Goal: Task Accomplishment & Management: Manage account settings

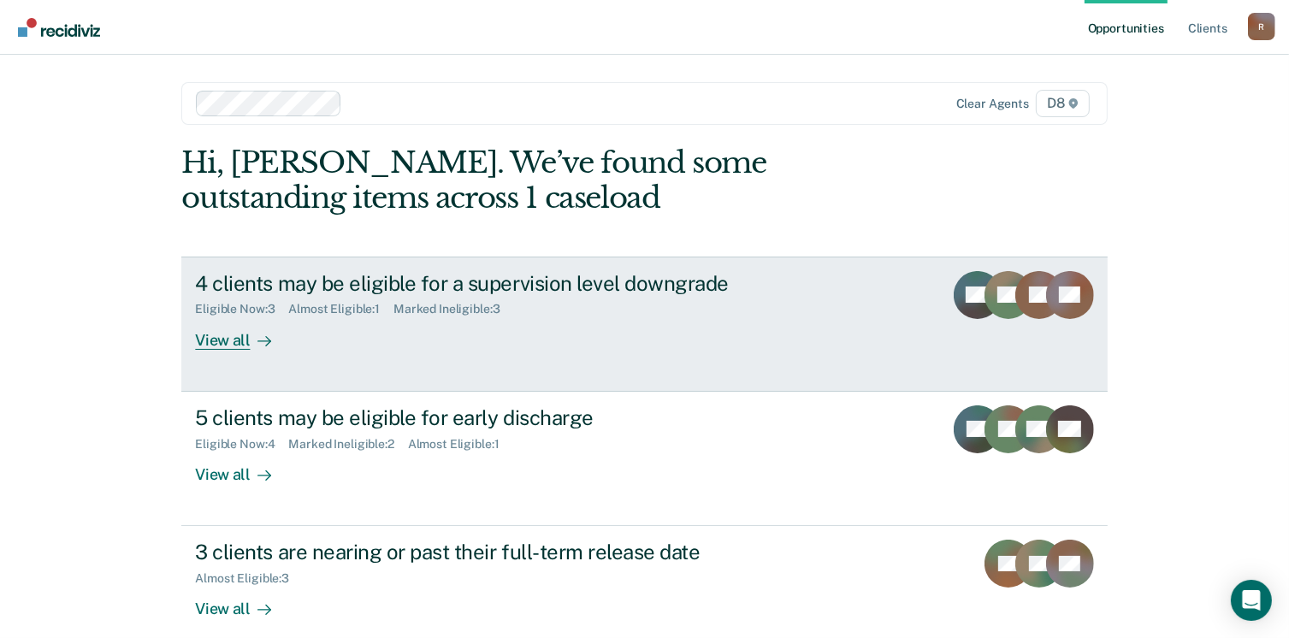
click at [227, 334] on div "View all" at bounding box center [243, 332] width 96 height 33
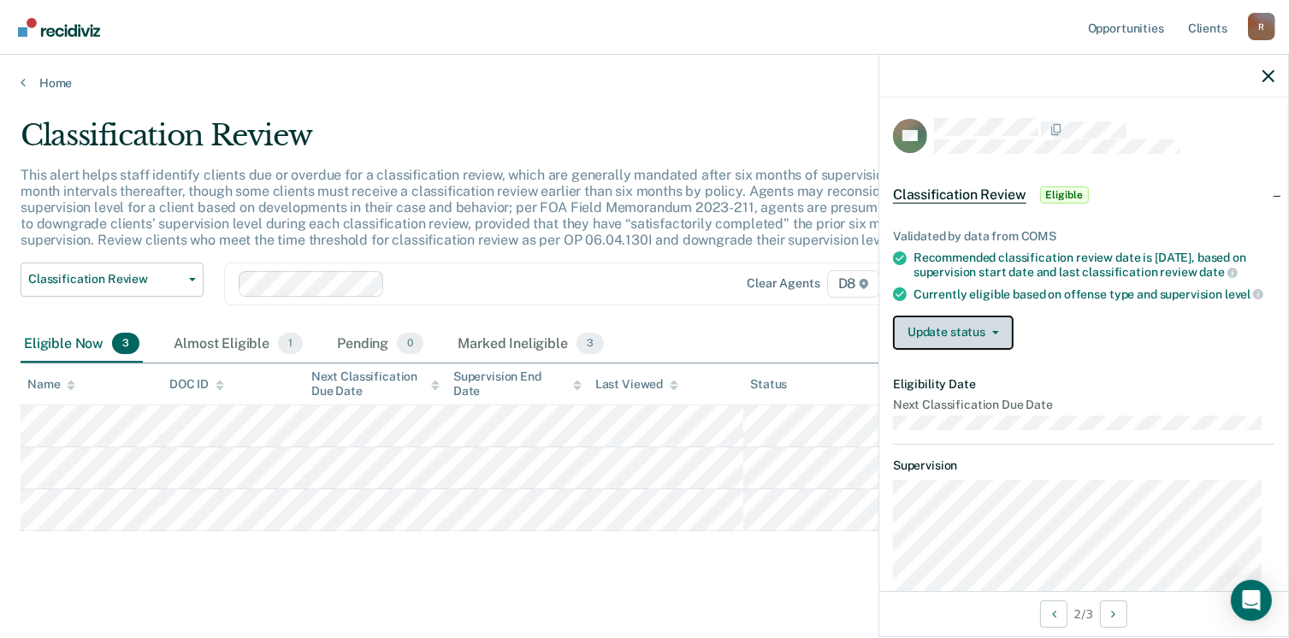
click at [979, 350] on button "Update status" at bounding box center [953, 333] width 121 height 34
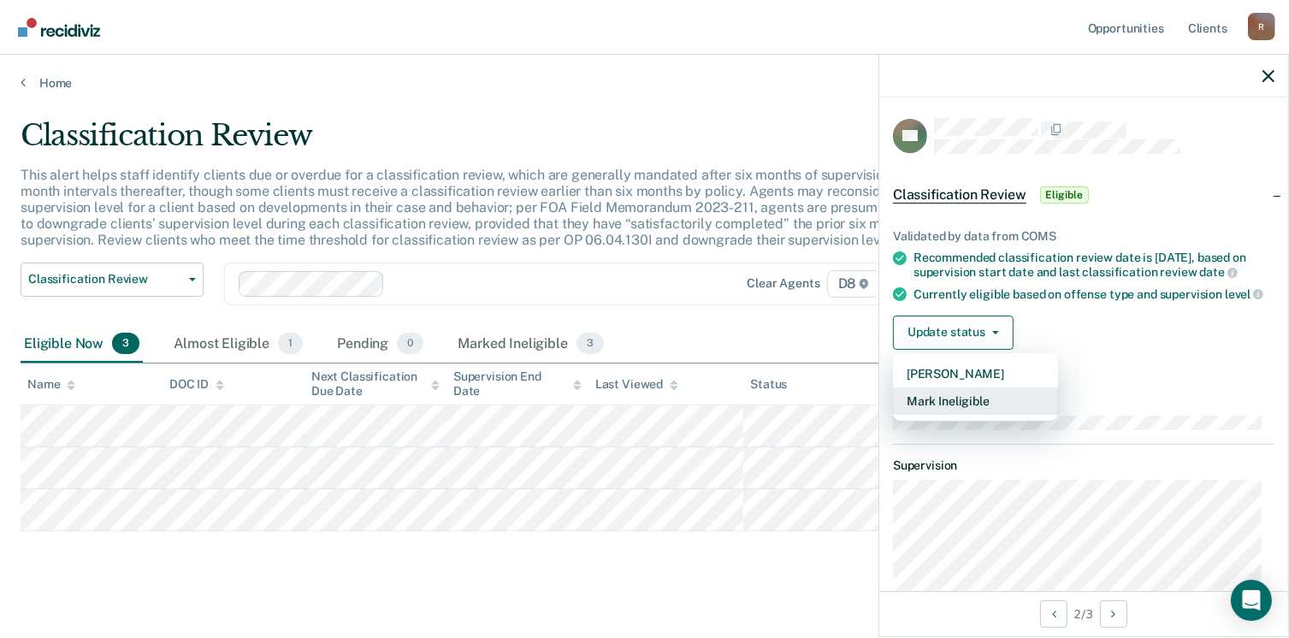
click at [970, 415] on button "Mark Ineligible" at bounding box center [975, 400] width 165 height 27
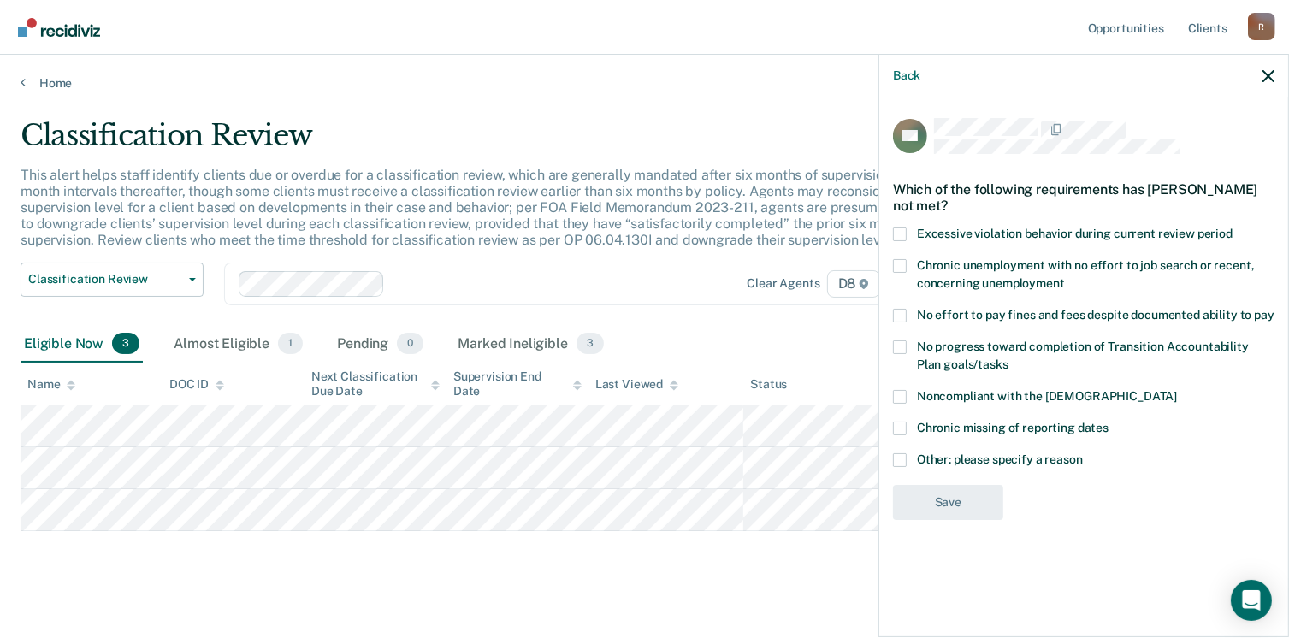
click at [902, 459] on span at bounding box center [900, 460] width 14 height 14
click at [1083, 453] on input "Other: please specify a reason" at bounding box center [1083, 453] width 0 height 0
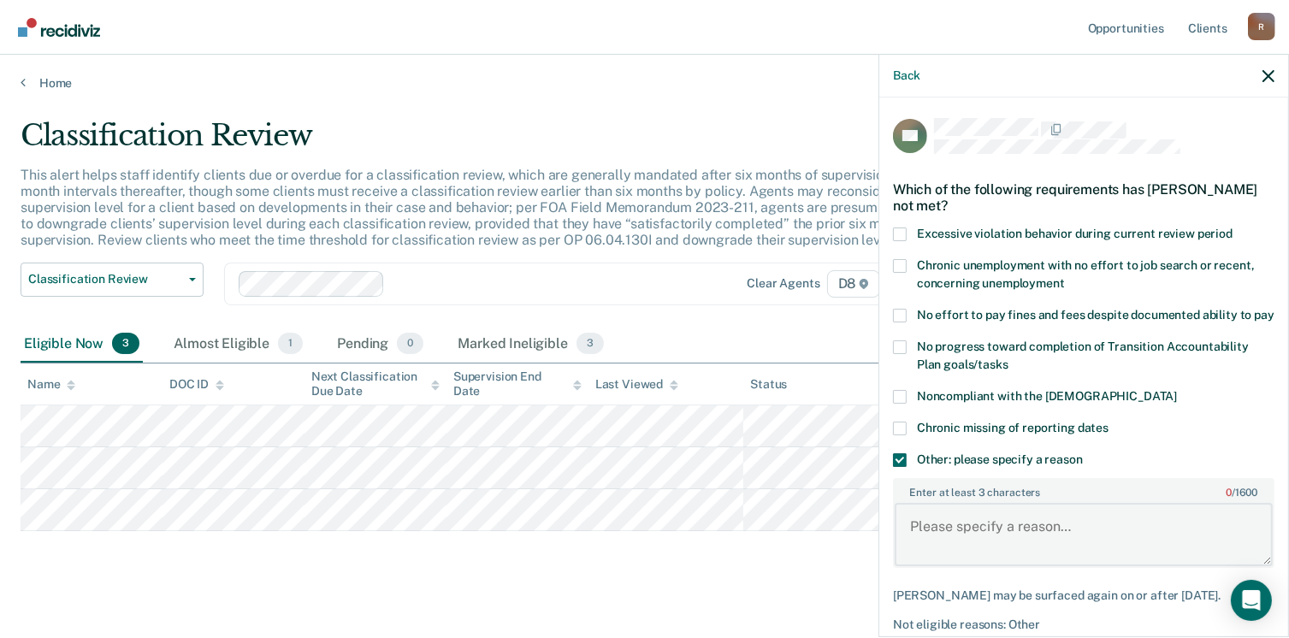
click at [908, 535] on textarea "Enter at least 3 characters 0 / 1600" at bounding box center [1084, 534] width 378 height 63
type textarea "L"
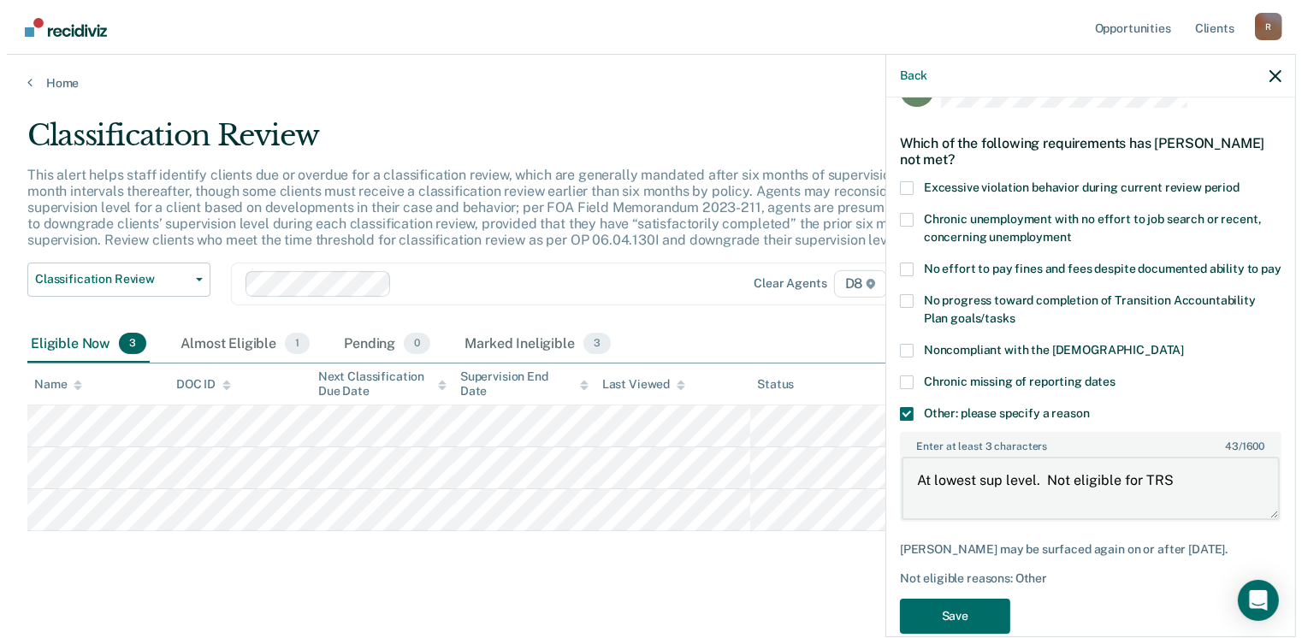
scroll to position [92, 0]
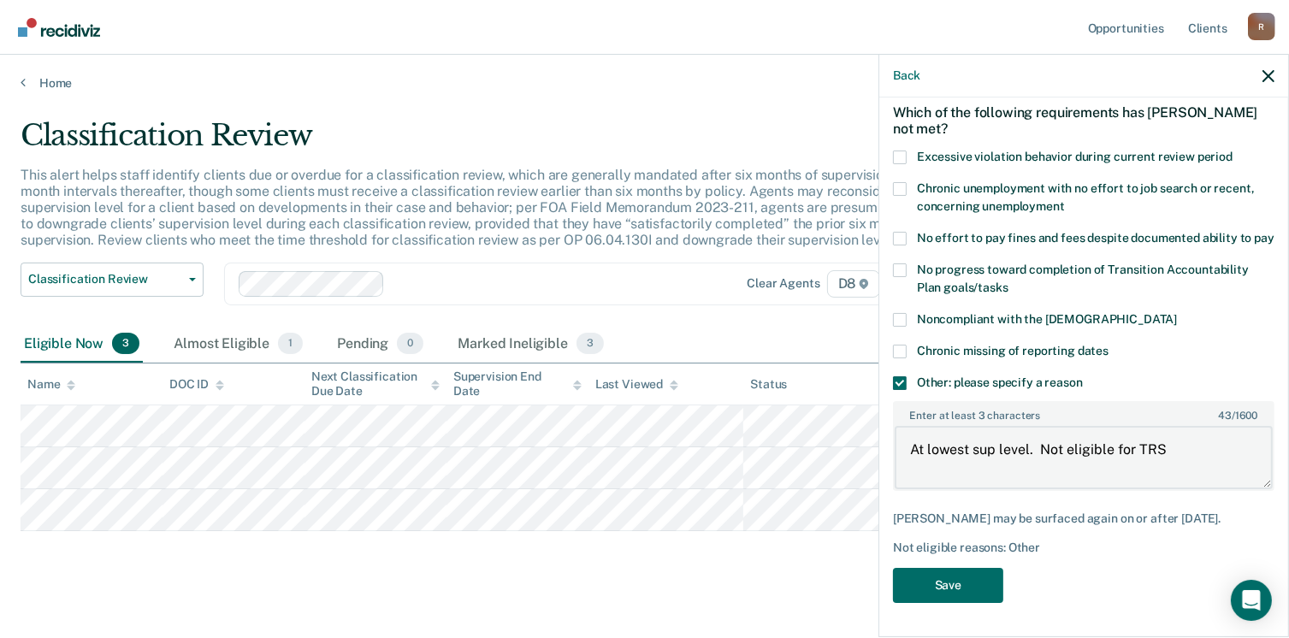
type textarea "At lowest sup level. Not eligible for TRS"
click at [956, 591] on button "Save" at bounding box center [948, 585] width 110 height 35
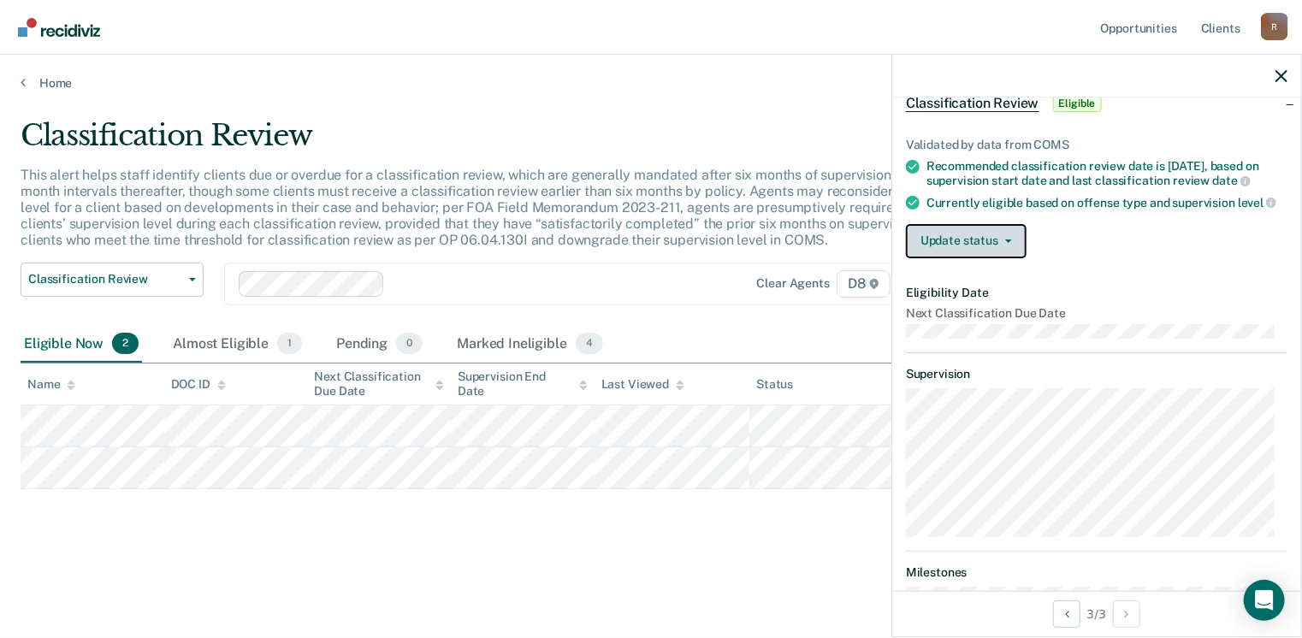
click at [1006, 243] on icon "button" at bounding box center [1008, 240] width 7 height 3
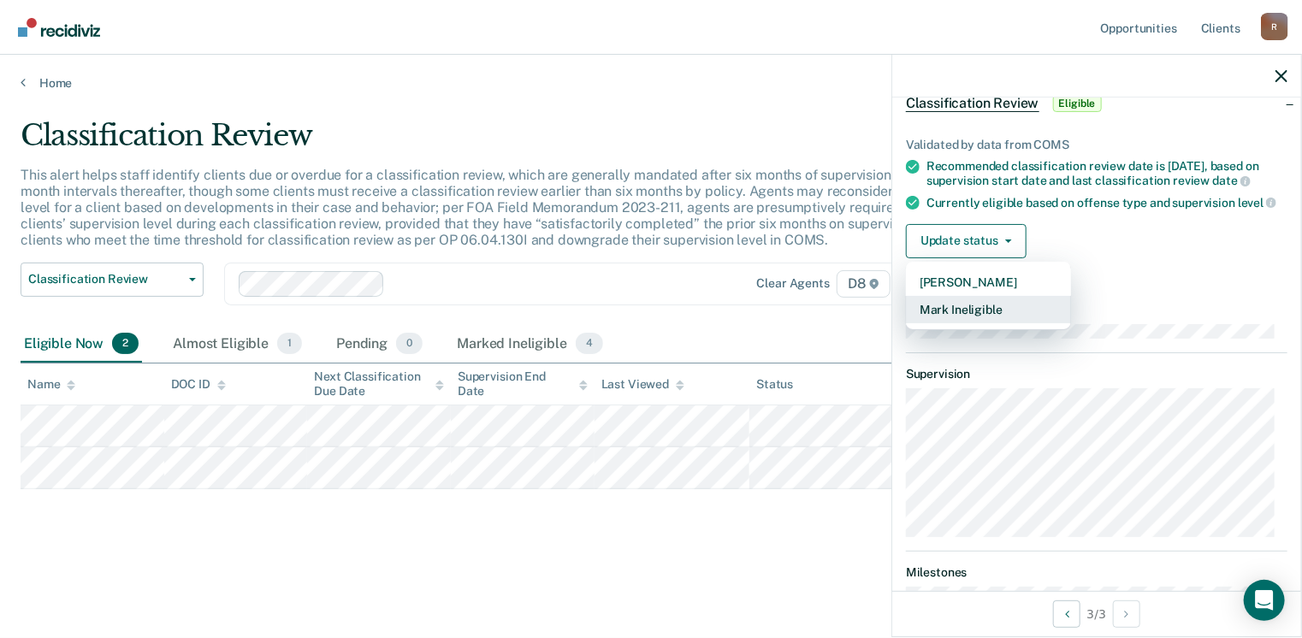
click at [997, 323] on button "Mark Ineligible" at bounding box center [988, 309] width 165 height 27
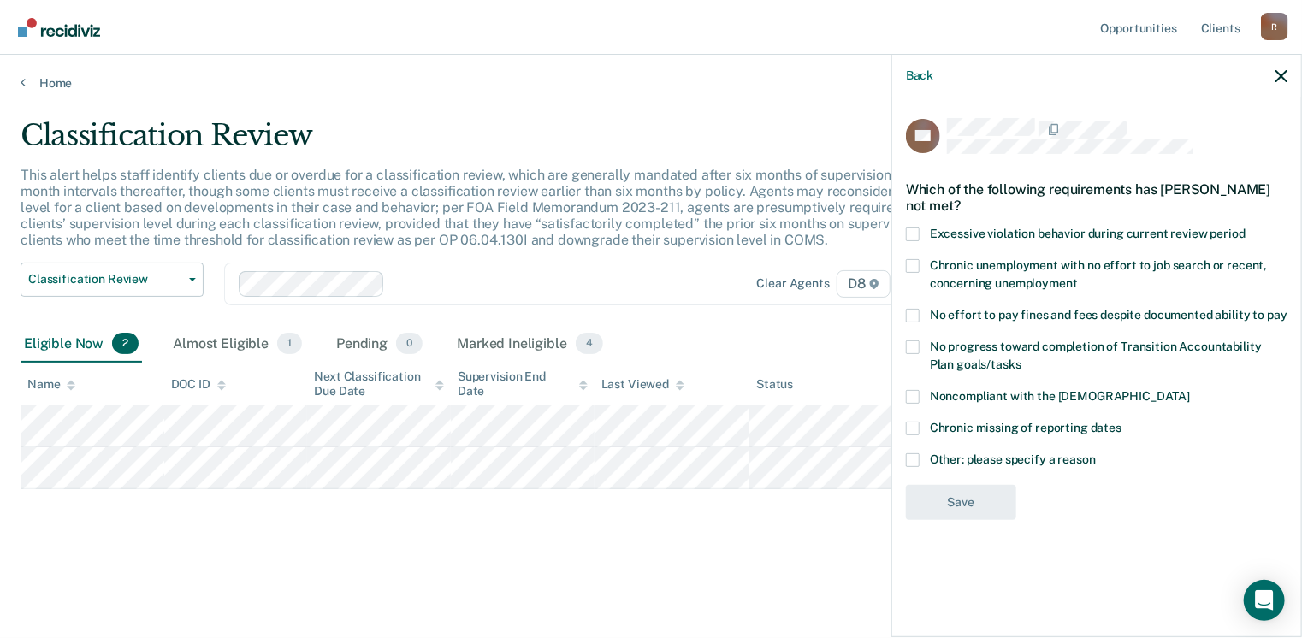
scroll to position [0, 0]
click at [913, 463] on span at bounding box center [913, 460] width 14 height 14
click at [1096, 453] on input "Other: please specify a reason" at bounding box center [1096, 453] width 0 height 0
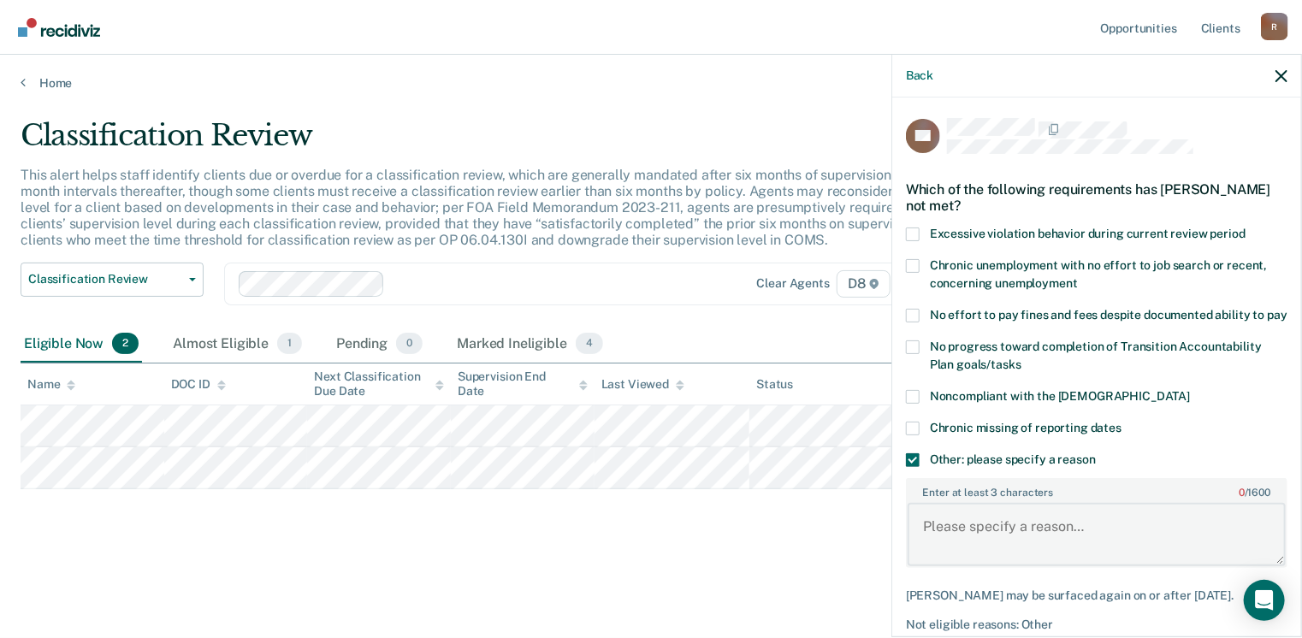
click at [937, 549] on textarea "Enter at least 3 characters 0 / 1600" at bounding box center [1096, 534] width 378 height 63
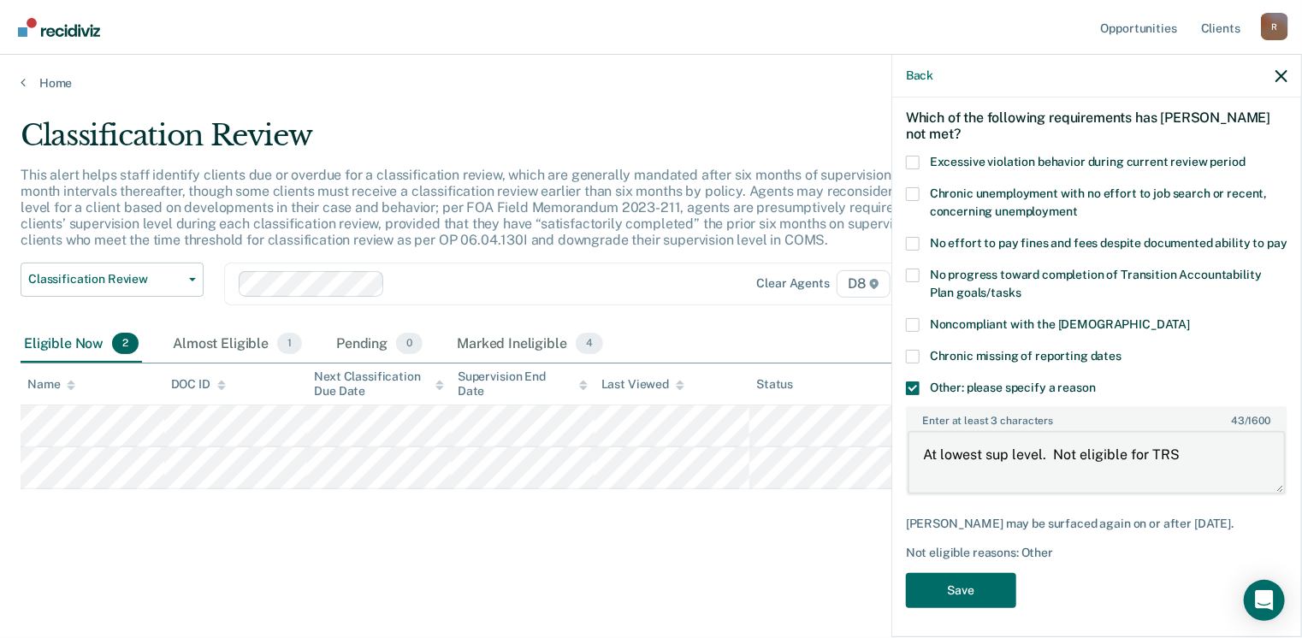
scroll to position [92, 0]
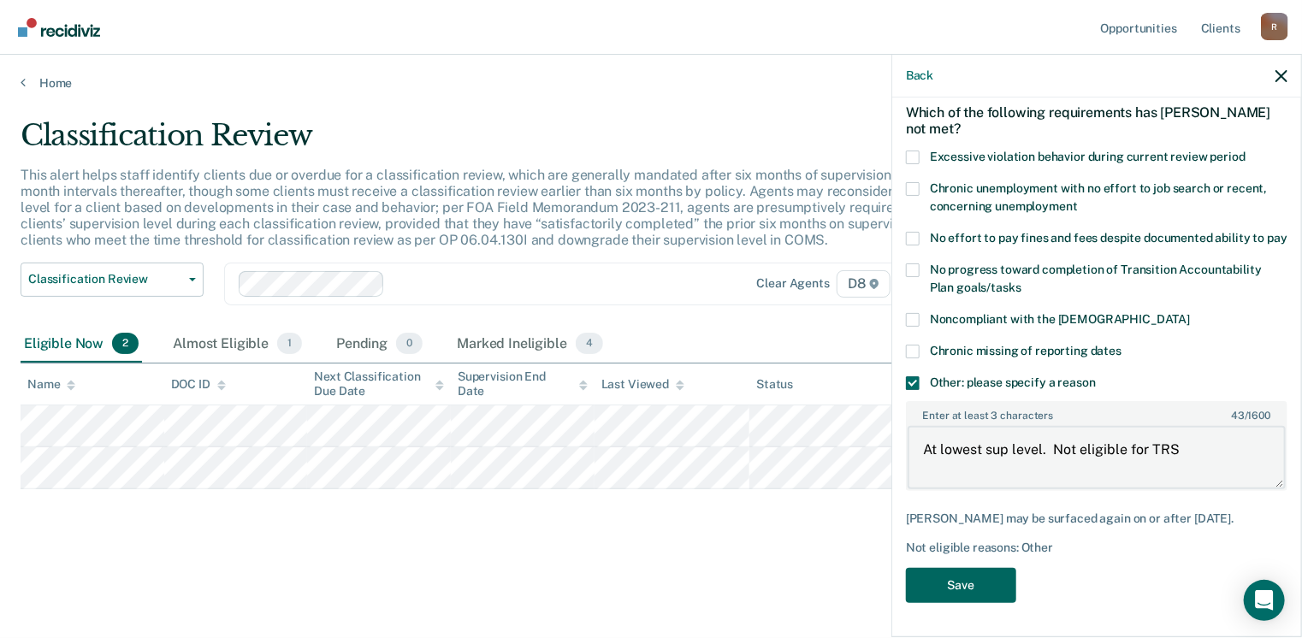
type textarea "At lowest sup level. Not eligible for TRS"
click at [970, 588] on button "Save" at bounding box center [961, 585] width 110 height 35
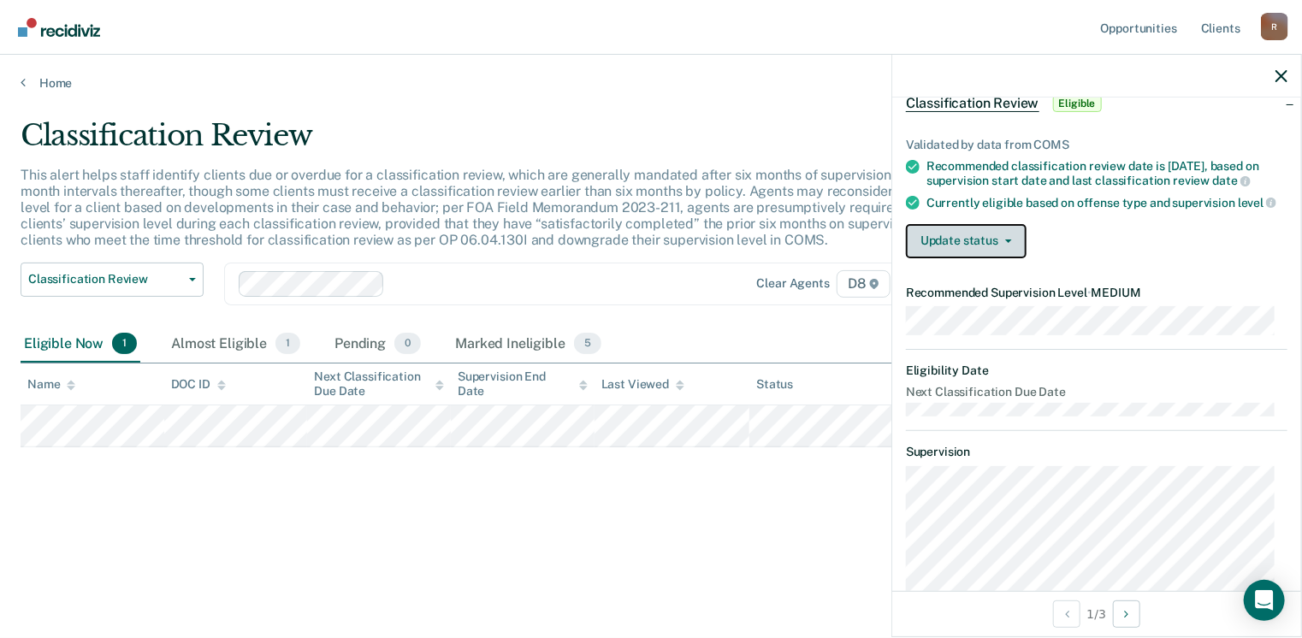
click at [1001, 258] on button "Update status" at bounding box center [966, 241] width 121 height 34
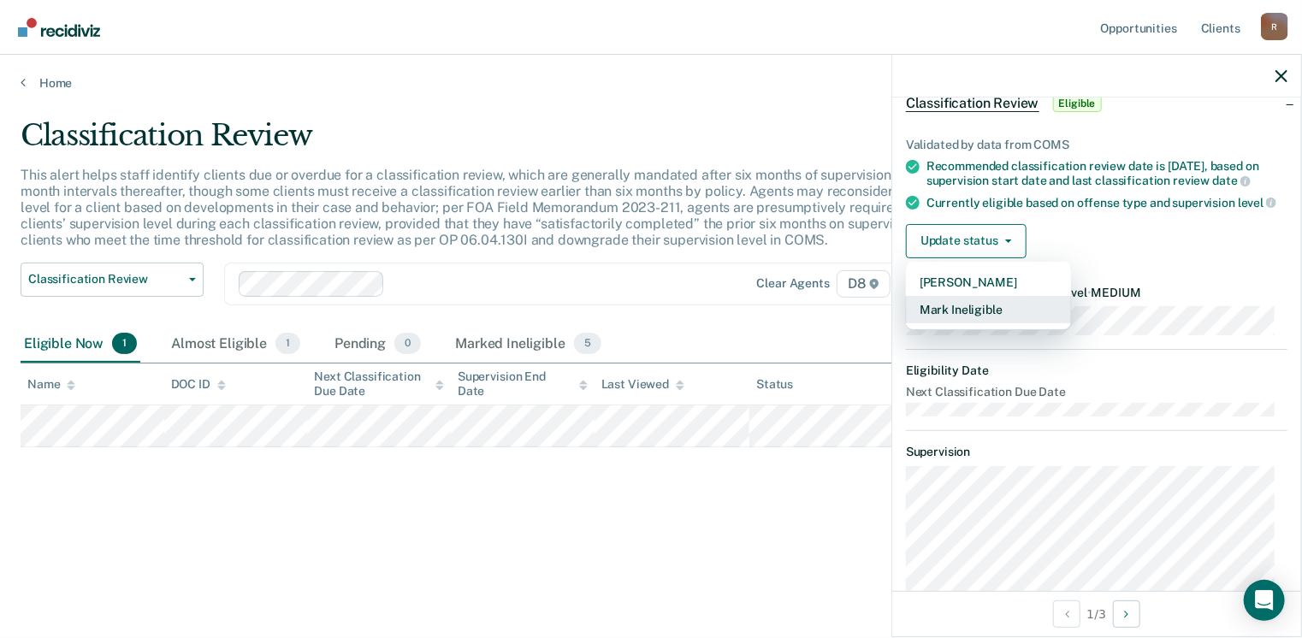
click at [968, 323] on button "Mark Ineligible" at bounding box center [988, 309] width 165 height 27
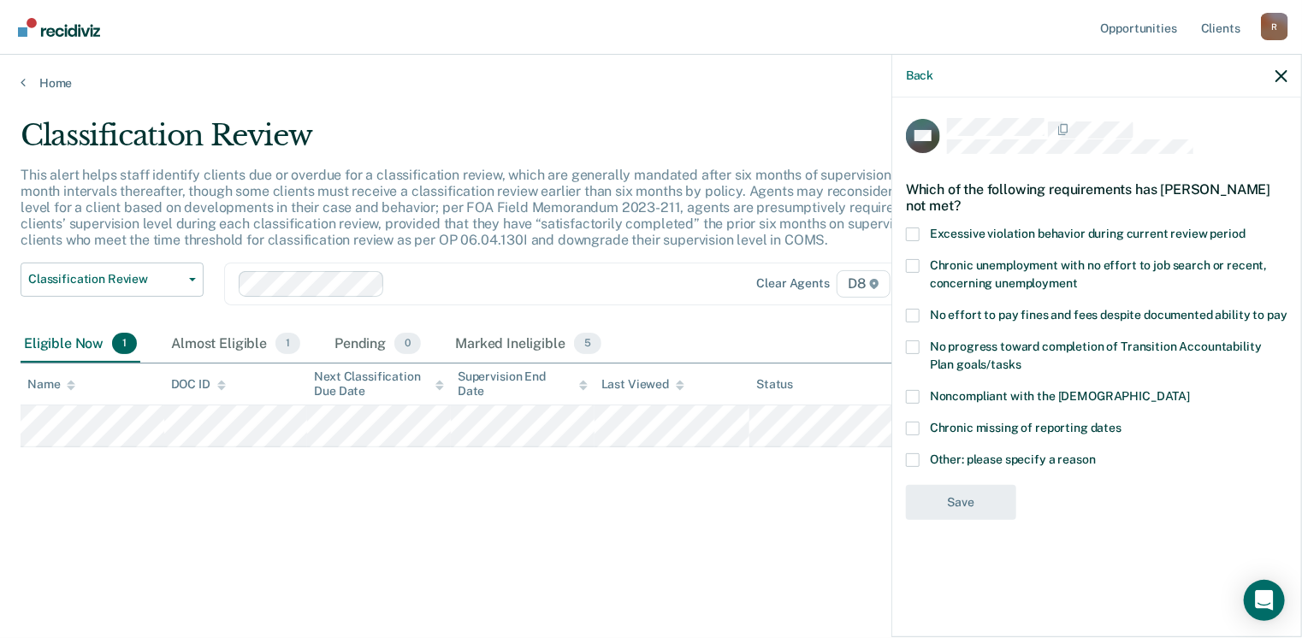
click at [908, 458] on span at bounding box center [913, 460] width 14 height 14
click at [1096, 453] on input "Other: please specify a reason" at bounding box center [1096, 453] width 0 height 0
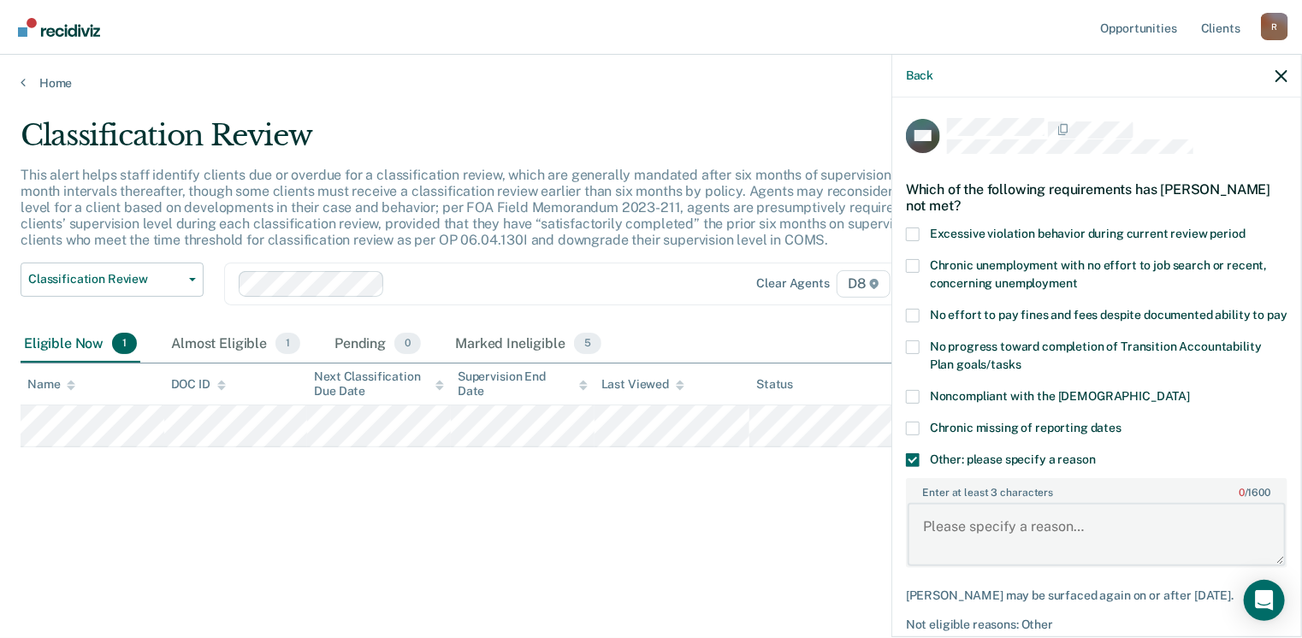
click at [934, 538] on textarea "Enter at least 3 characters 0 / 1600" at bounding box center [1096, 534] width 378 height 63
type textarea "P"
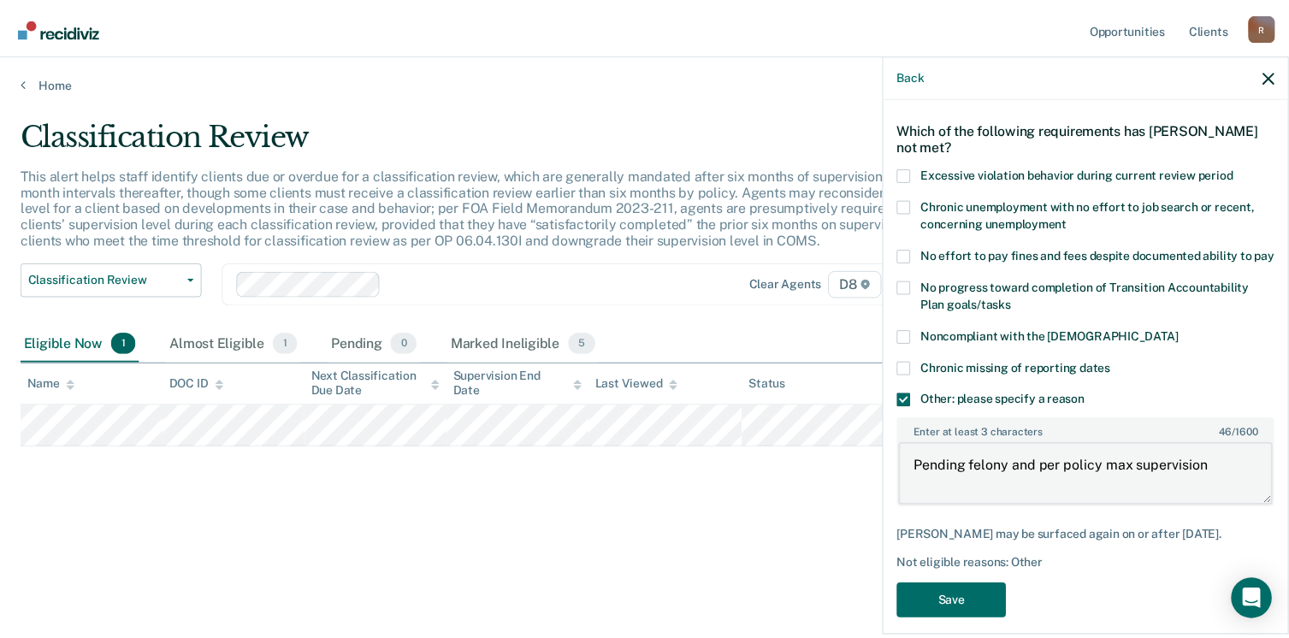
scroll to position [92, 0]
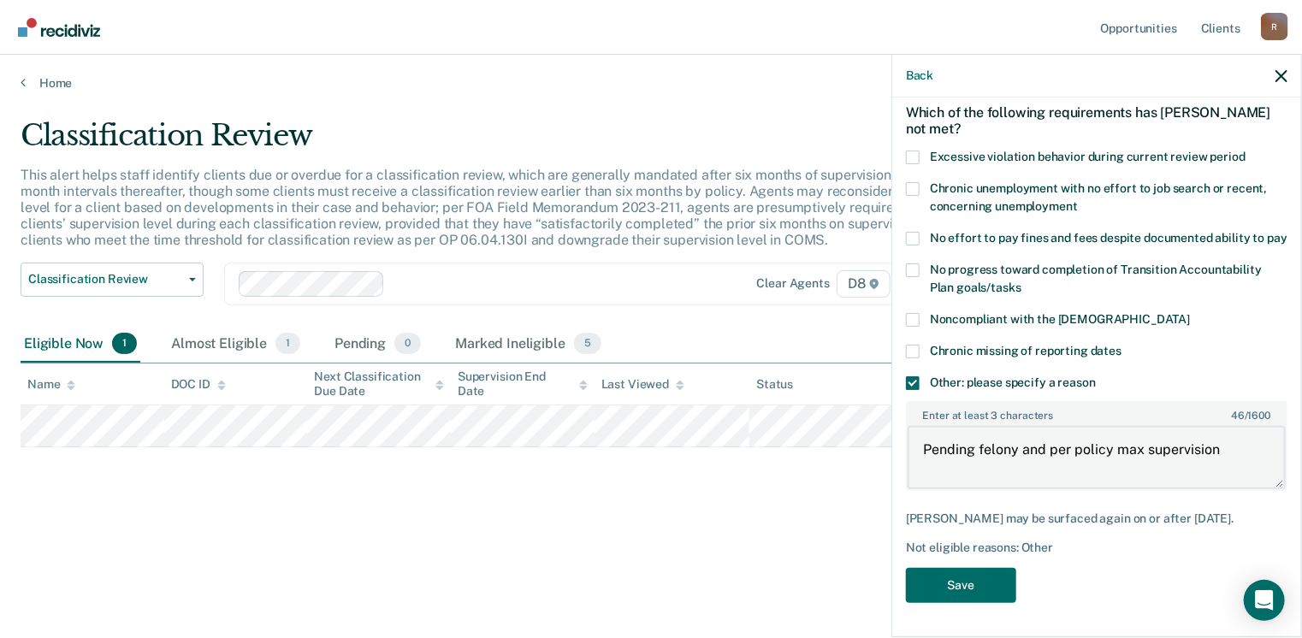
type textarea "Pending felony and per policy max supervision"
click at [968, 589] on button "Save" at bounding box center [961, 585] width 110 height 35
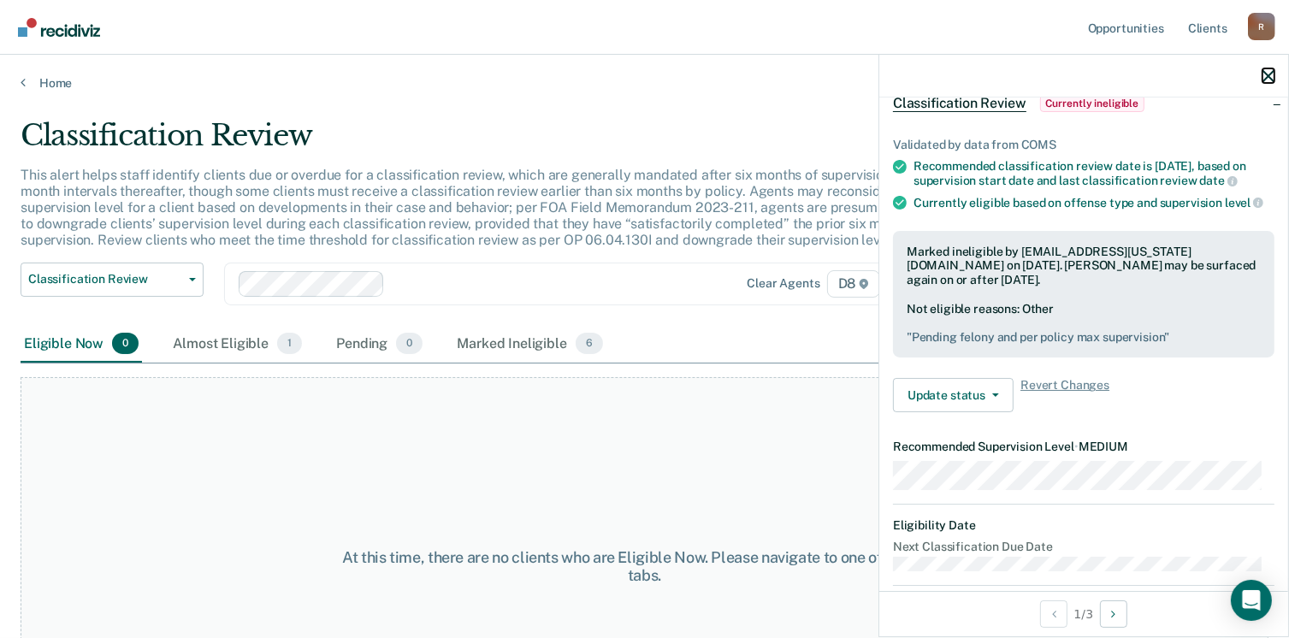
click at [1264, 69] on button "button" at bounding box center [1268, 75] width 12 height 15
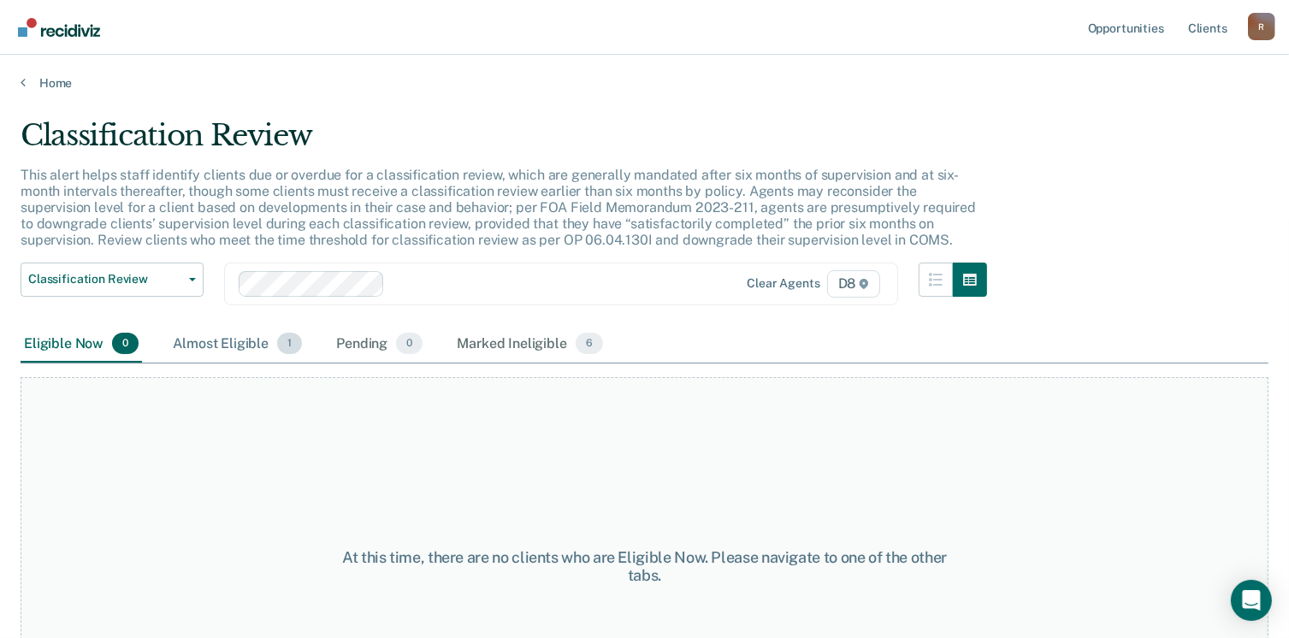
click at [216, 338] on div "Almost Eligible 1" at bounding box center [237, 345] width 136 height 38
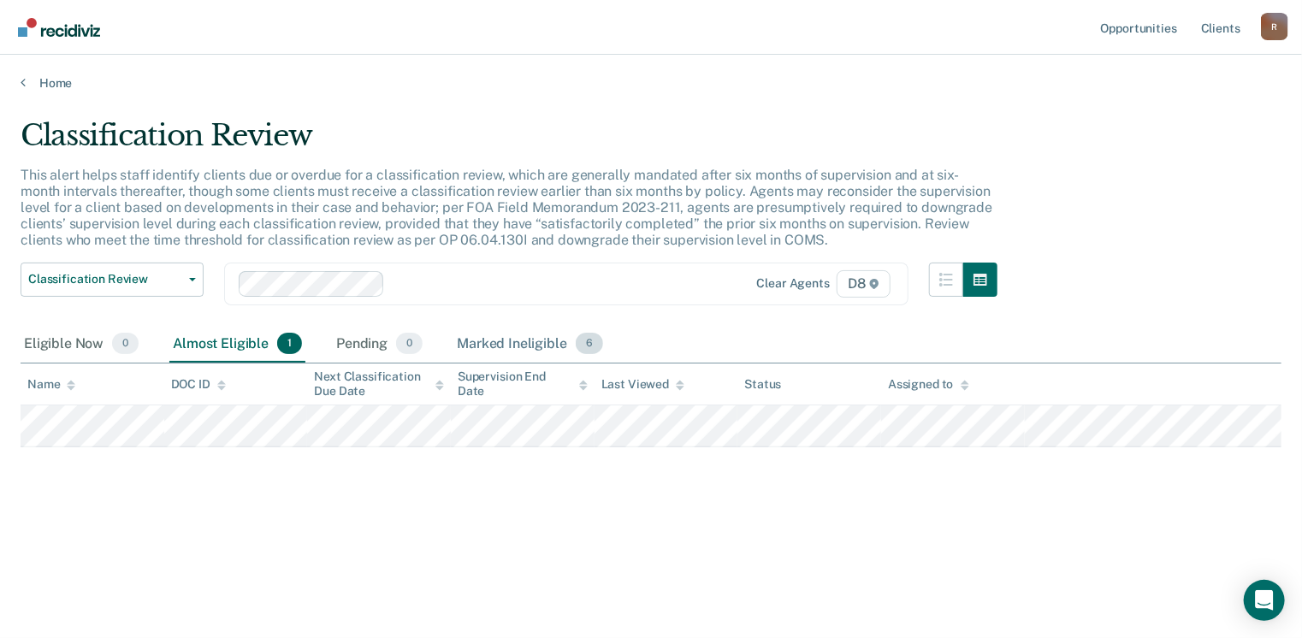
click at [542, 340] on div "Marked Ineligible 6" at bounding box center [529, 345] width 153 height 38
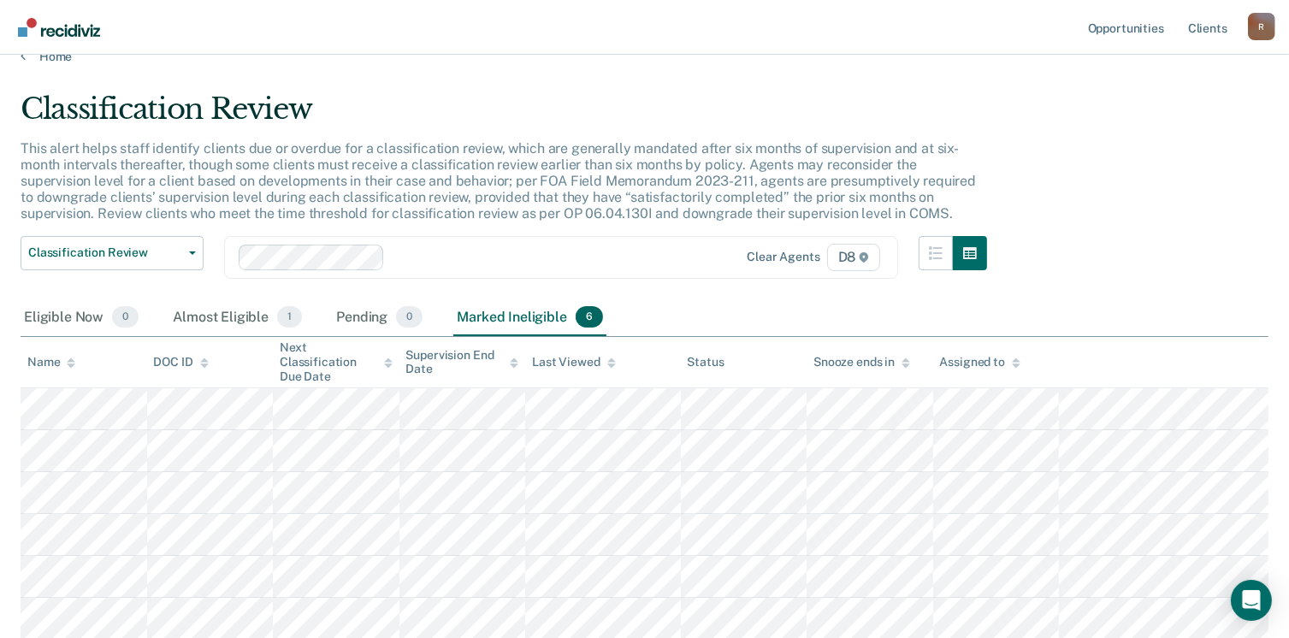
scroll to position [0, 0]
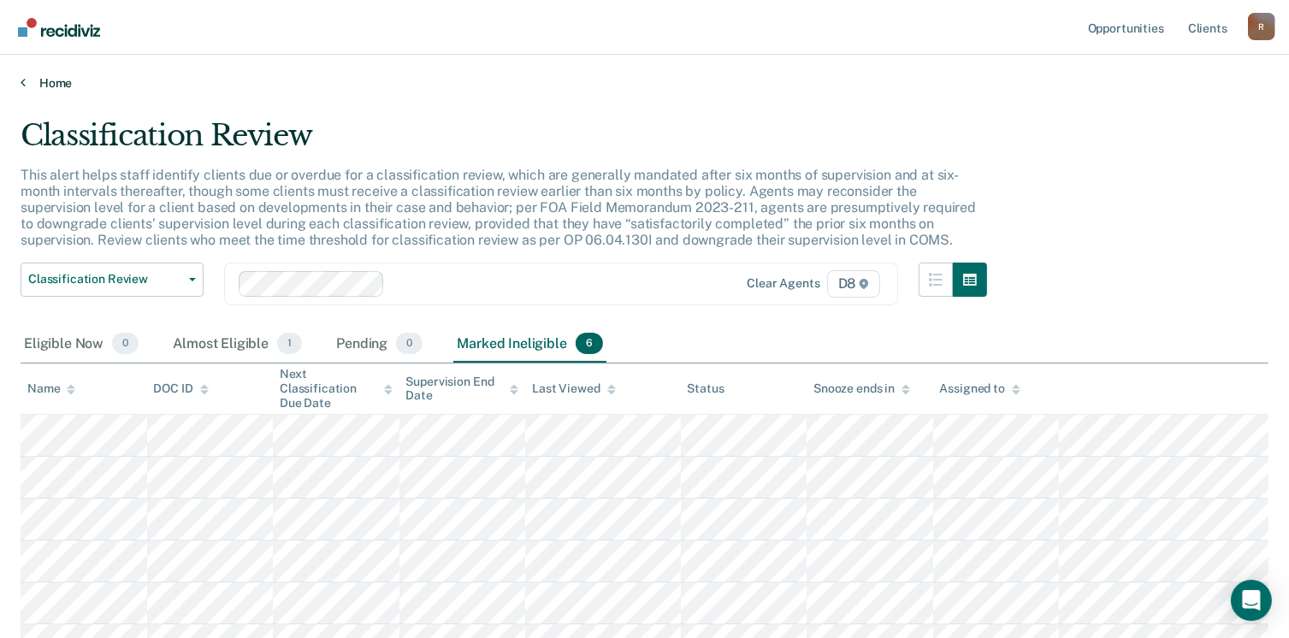
click at [45, 77] on link "Home" at bounding box center [645, 82] width 1248 height 15
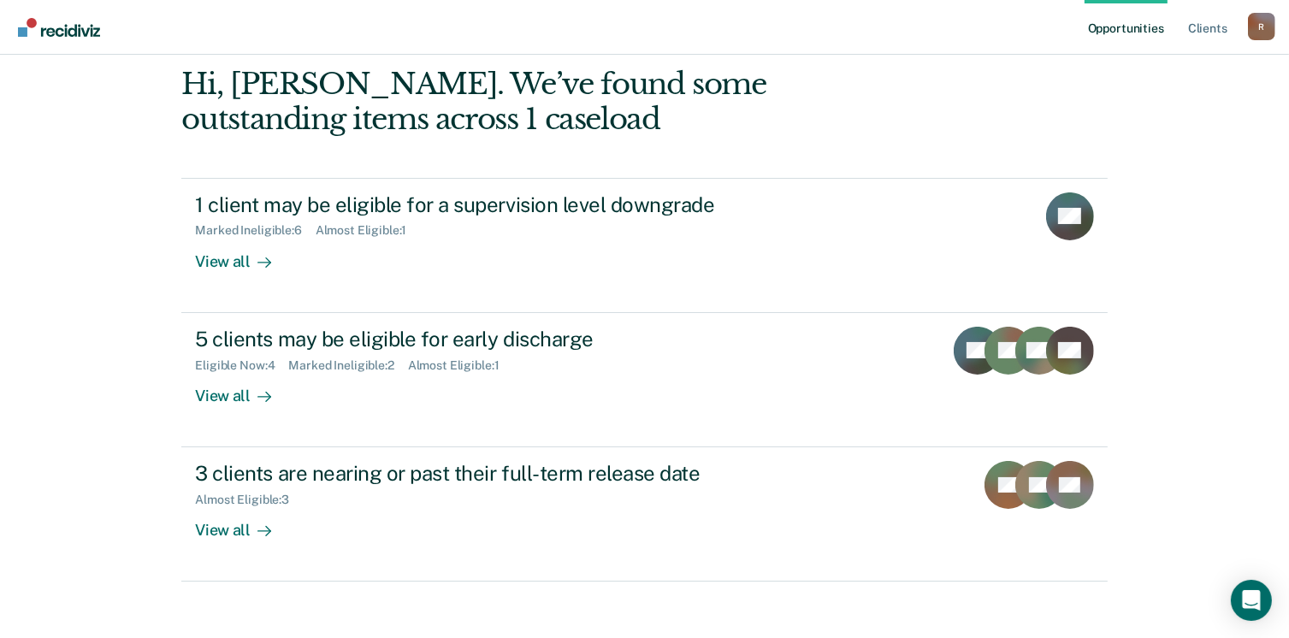
scroll to position [89, 0]
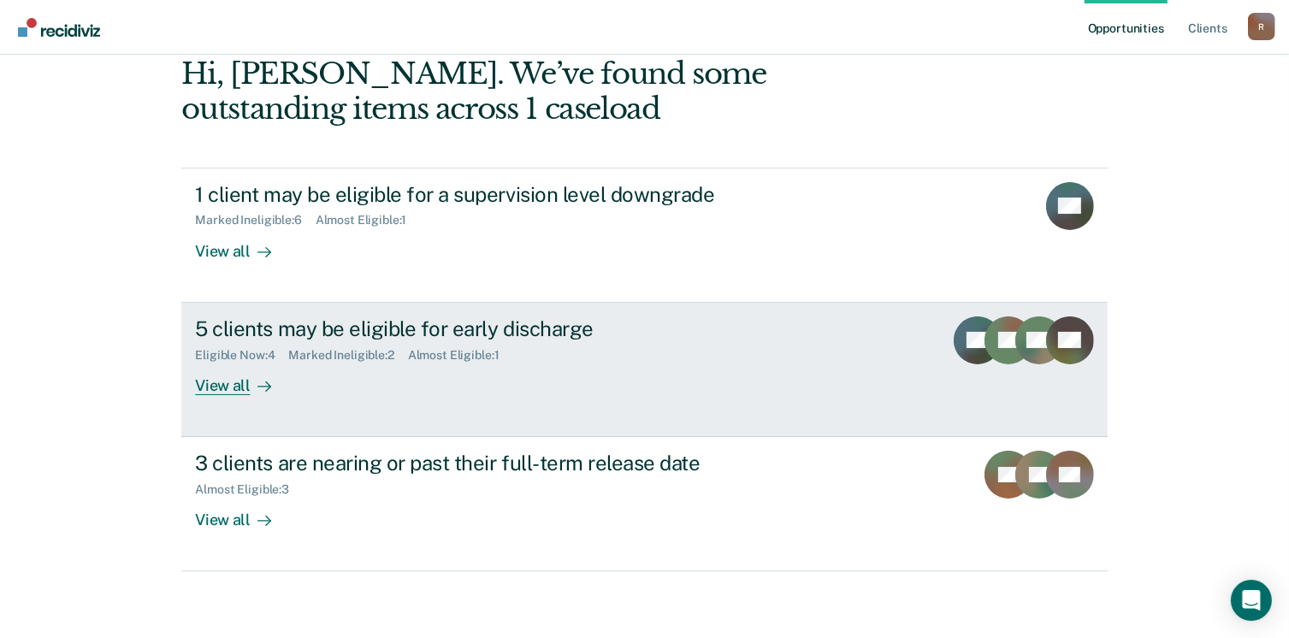
click at [212, 383] on div "View all" at bounding box center [243, 378] width 96 height 33
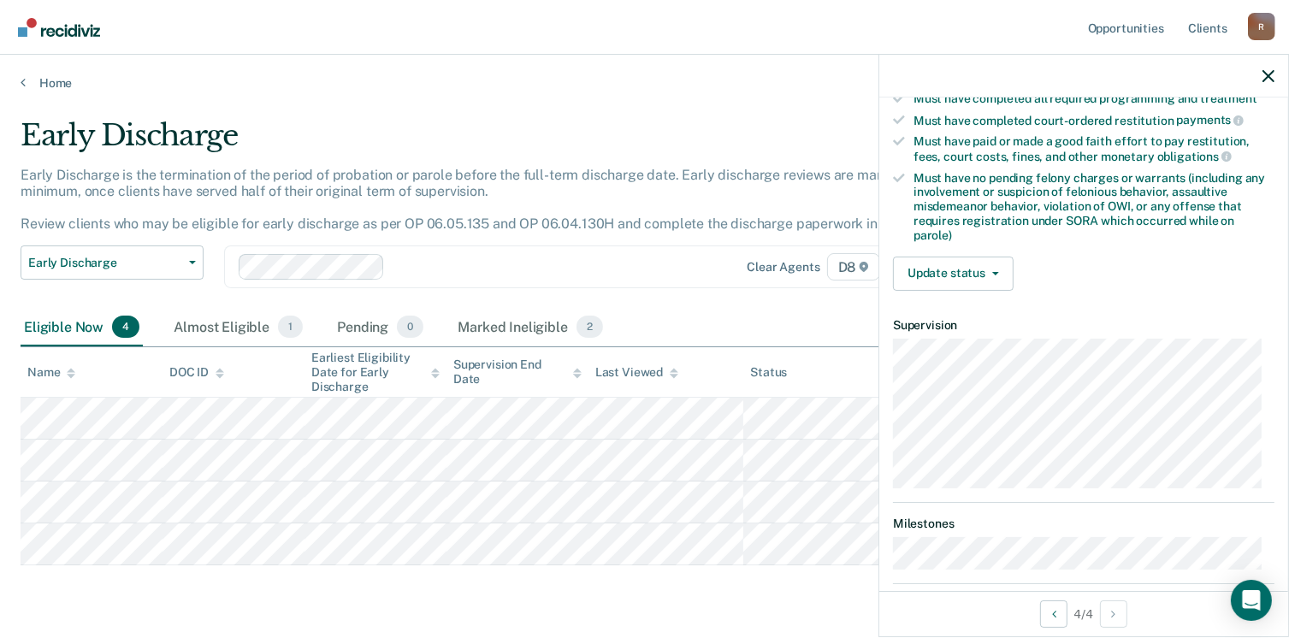
scroll to position [445, 0]
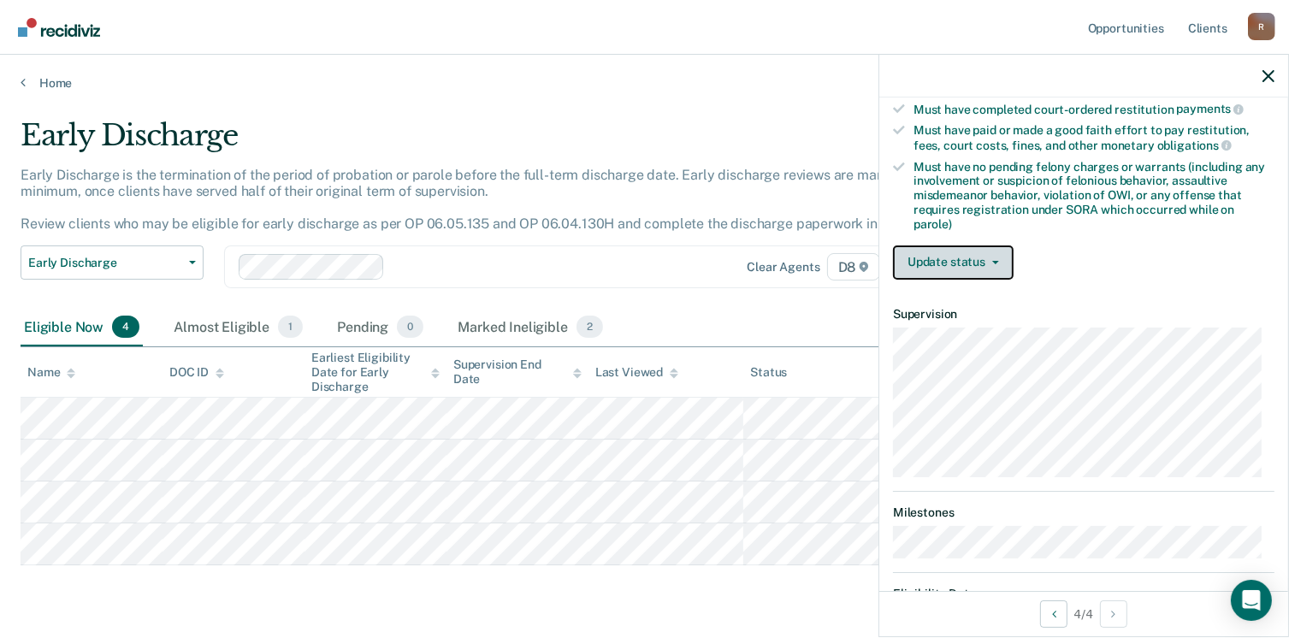
click at [978, 251] on button "Update status" at bounding box center [953, 262] width 121 height 34
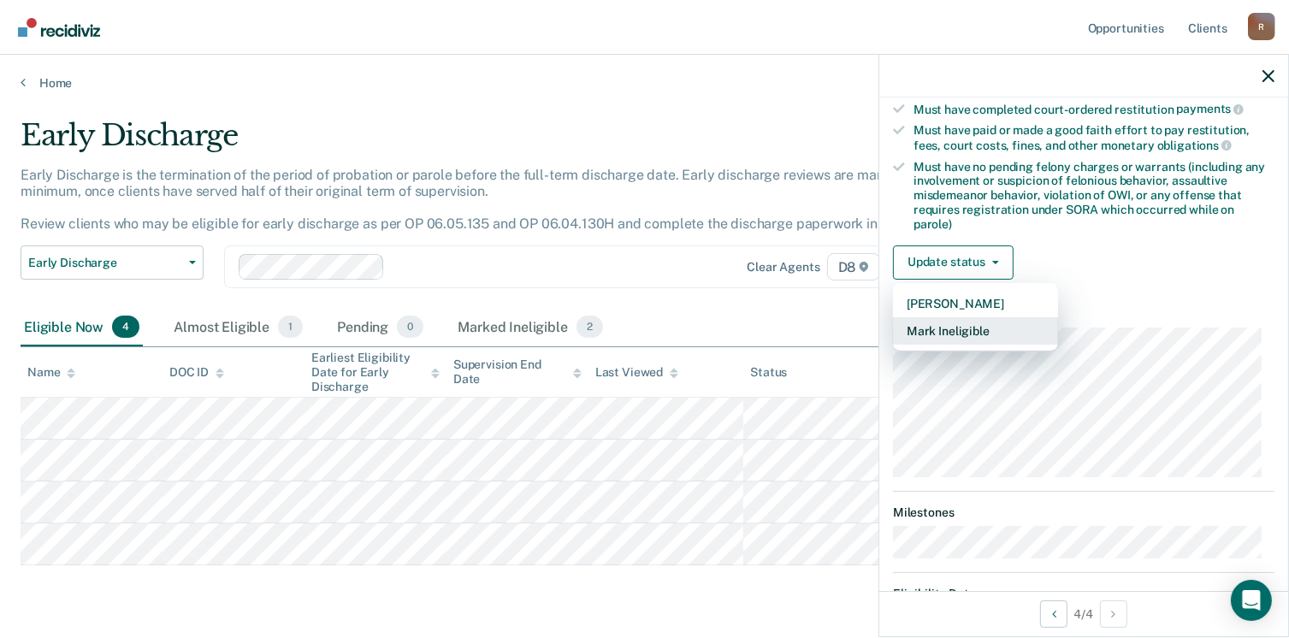
click at [958, 320] on button "Mark Ineligible" at bounding box center [975, 330] width 165 height 27
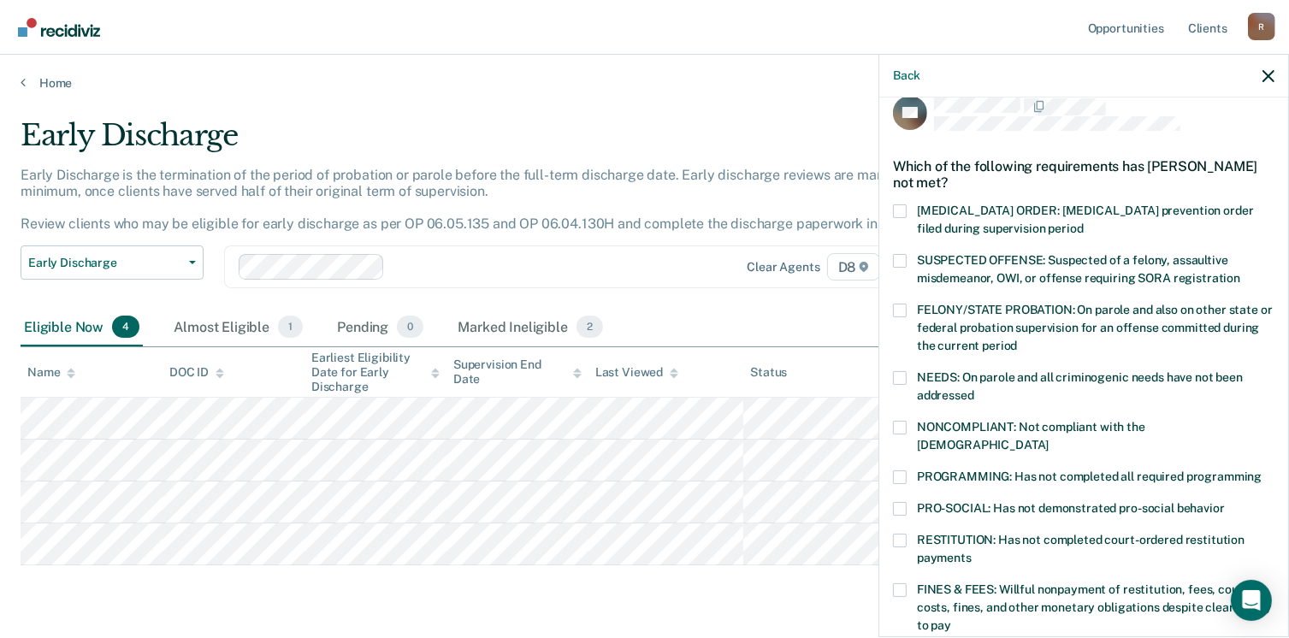
scroll to position [22, 0]
click at [900, 423] on span at bounding box center [900, 429] width 14 height 14
click at [1049, 440] on input "NONCOMPLIANT: Not compliant with the [DEMOGRAPHIC_DATA]" at bounding box center [1049, 440] width 0 height 0
click at [900, 471] on span at bounding box center [900, 478] width 14 height 14
click at [1262, 471] on input "PROGRAMMING: Has not completed all required programming" at bounding box center [1262, 471] width 0 height 0
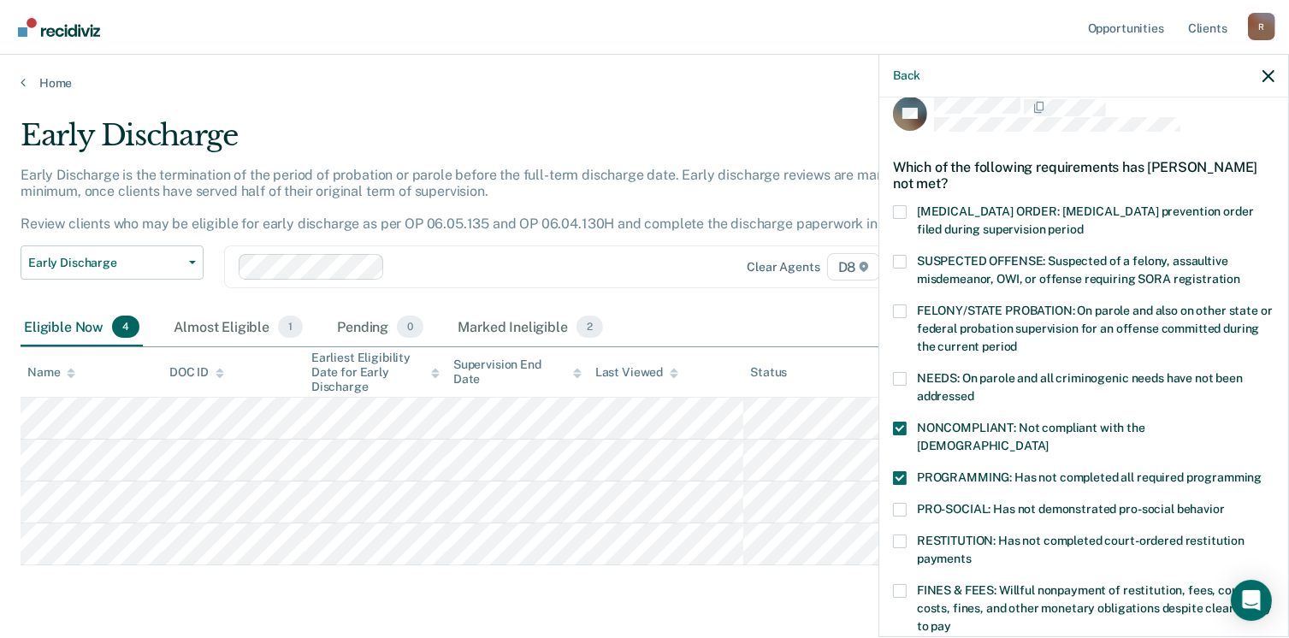
click at [900, 503] on span at bounding box center [900, 510] width 14 height 14
click at [1225, 503] on input "PRO-SOCIAL: Has not demonstrated pro-social behavior" at bounding box center [1225, 503] width 0 height 0
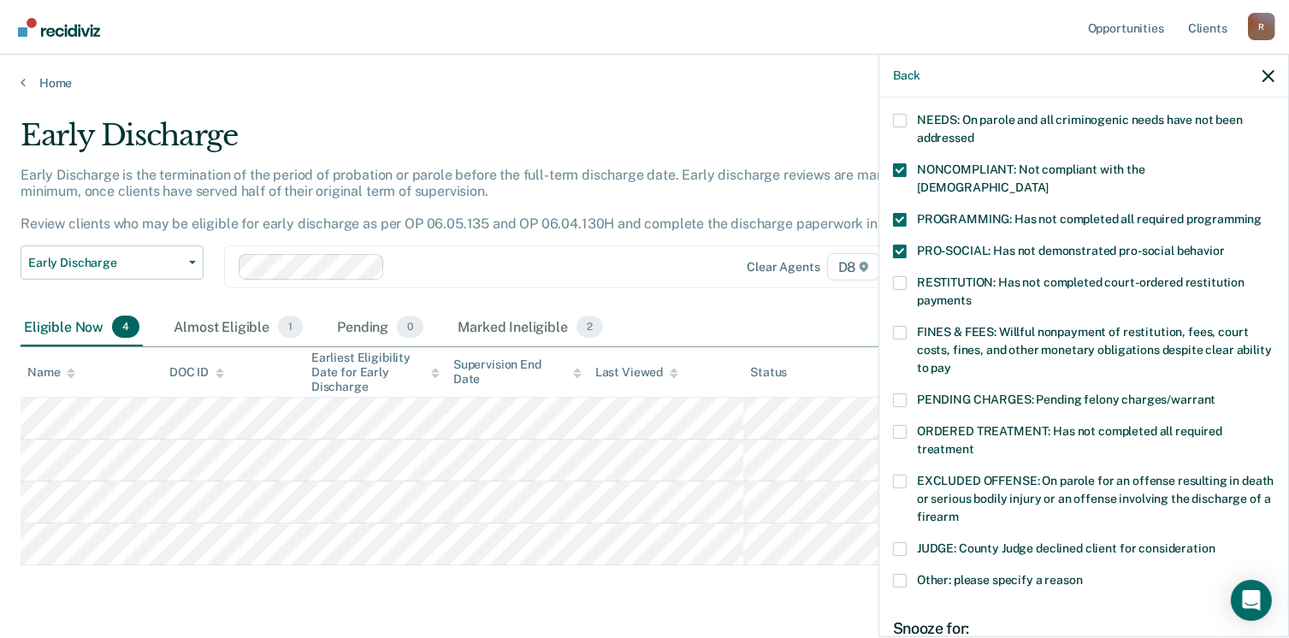
scroll to position [296, 0]
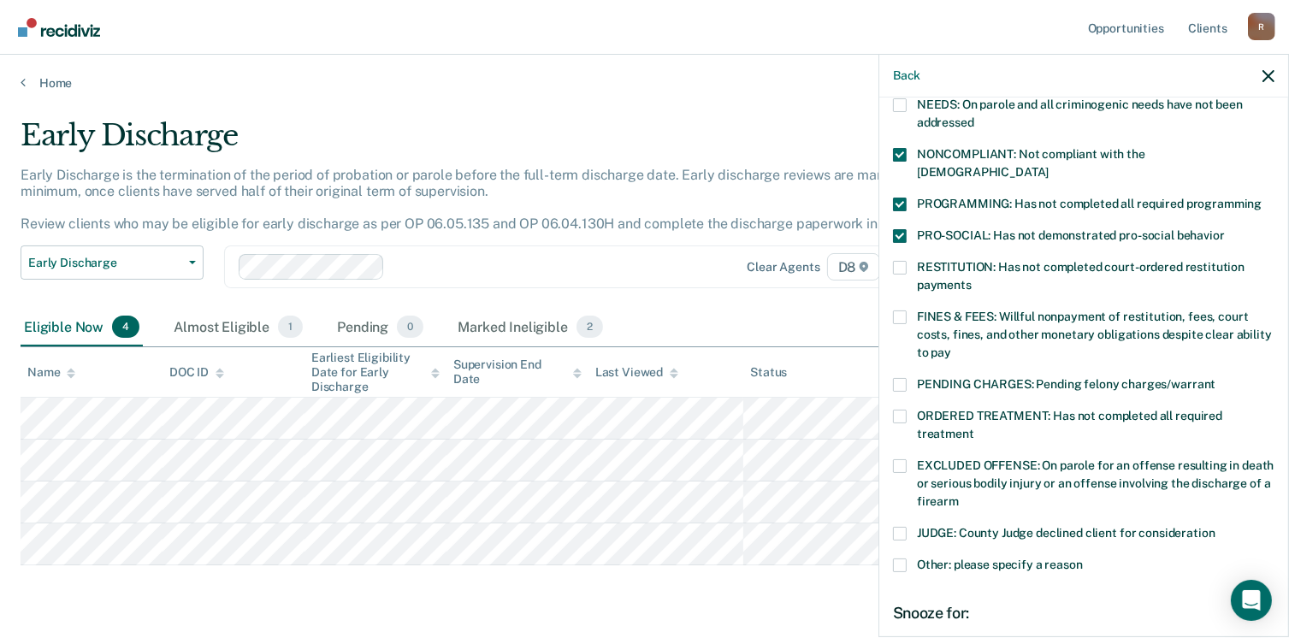
click at [897, 410] on span at bounding box center [900, 417] width 14 height 14
click at [974, 428] on input "ORDERED TREATMENT: Has not completed all required treatment" at bounding box center [974, 428] width 0 height 0
click at [906, 261] on span at bounding box center [900, 268] width 14 height 14
click at [972, 279] on input "RESTITUTION: Has not completed court-ordered restitution payments" at bounding box center [972, 279] width 0 height 0
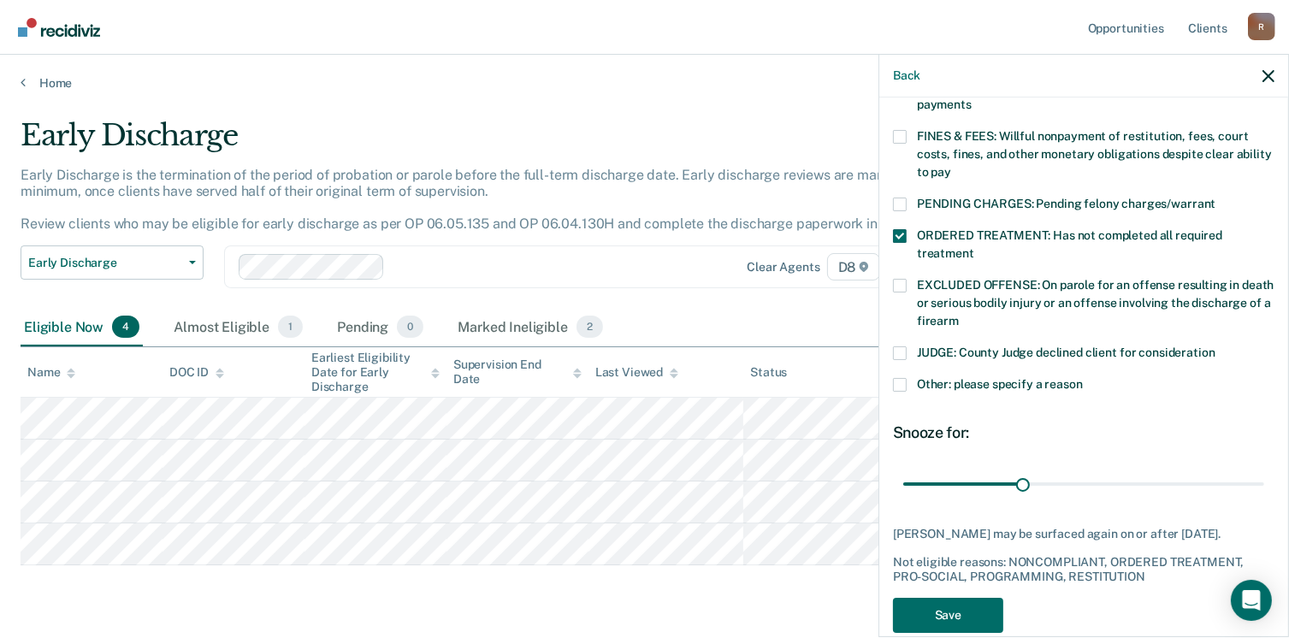
scroll to position [486, 0]
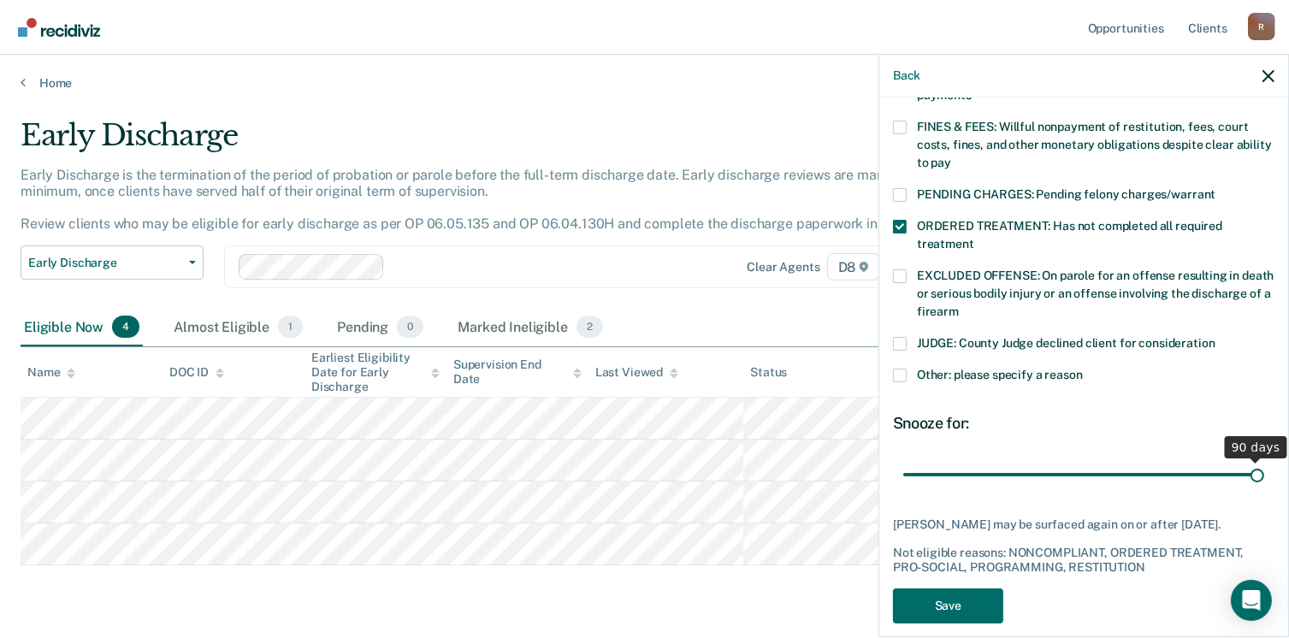
drag, startPoint x: 1017, startPoint y: 453, endPoint x: 1268, endPoint y: 448, distance: 251.5
type input "90"
click at [1264, 460] on input "range" at bounding box center [1083, 475] width 361 height 30
click at [942, 596] on button "Save" at bounding box center [948, 605] width 110 height 35
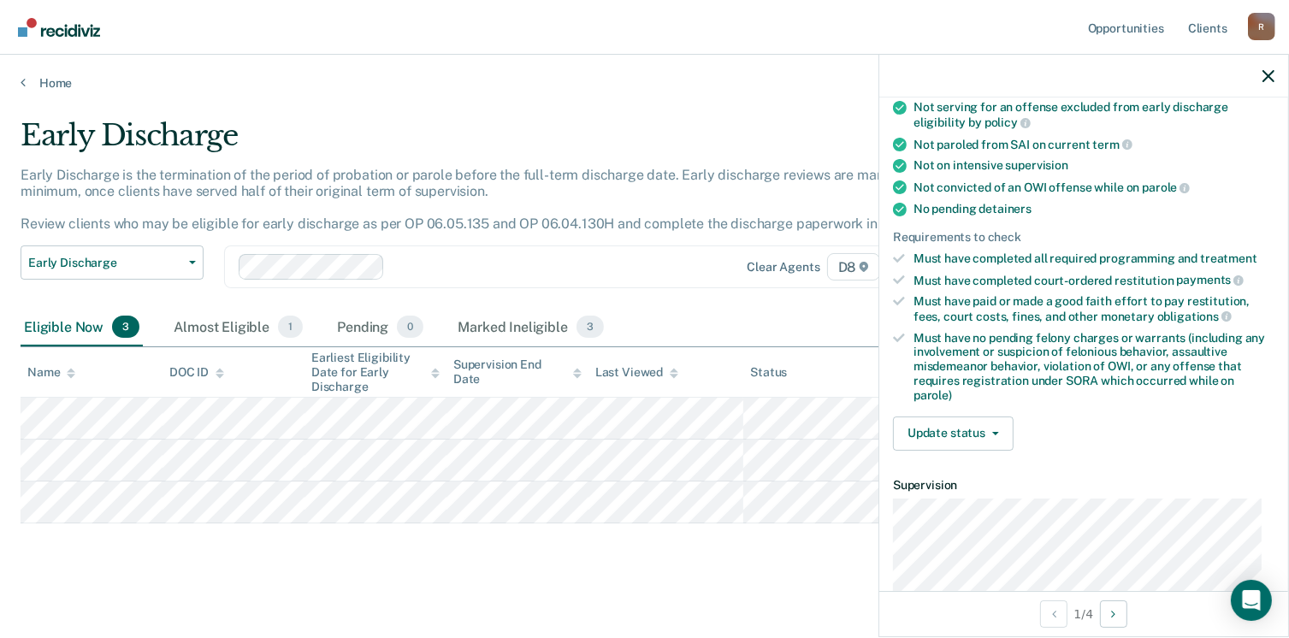
scroll to position [308, 0]
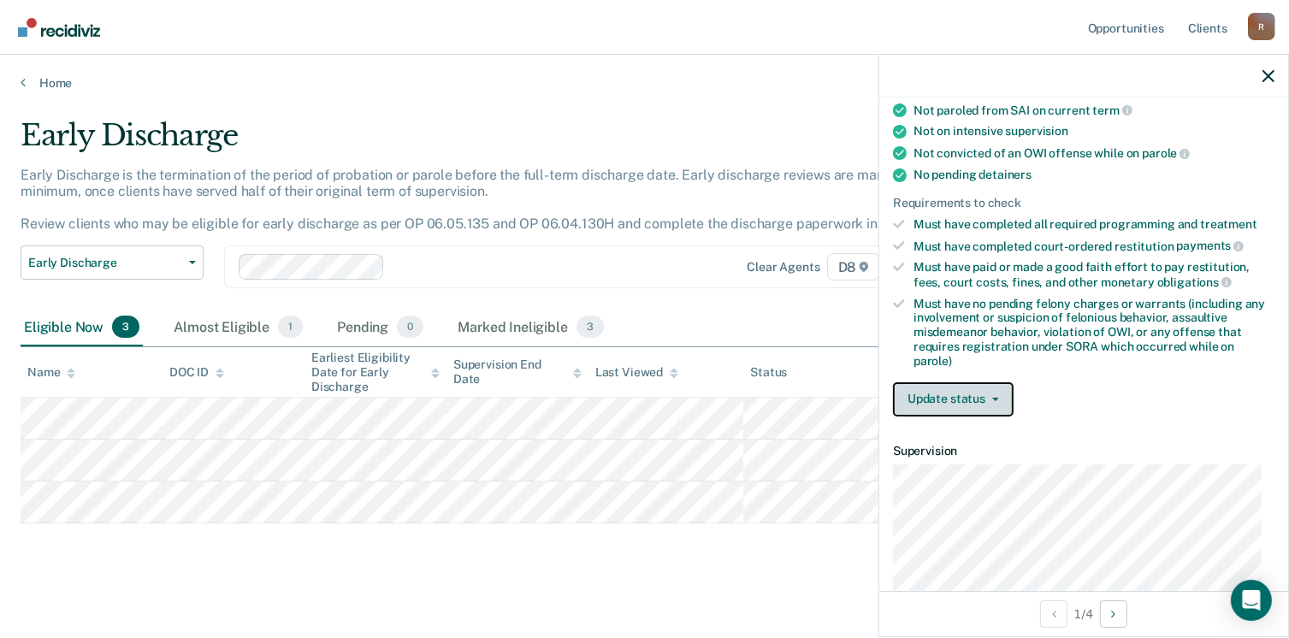
click at [961, 395] on button "Update status" at bounding box center [953, 399] width 121 height 34
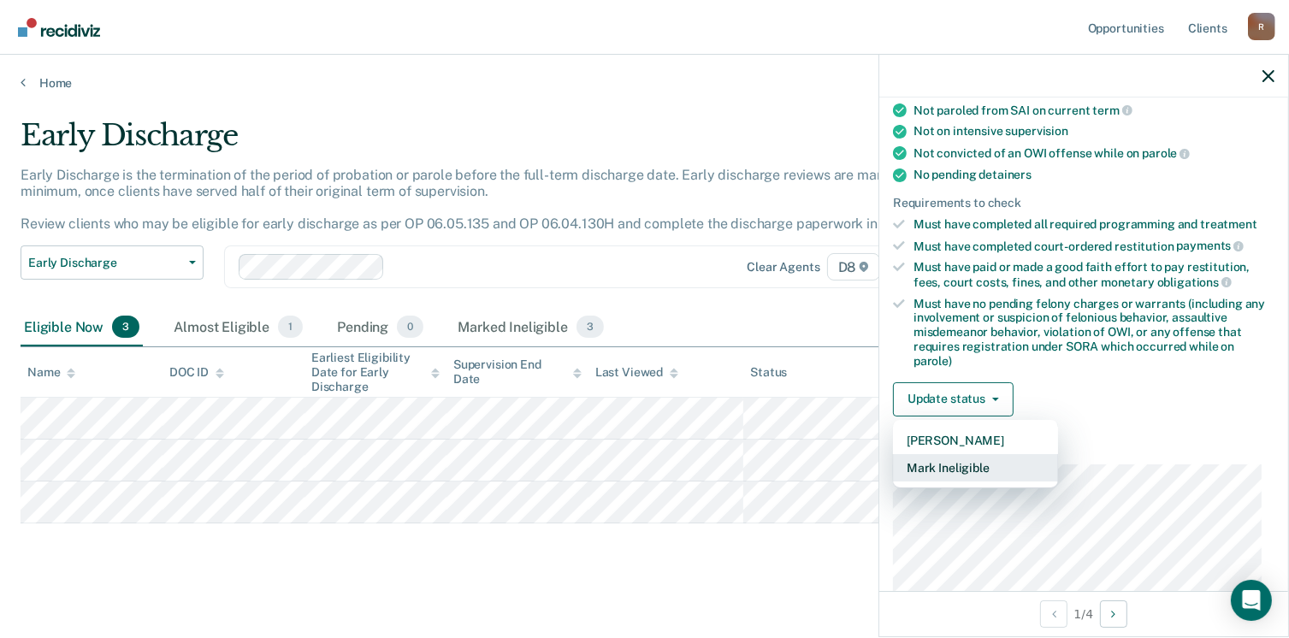
click at [954, 462] on button "Mark Ineligible" at bounding box center [975, 467] width 165 height 27
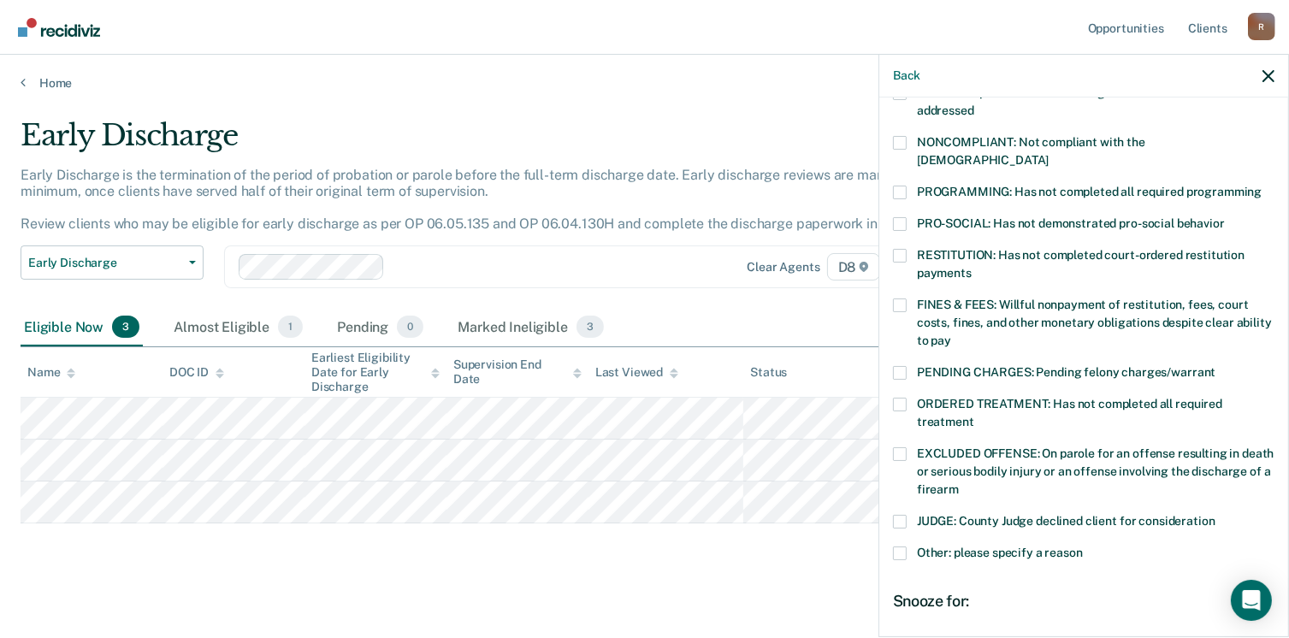
click at [907, 298] on label "FINES & FEES: Willful nonpayment of restitution, fees, court costs, fines, and …" at bounding box center [1083, 325] width 381 height 54
click at [951, 334] on input "FINES & FEES: Willful nonpayment of restitution, fees, court costs, fines, and …" at bounding box center [951, 334] width 0 height 0
click at [902, 547] on span at bounding box center [900, 554] width 14 height 14
click at [1083, 547] on input "Other: please specify a reason" at bounding box center [1083, 547] width 0 height 0
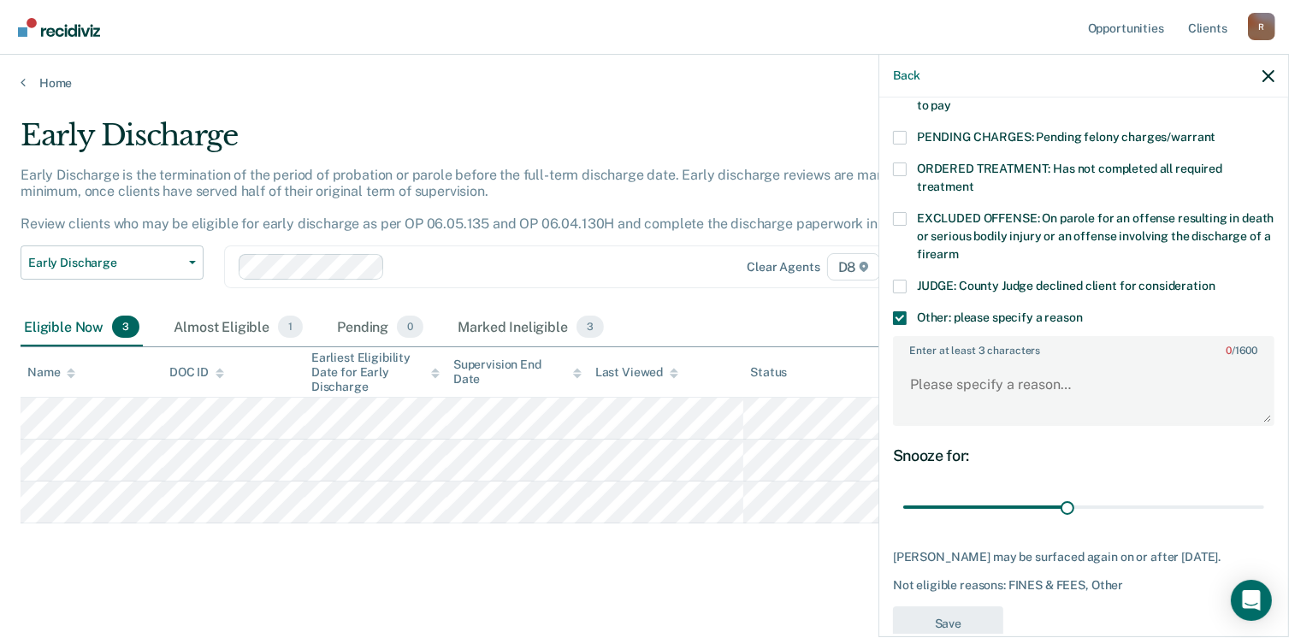
scroll to position [547, 0]
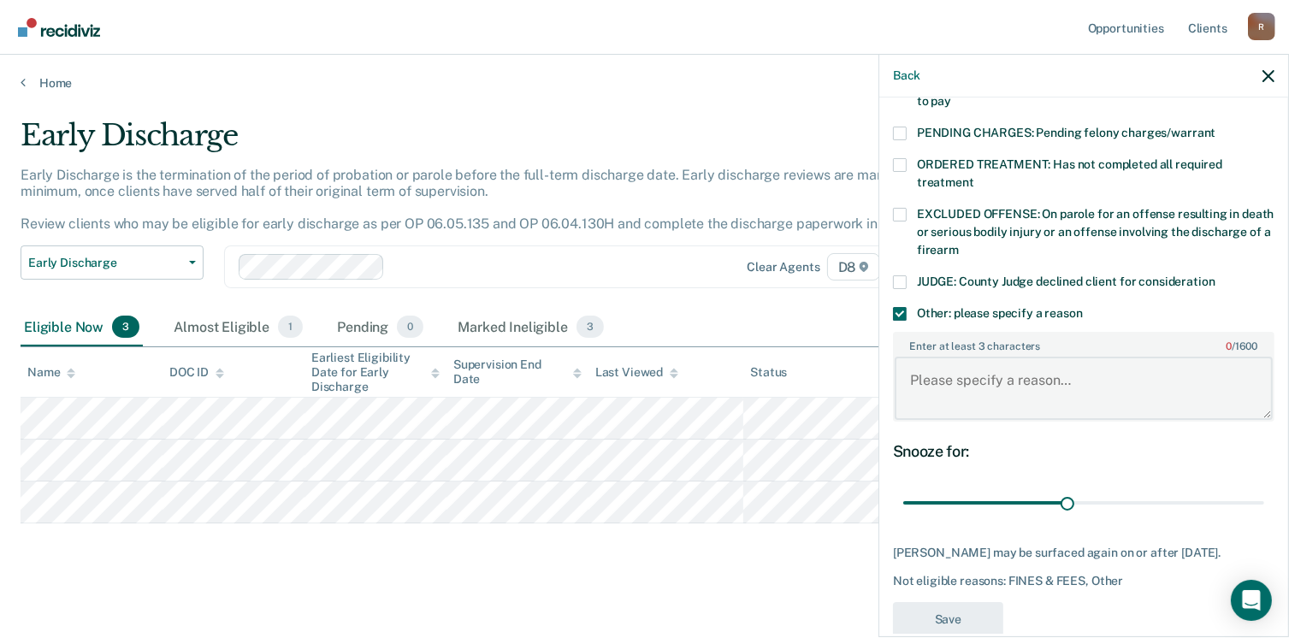
click at [920, 357] on textarea "Enter at least 3 characters 0 / 1600" at bounding box center [1084, 388] width 378 height 63
paste textarea "Not eligible for early discharge at this time. Continues to owe monetary obliga…"
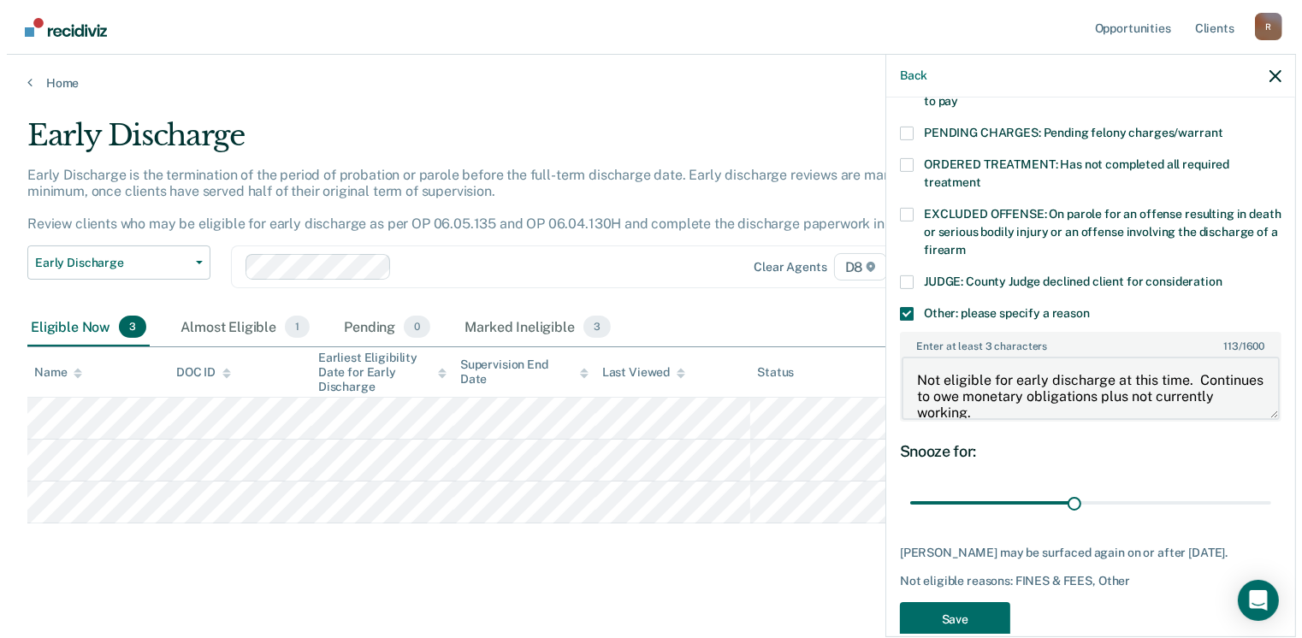
scroll to position [3, 0]
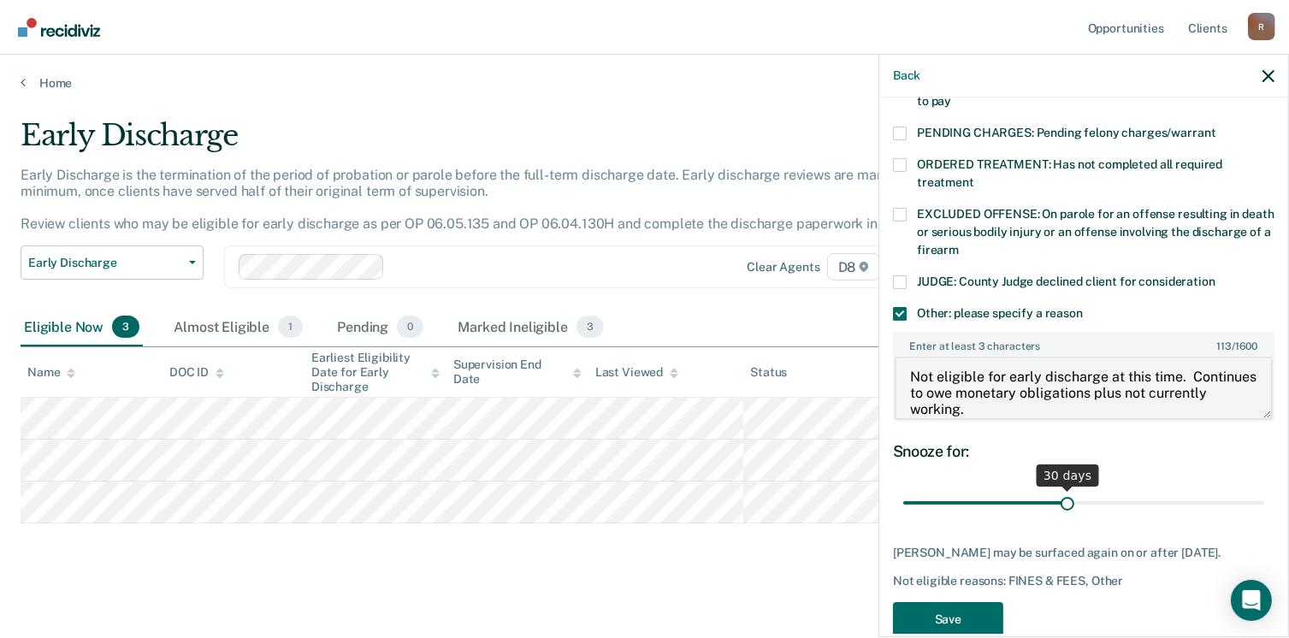
type textarea "Not eligible for early discharge at this time. Continues to owe monetary obliga…"
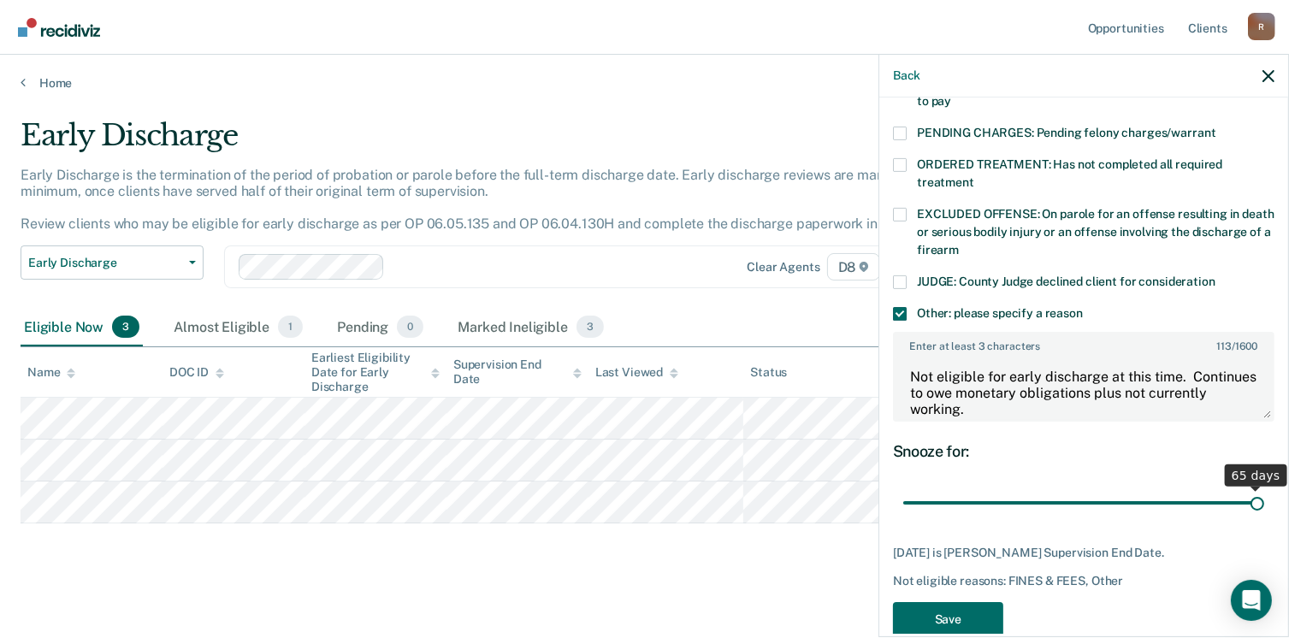
drag, startPoint x: 1065, startPoint y: 480, endPoint x: 1247, endPoint y: 494, distance: 182.8
type input "65"
click at [1247, 494] on input "range" at bounding box center [1083, 503] width 361 height 30
click at [944, 602] on button "Save" at bounding box center [948, 619] width 110 height 35
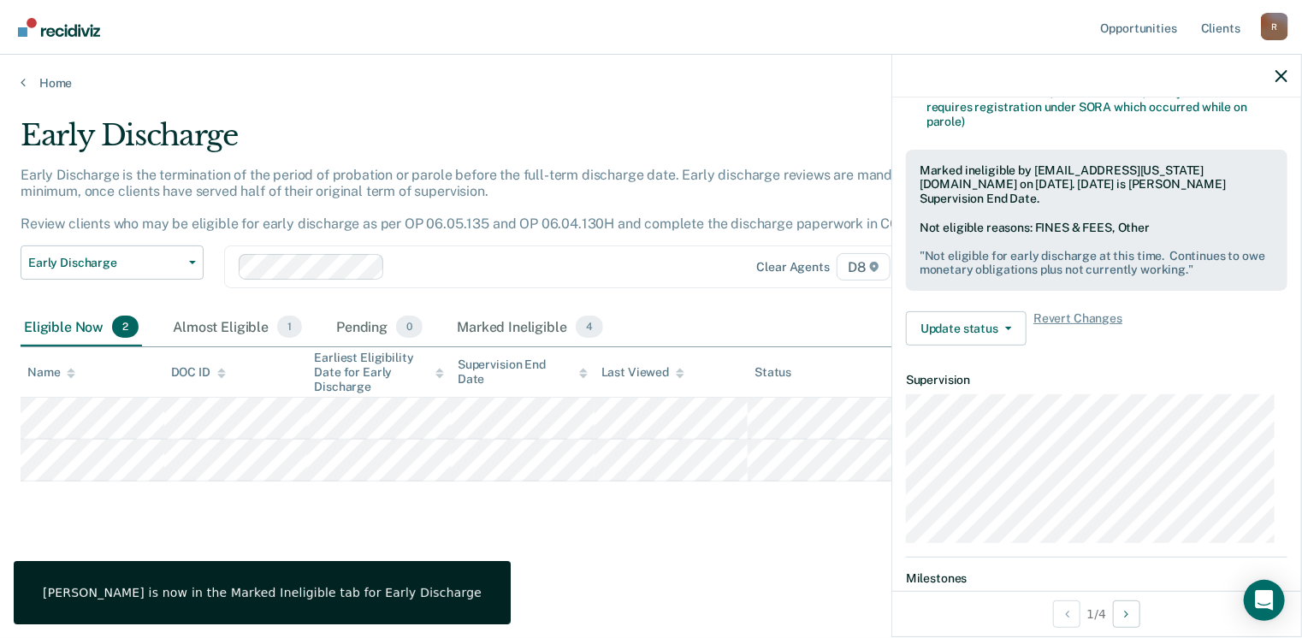
scroll to position [501, 0]
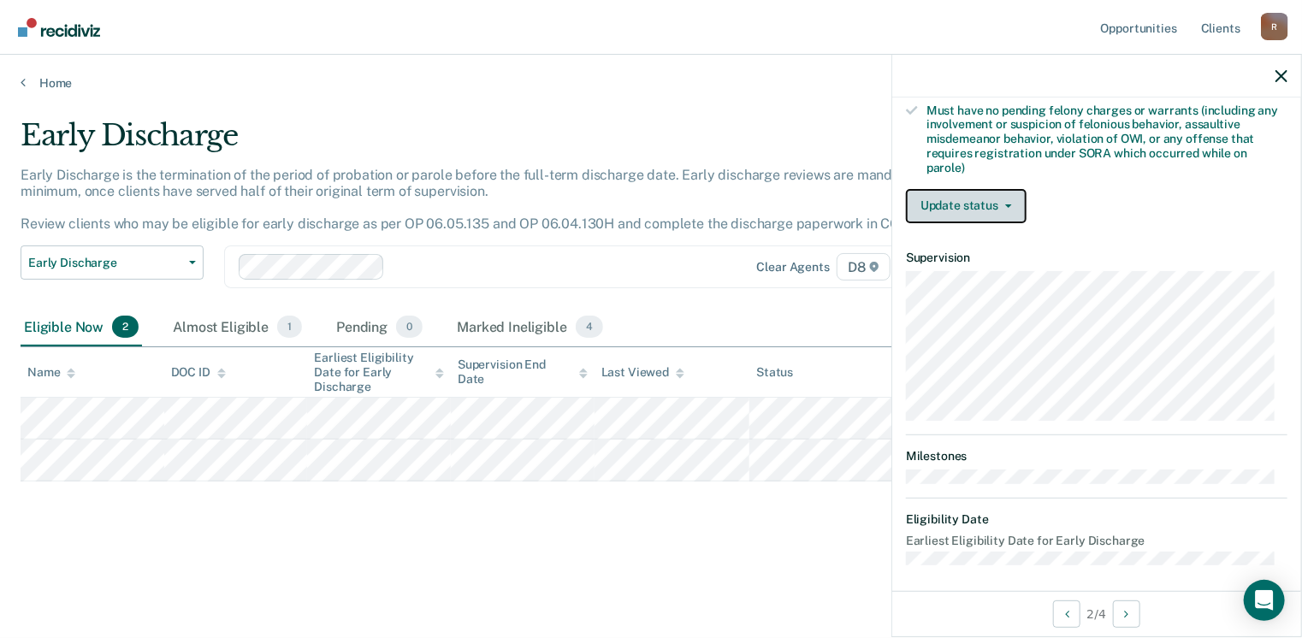
click at [1010, 204] on icon "button" at bounding box center [1008, 205] width 7 height 3
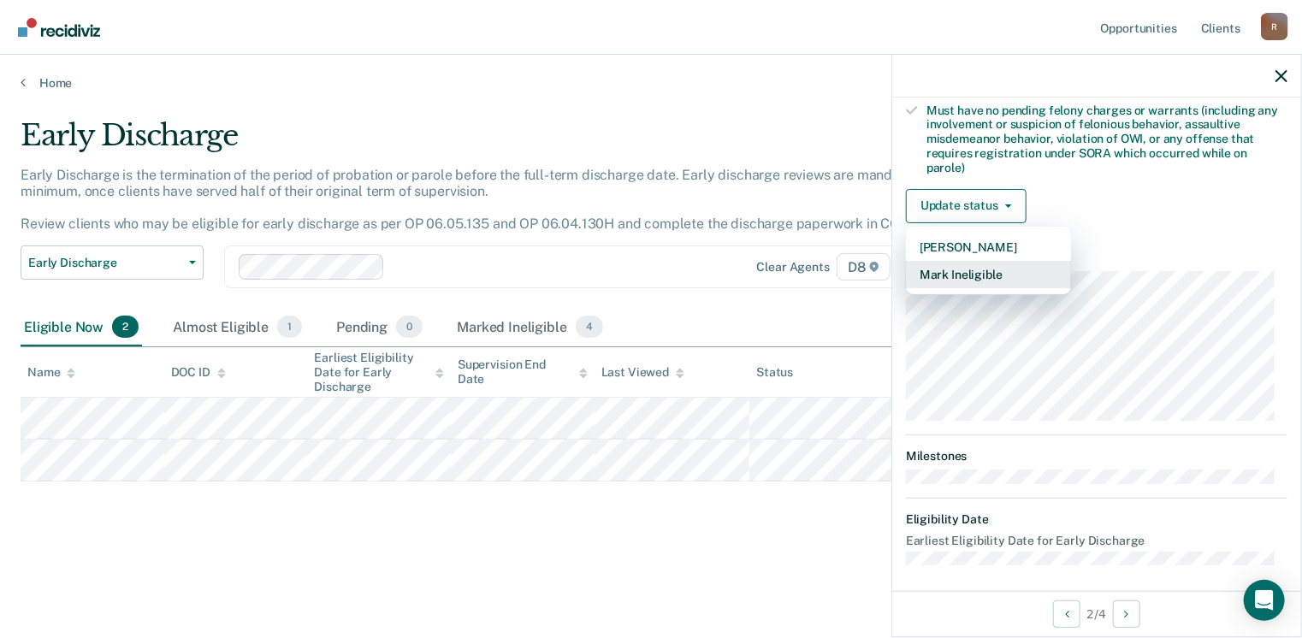
click at [982, 267] on button "Mark Ineligible" at bounding box center [988, 274] width 165 height 27
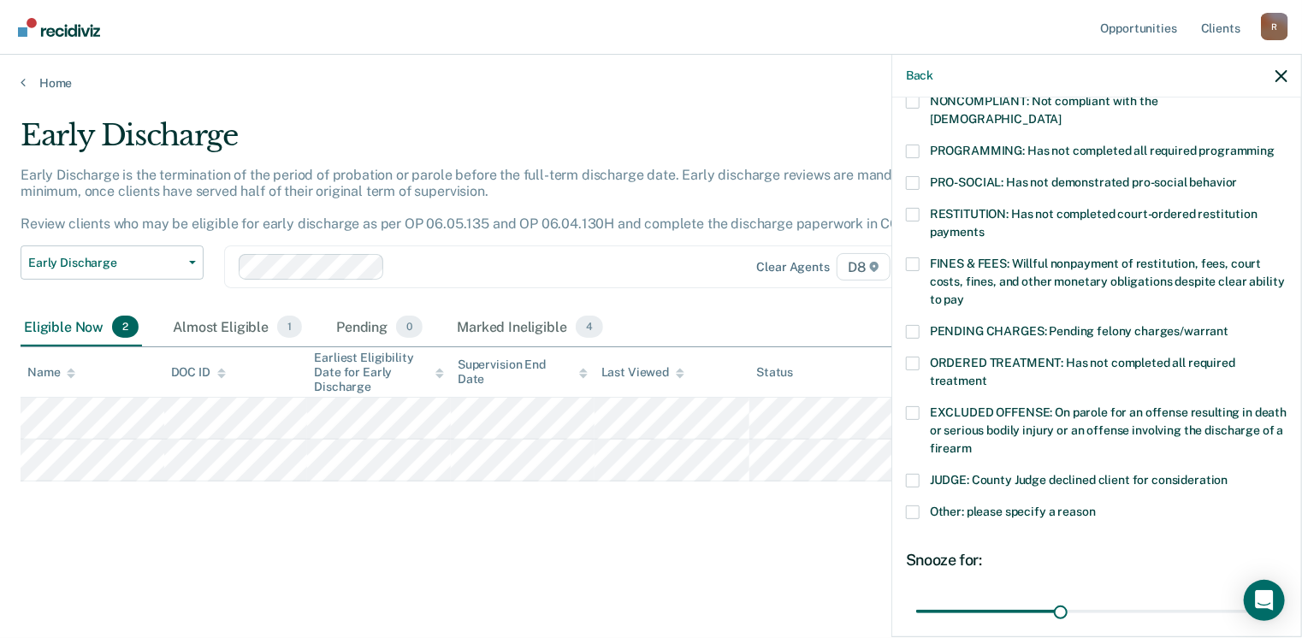
scroll to position [383, 0]
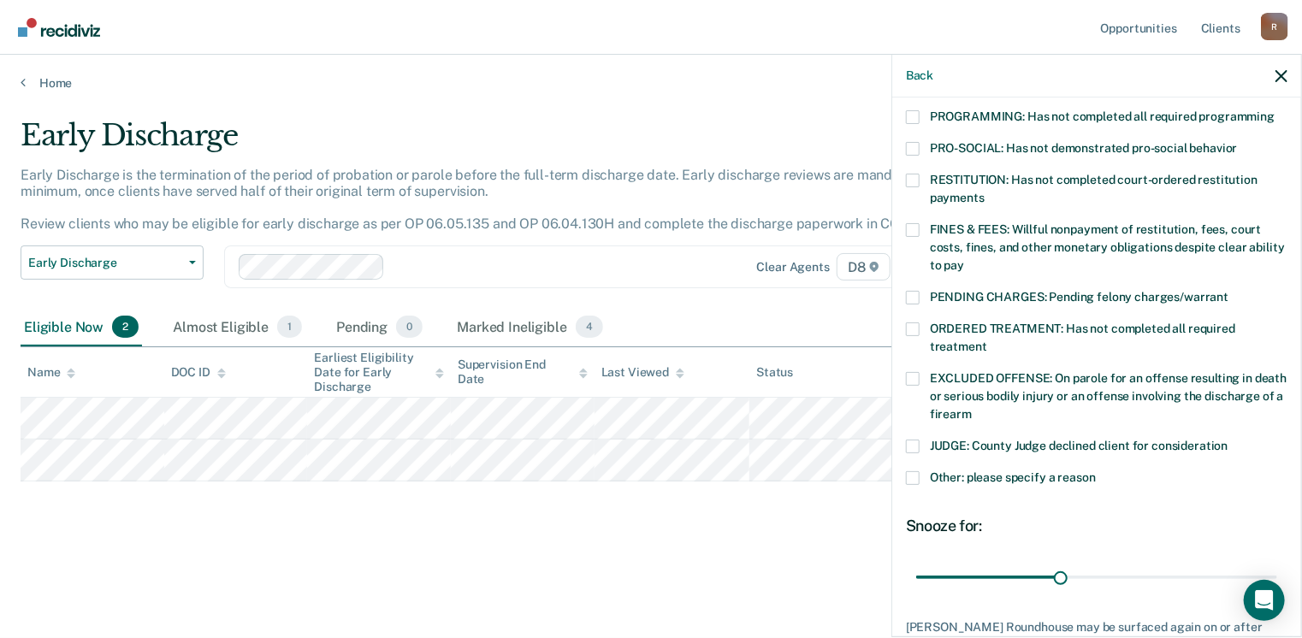
click at [917, 322] on span at bounding box center [913, 329] width 14 height 14
click at [987, 340] on input "ORDERED TREATMENT: Has not completed all required treatment" at bounding box center [987, 340] width 0 height 0
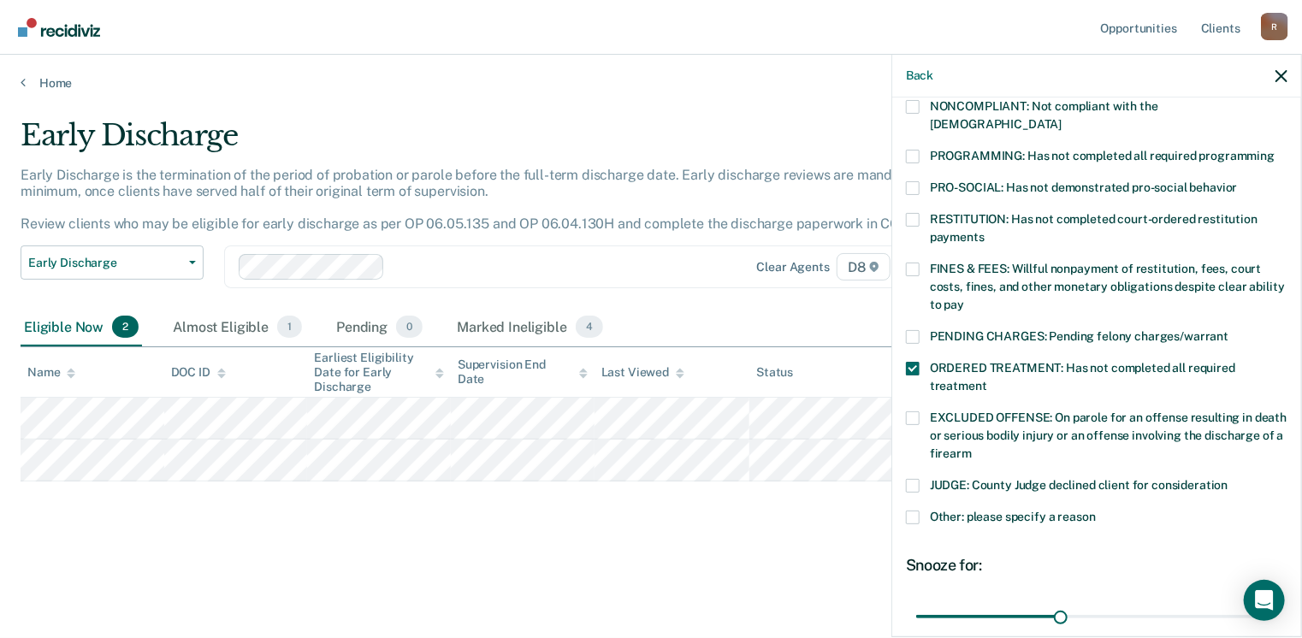
scroll to position [315, 0]
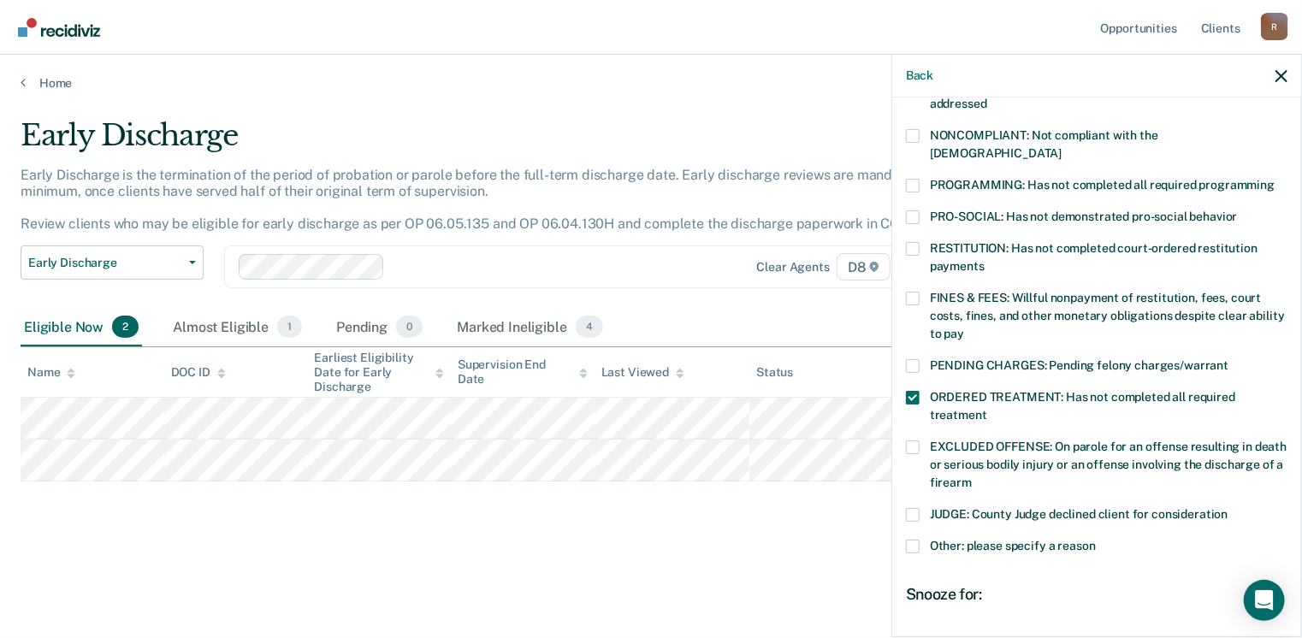
click at [914, 179] on span at bounding box center [913, 186] width 14 height 14
click at [1274, 179] on input "PROGRAMMING: Has not completed all required programming" at bounding box center [1274, 179] width 0 height 0
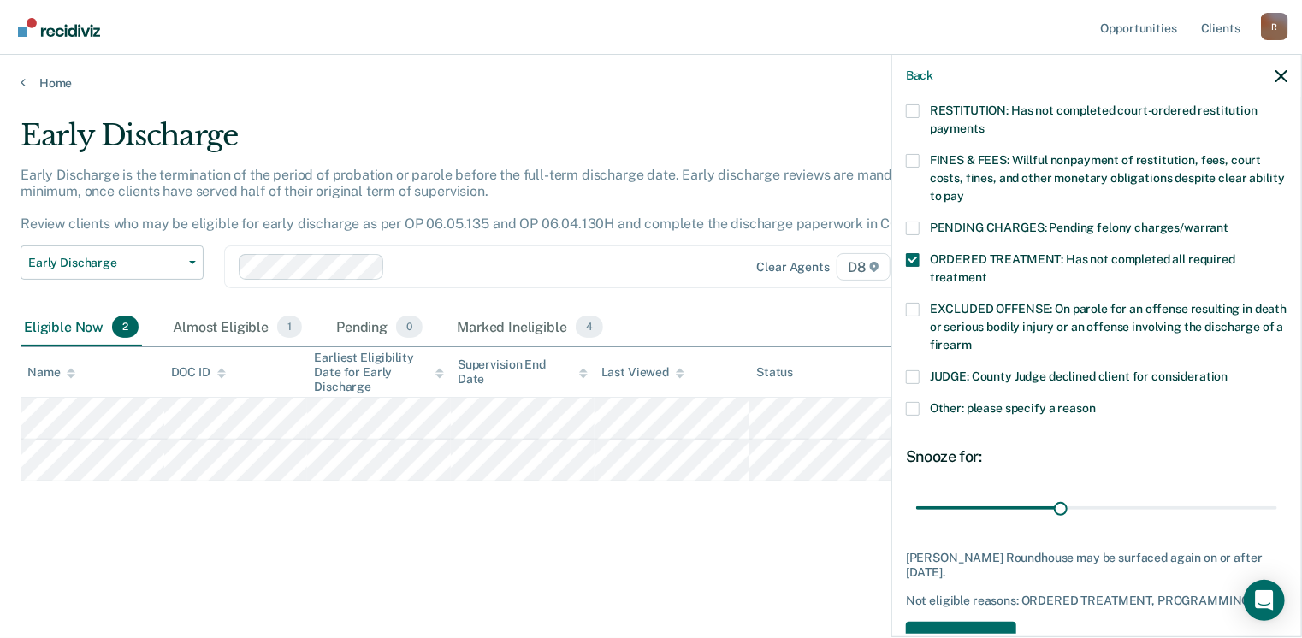
scroll to position [486, 0]
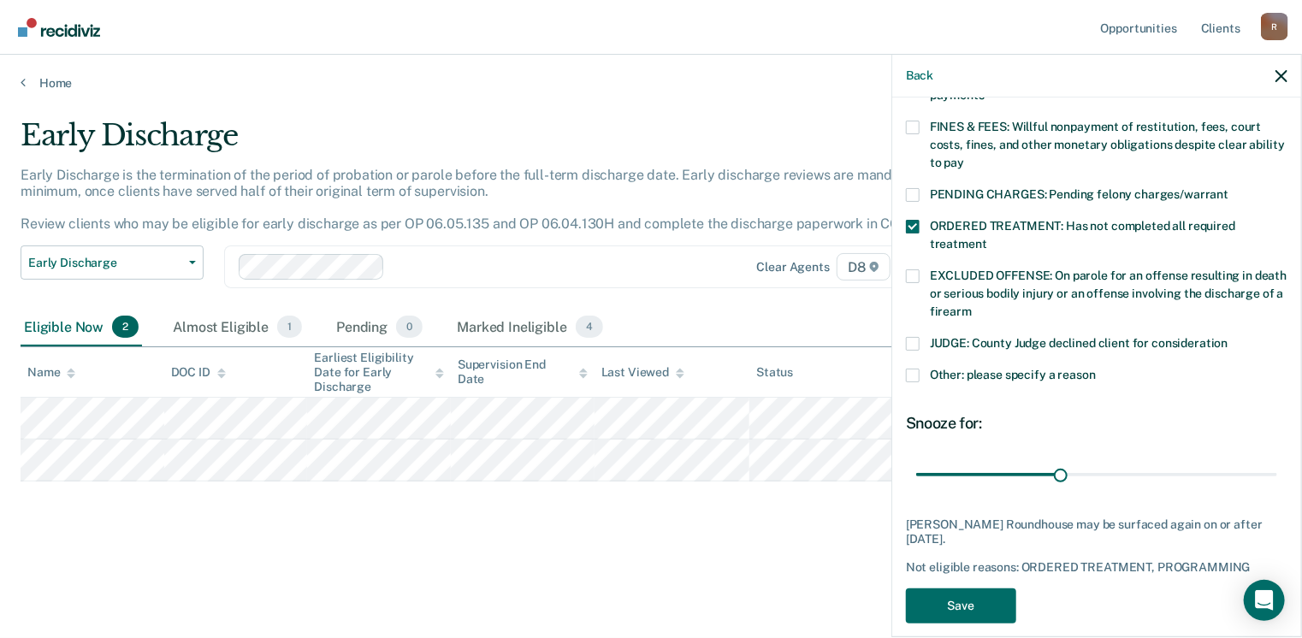
click at [913, 369] on span at bounding box center [913, 376] width 14 height 14
click at [1096, 369] on input "Other: please specify a reason" at bounding box center [1096, 369] width 0 height 0
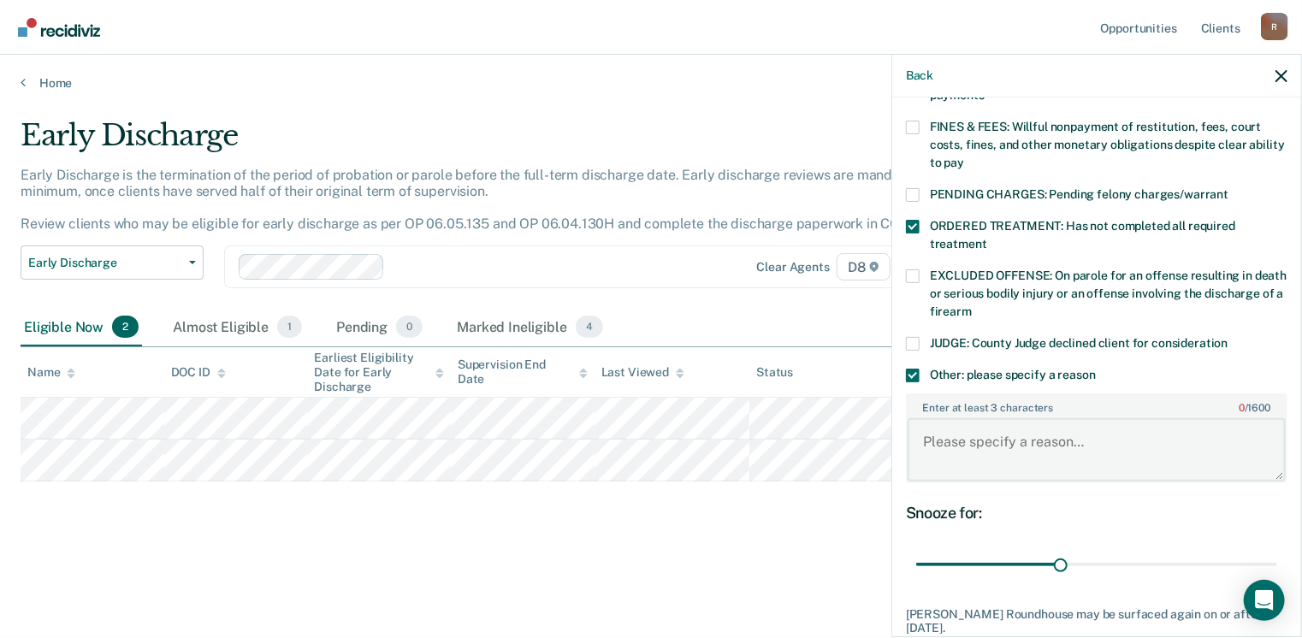
click at [928, 424] on textarea "Enter at least 3 characters 0 / 1600" at bounding box center [1096, 449] width 378 height 63
paste textarea "Not eligible at this time. Still engaged in required programming and not compli…"
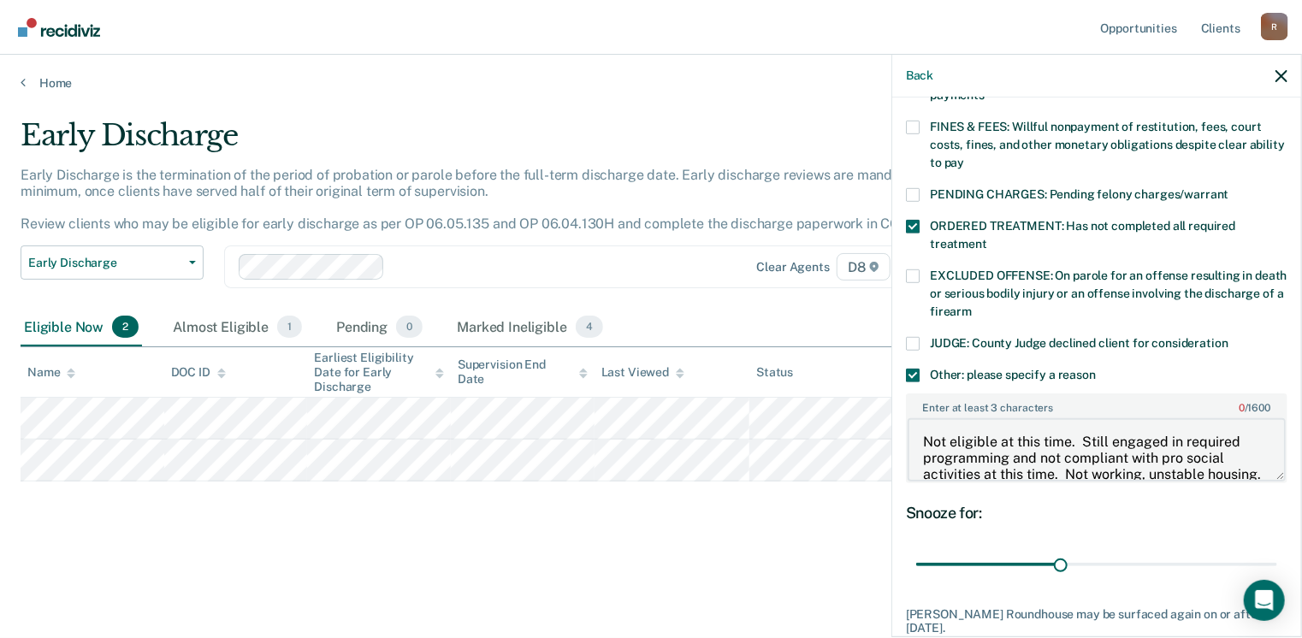
scroll to position [20, 0]
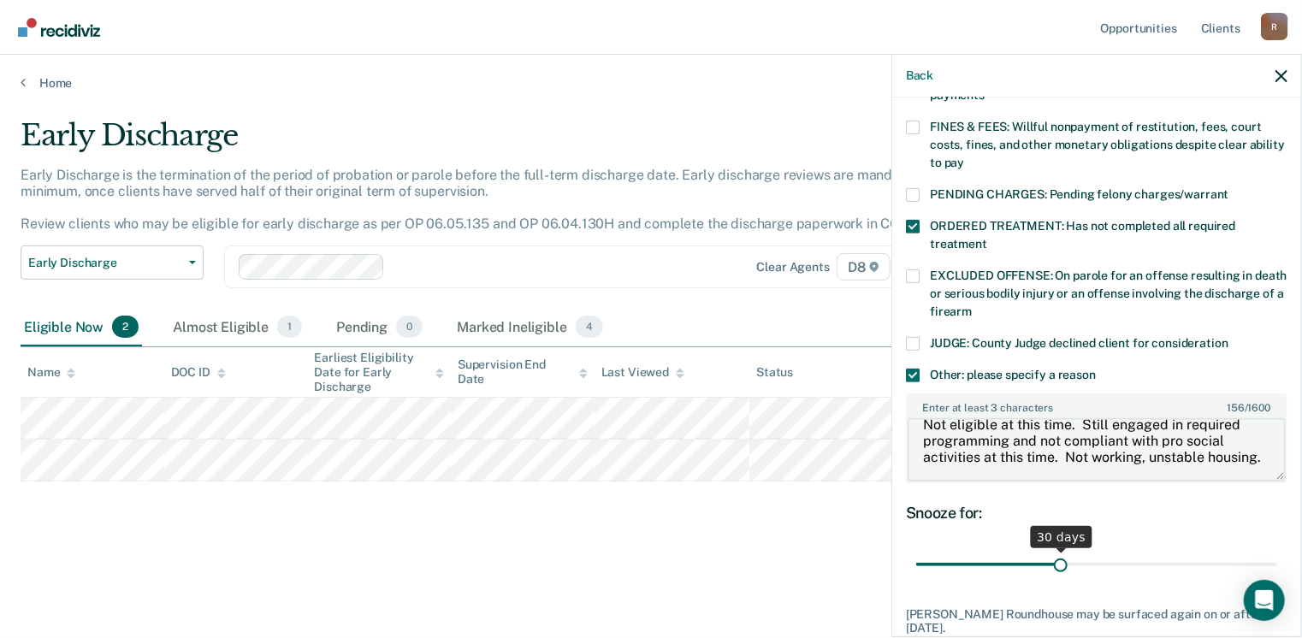
type textarea "Not eligible at this time. Still engaged in required programming and not compli…"
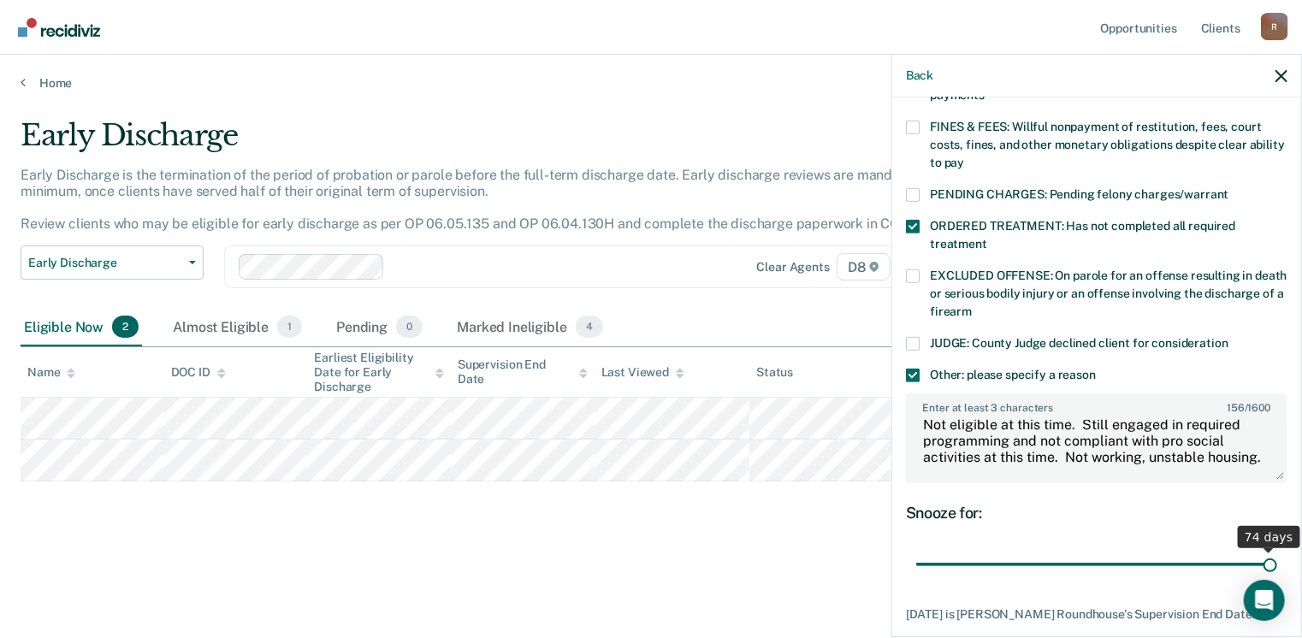
drag, startPoint x: 1055, startPoint y: 547, endPoint x: 1284, endPoint y: 544, distance: 228.4
type input "74"
click at [1277, 550] on input "range" at bounding box center [1096, 565] width 361 height 30
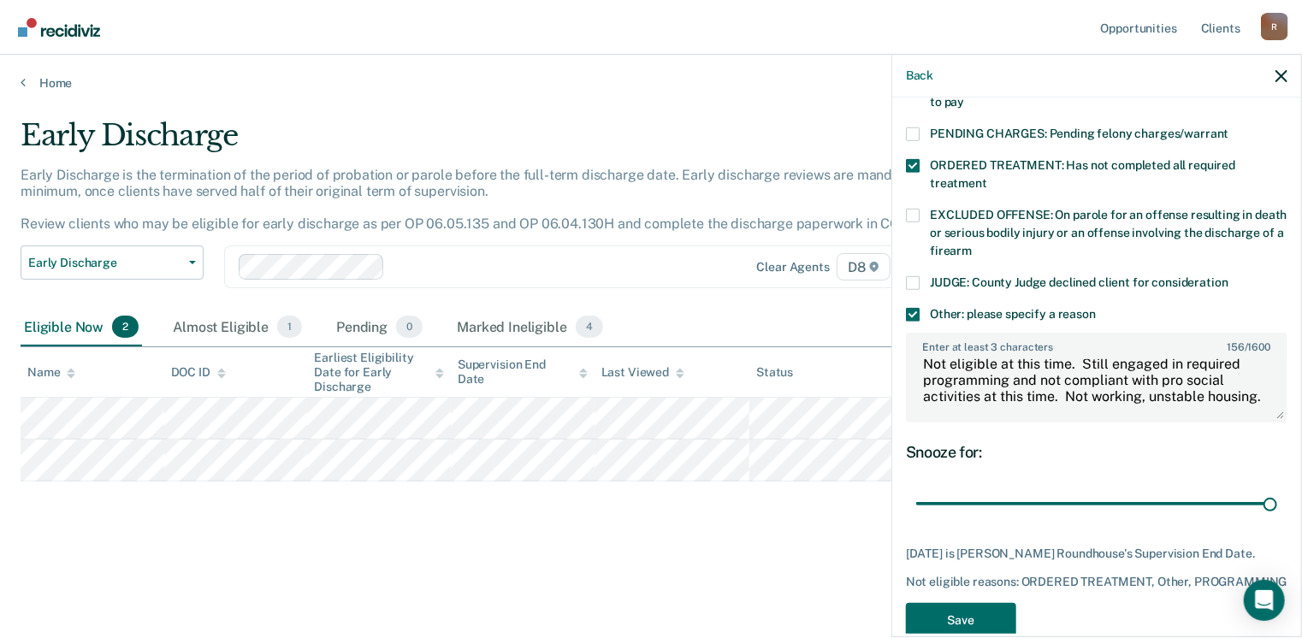
scroll to position [574, 0]
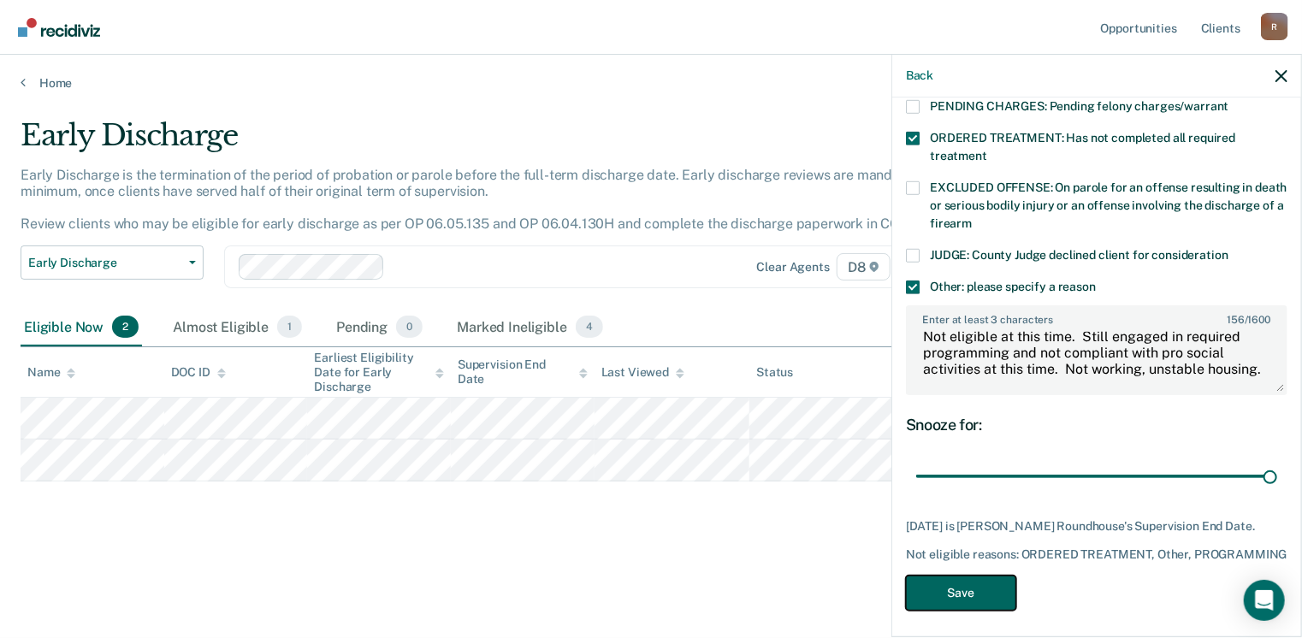
click at [965, 588] on button "Save" at bounding box center [961, 593] width 110 height 35
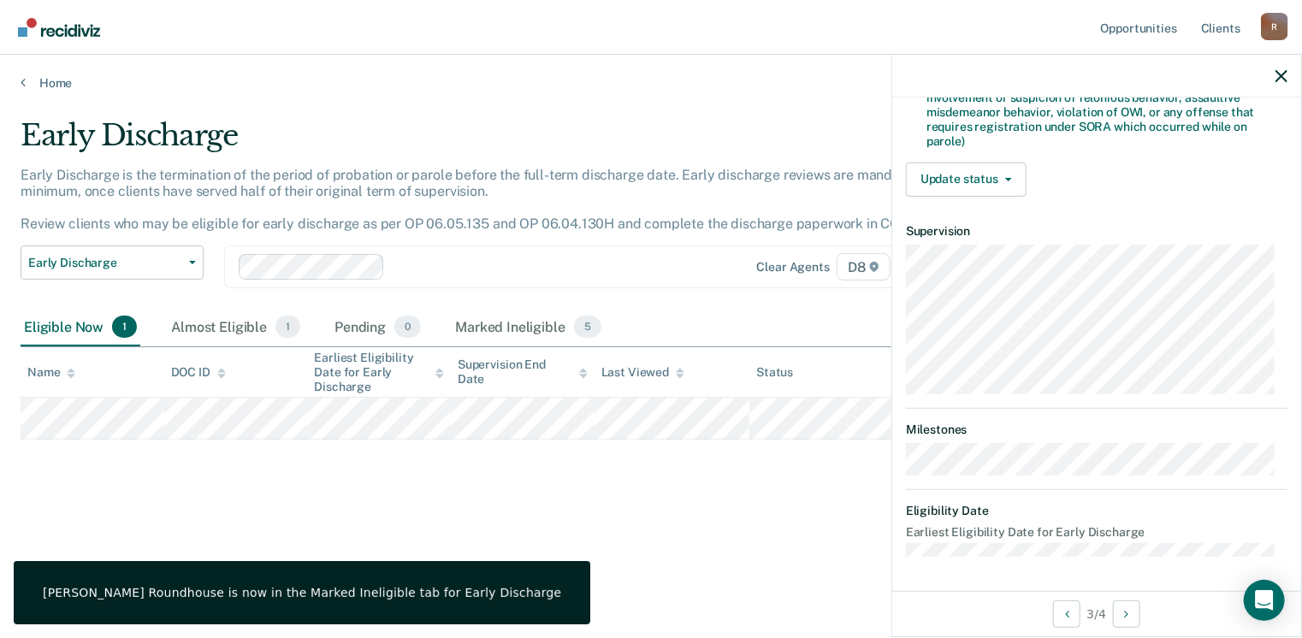
scroll to position [376, 0]
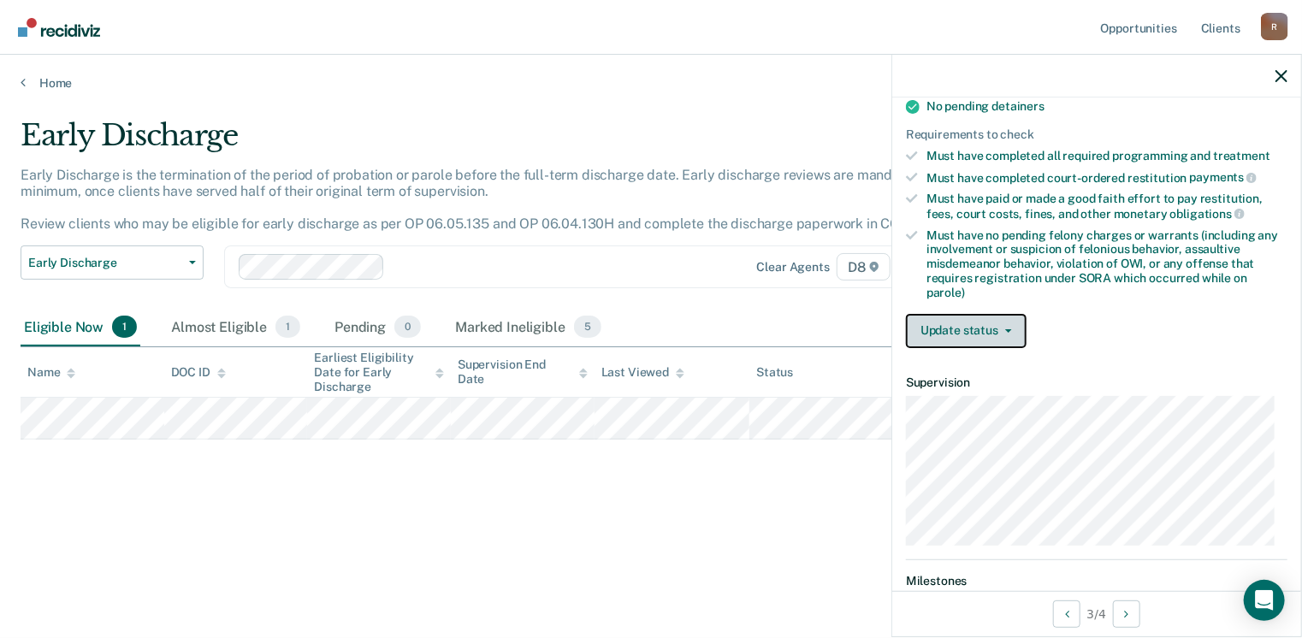
click at [975, 318] on button "Update status" at bounding box center [966, 331] width 121 height 34
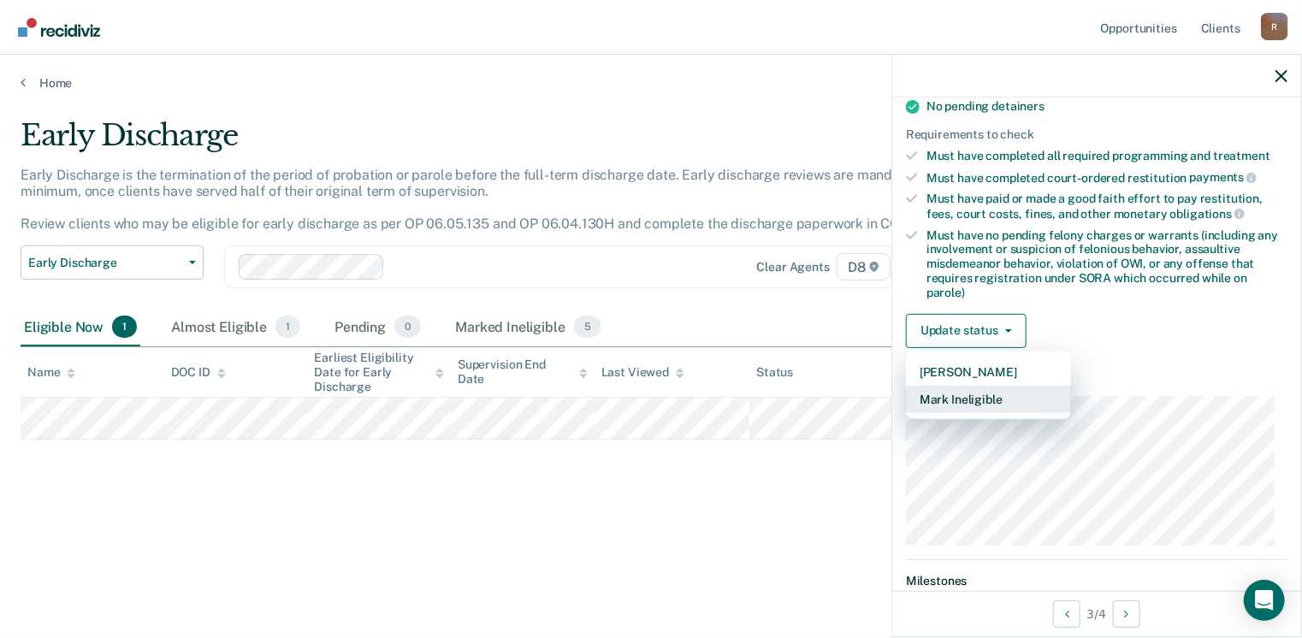
click at [940, 389] on button "Mark Ineligible" at bounding box center [988, 399] width 165 height 27
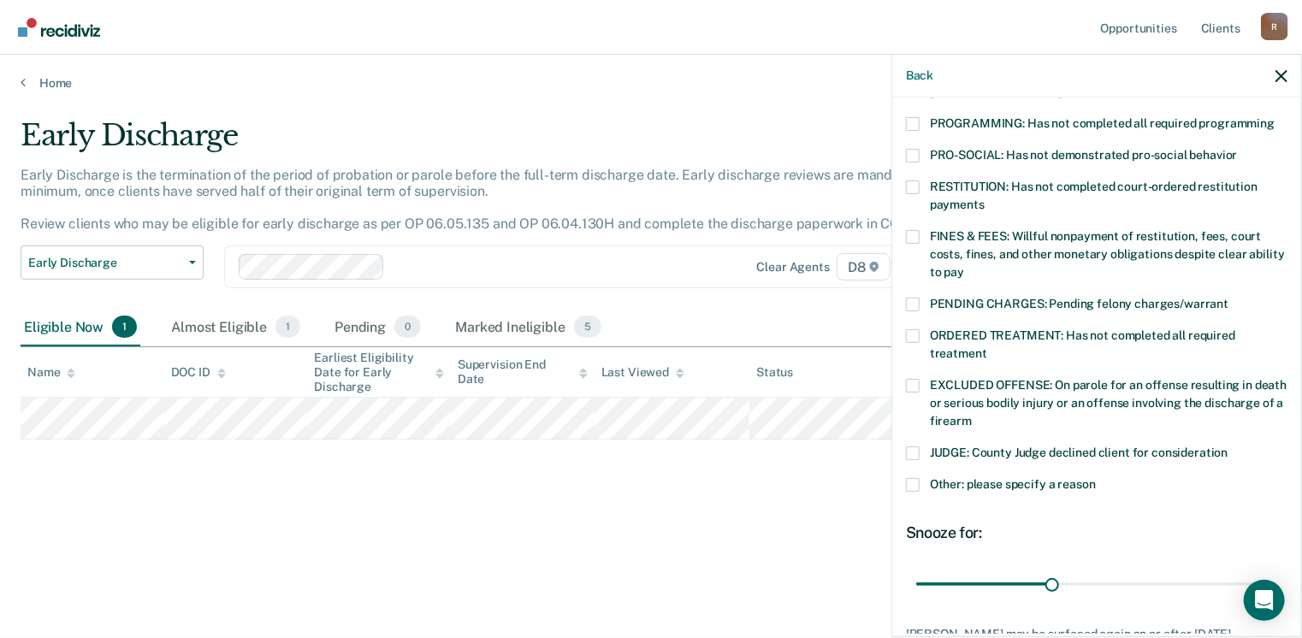
click at [912, 329] on span at bounding box center [913, 336] width 14 height 14
click at [987, 347] on input "ORDERED TREATMENT: Has not completed all required treatment" at bounding box center [987, 347] width 0 height 0
click at [911, 478] on span at bounding box center [913, 485] width 14 height 14
click at [1096, 478] on input "Other: please specify a reason" at bounding box center [1096, 478] width 0 height 0
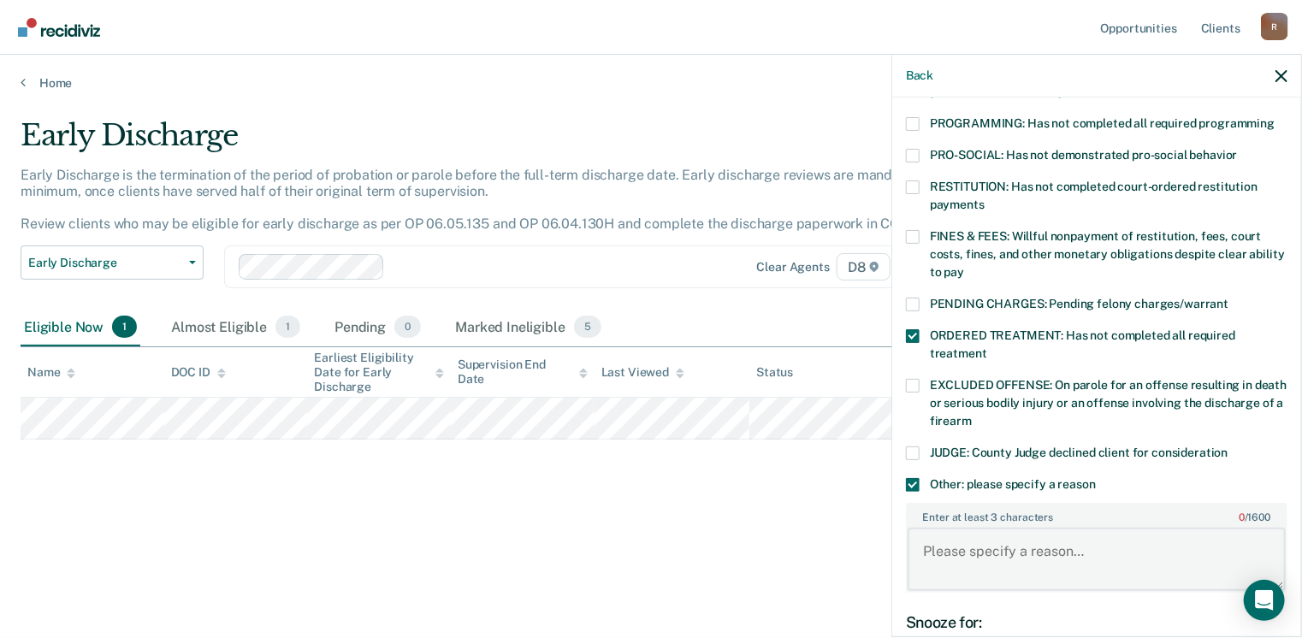
click at [932, 528] on textarea "Enter at least 3 characters 0 / 1600" at bounding box center [1096, 559] width 378 height 63
paste textarea "Early discharge parole review completed and not eligible based on not complying…"
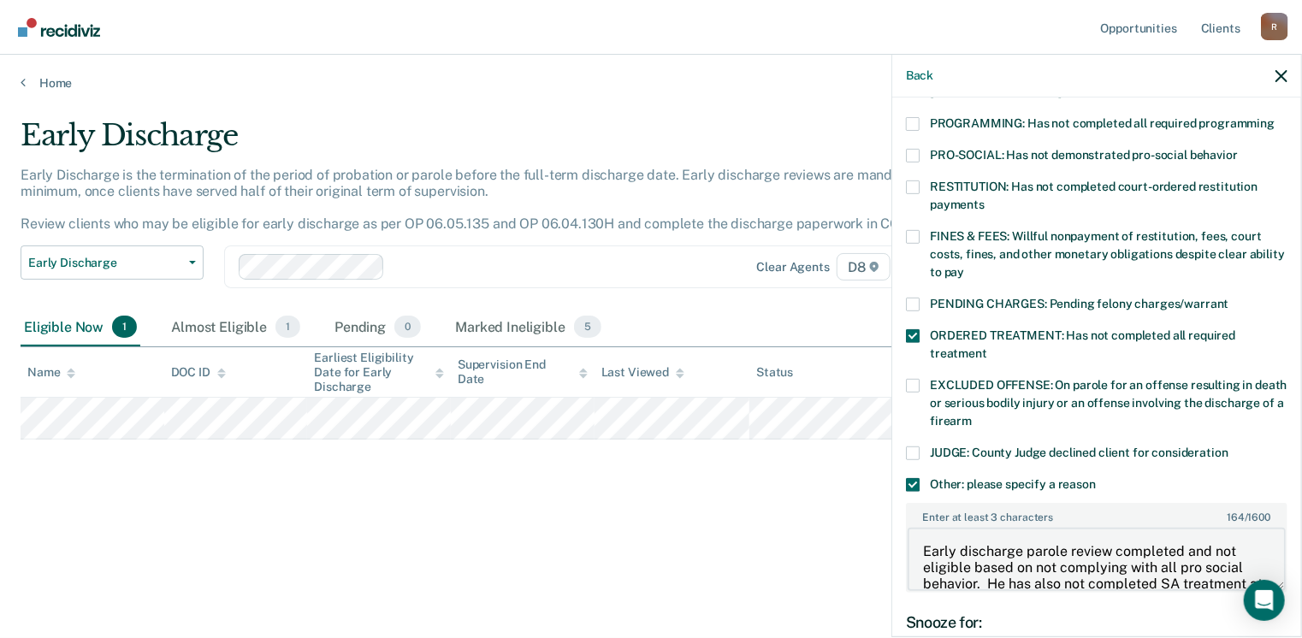
scroll to position [20, 0]
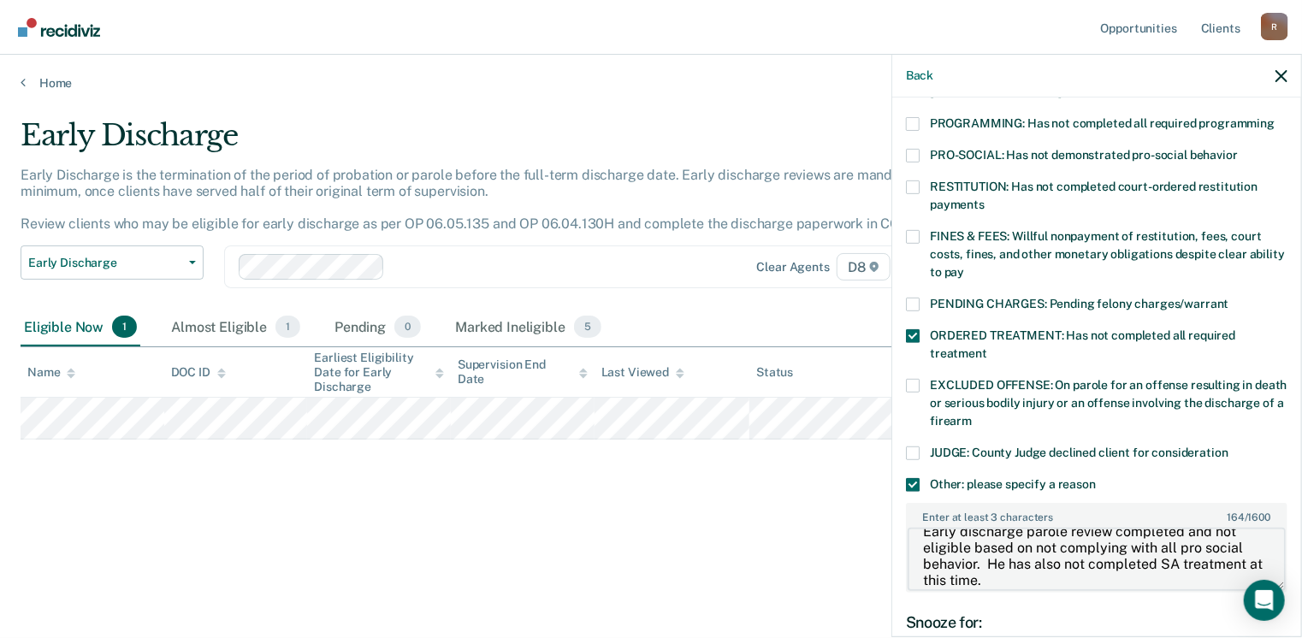
type textarea "Early discharge parole review completed and not eligible based on not complying…"
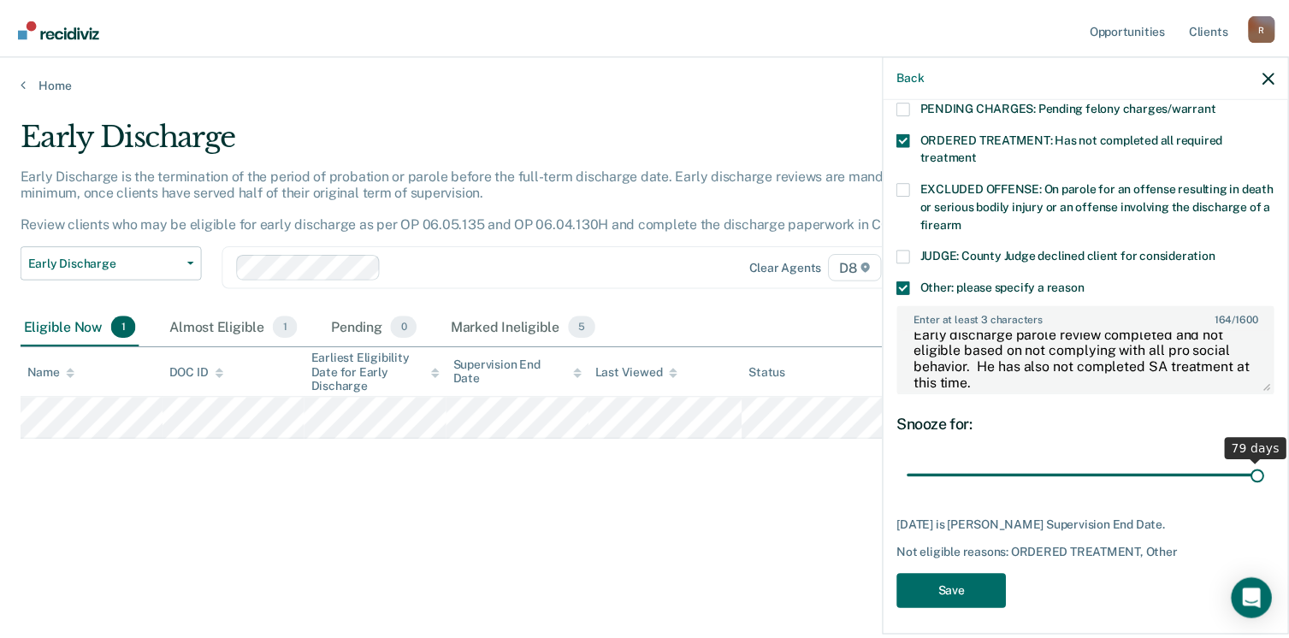
scroll to position [559, 0]
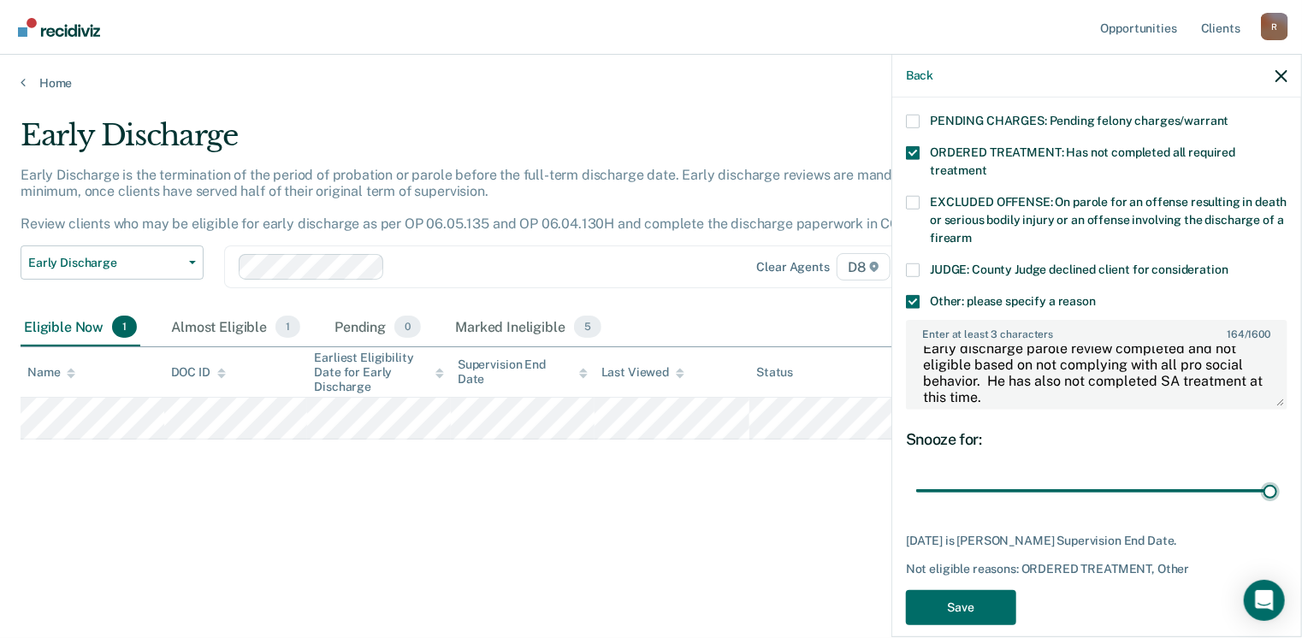
drag, startPoint x: 1043, startPoint y: 456, endPoint x: 1286, endPoint y: 435, distance: 243.8
type input "79"
click at [1277, 476] on input "range" at bounding box center [1096, 491] width 361 height 30
click at [965, 590] on button "Save" at bounding box center [961, 607] width 110 height 35
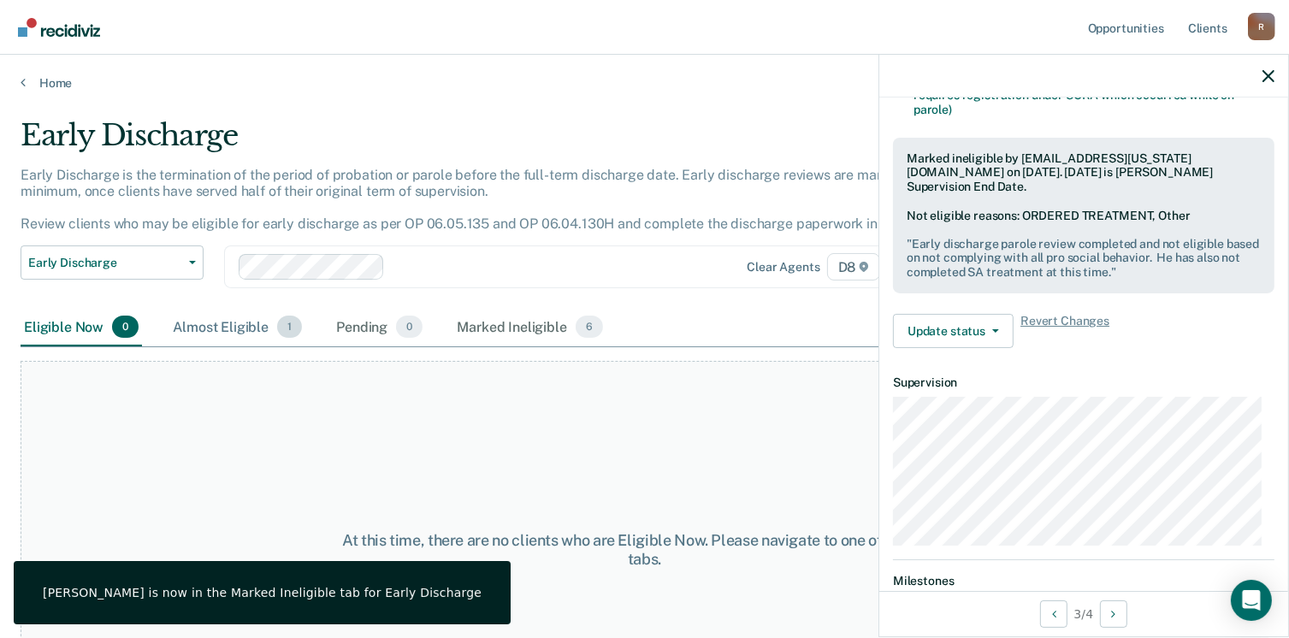
click at [218, 319] on div "Almost Eligible 1" at bounding box center [237, 328] width 136 height 38
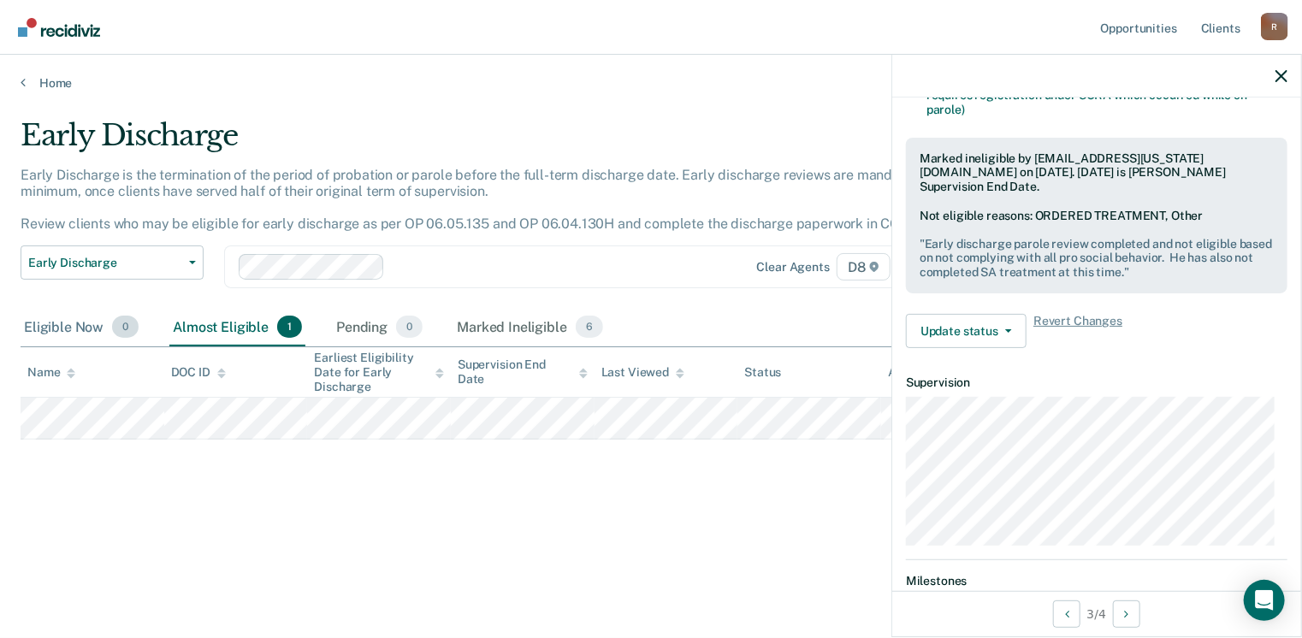
click at [55, 330] on div "Eligible Now 0" at bounding box center [81, 328] width 121 height 38
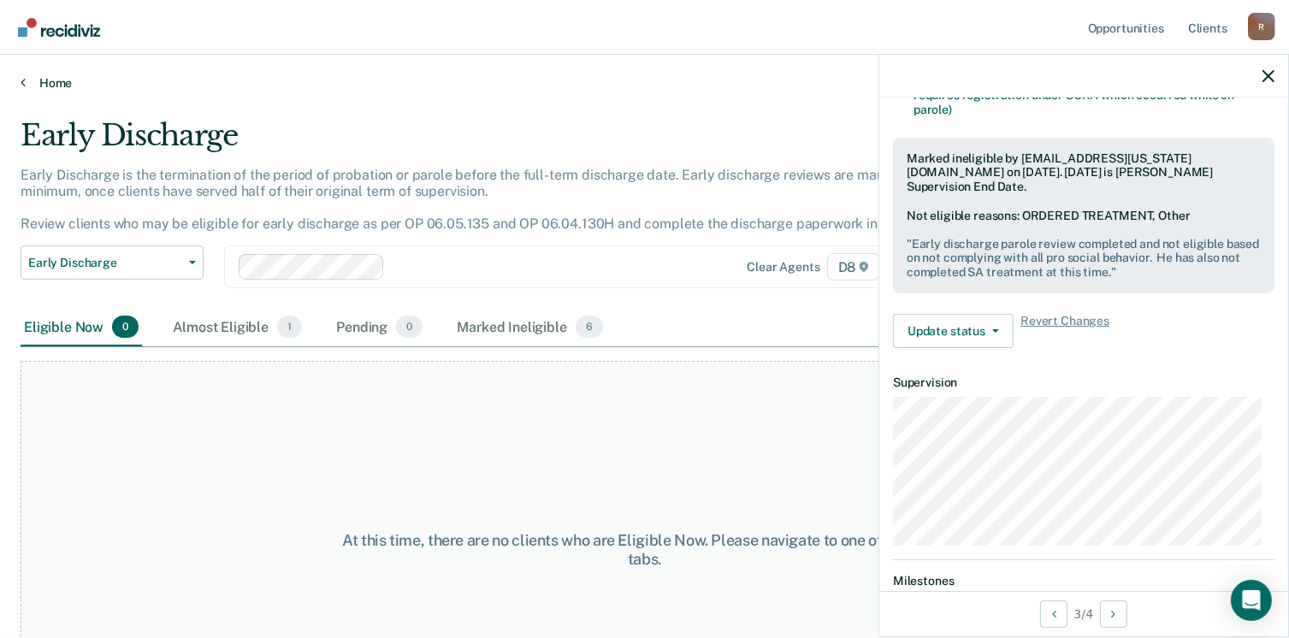
click at [53, 83] on link "Home" at bounding box center [645, 82] width 1248 height 15
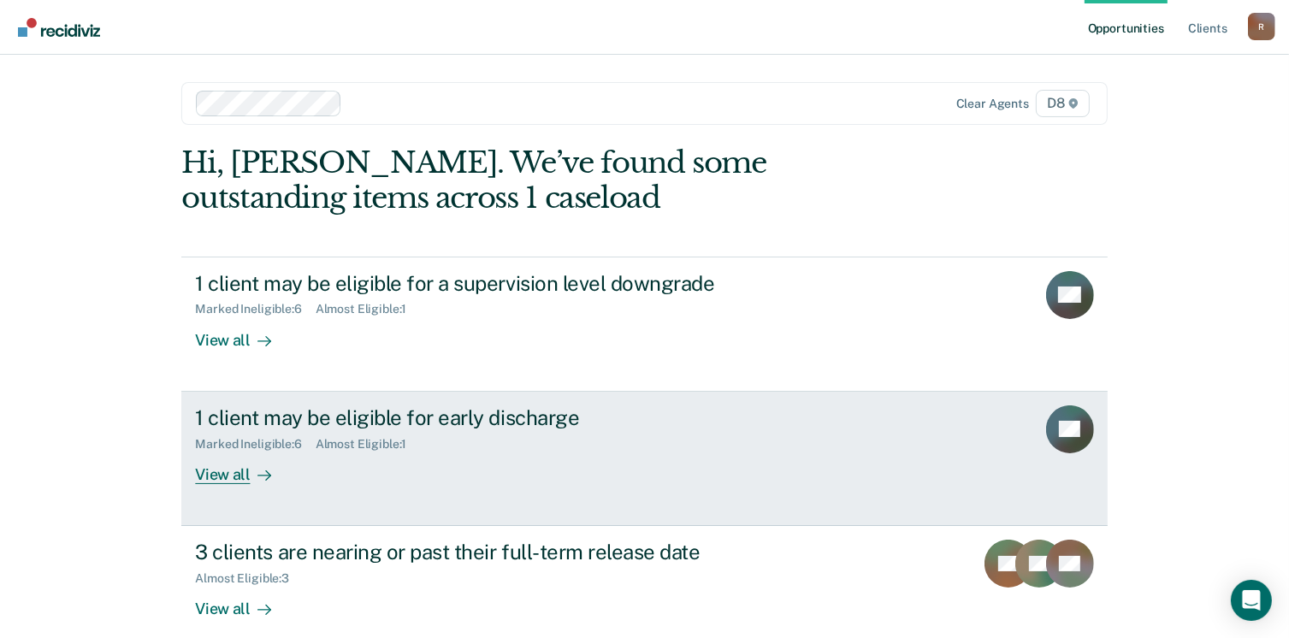
click at [234, 467] on div "View all" at bounding box center [243, 467] width 96 height 33
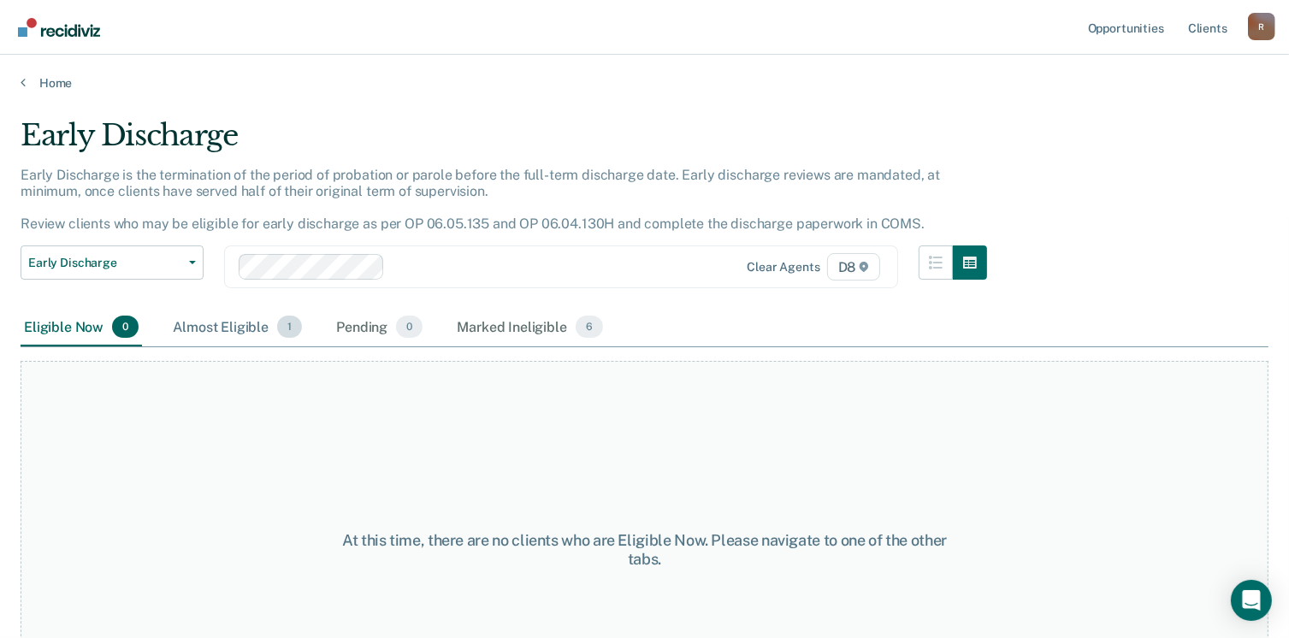
click at [224, 327] on div "Almost Eligible 1" at bounding box center [237, 328] width 136 height 38
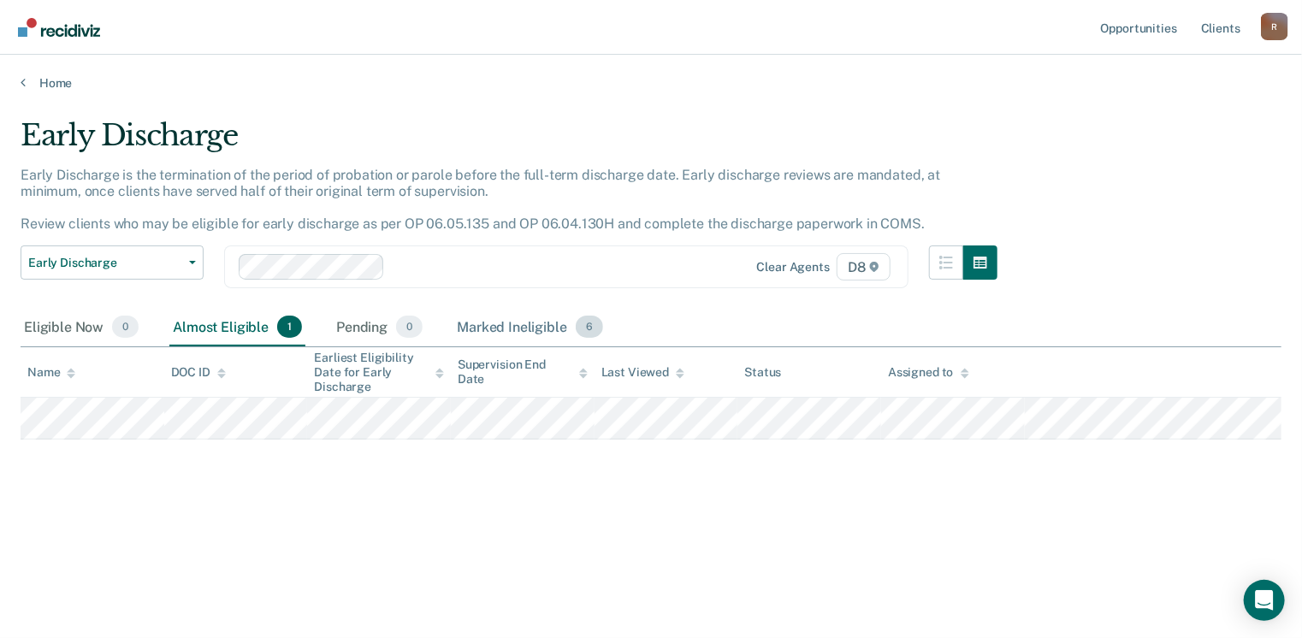
click at [520, 329] on div "Marked Ineligible 6" at bounding box center [529, 328] width 153 height 38
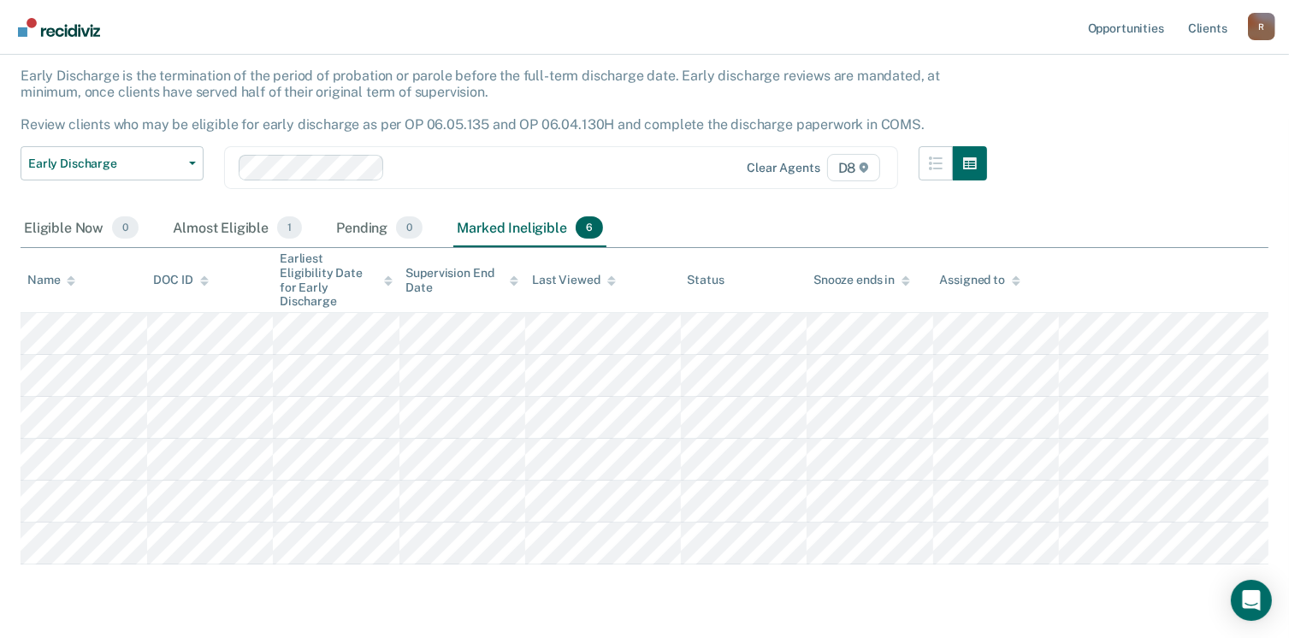
scroll to position [103, 0]
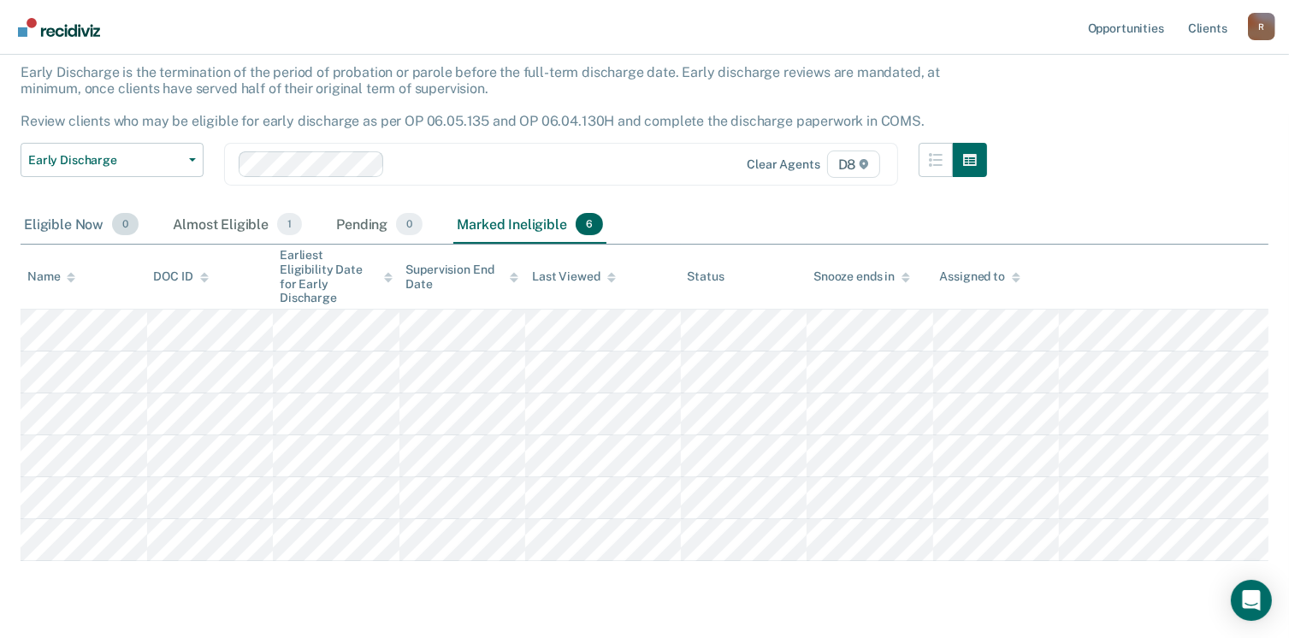
click at [58, 220] on div "Eligible Now 0" at bounding box center [81, 225] width 121 height 38
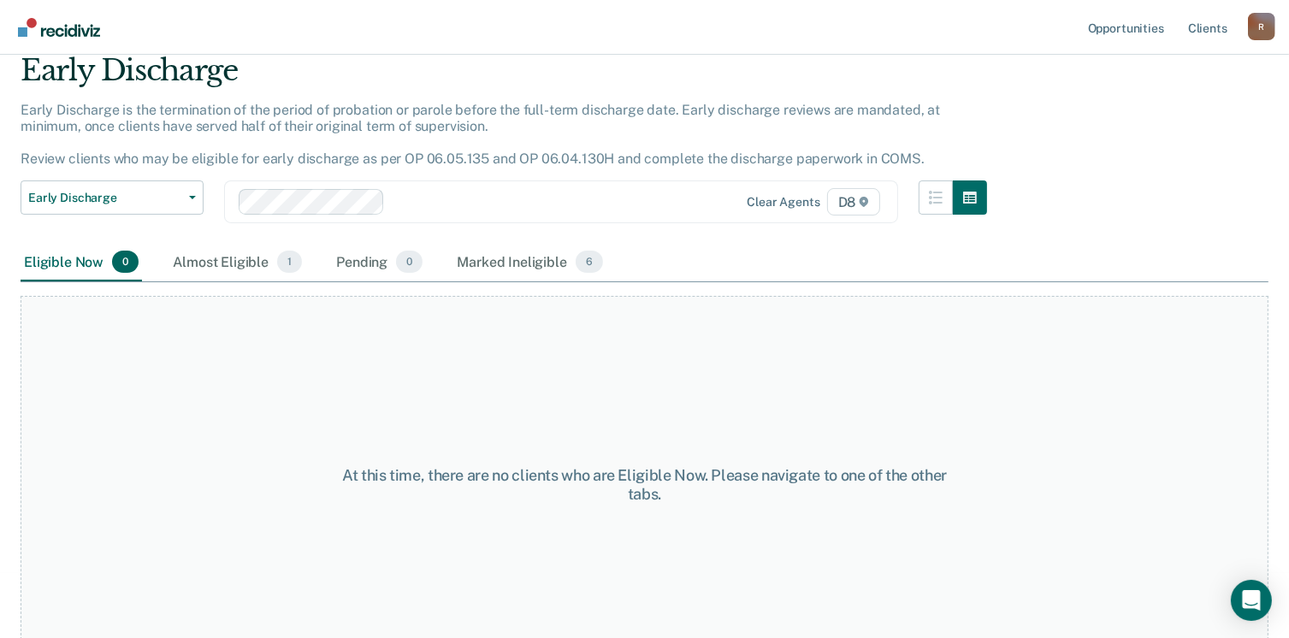
scroll to position [0, 0]
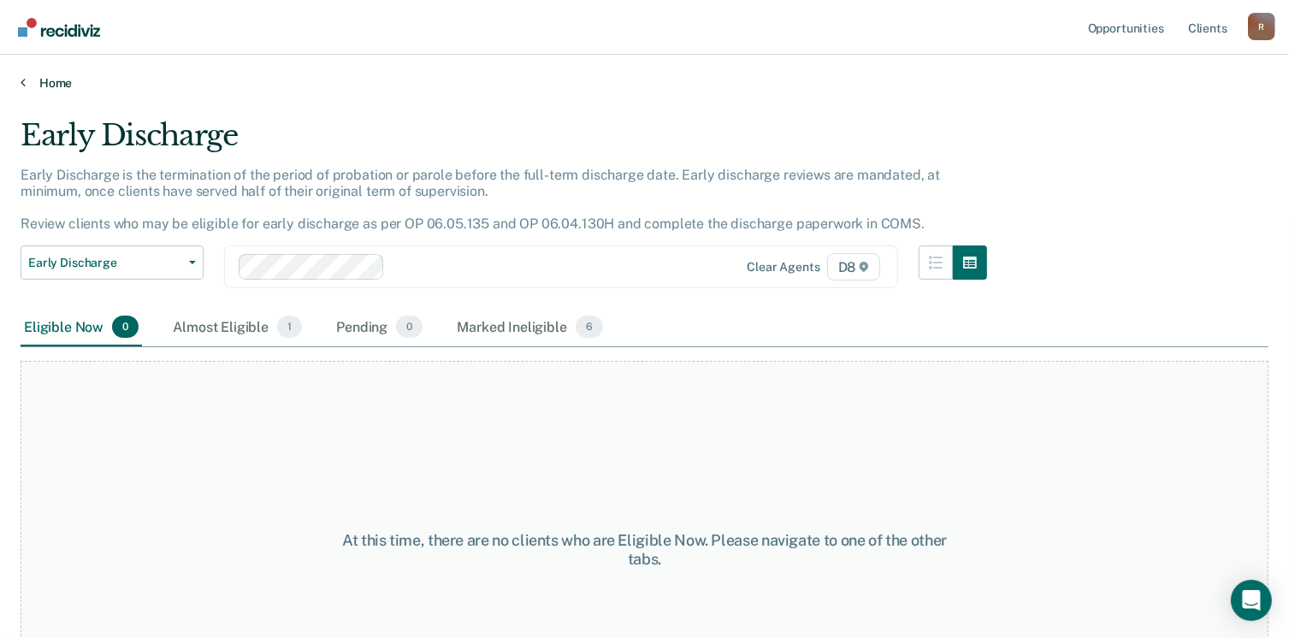
click at [55, 80] on link "Home" at bounding box center [645, 82] width 1248 height 15
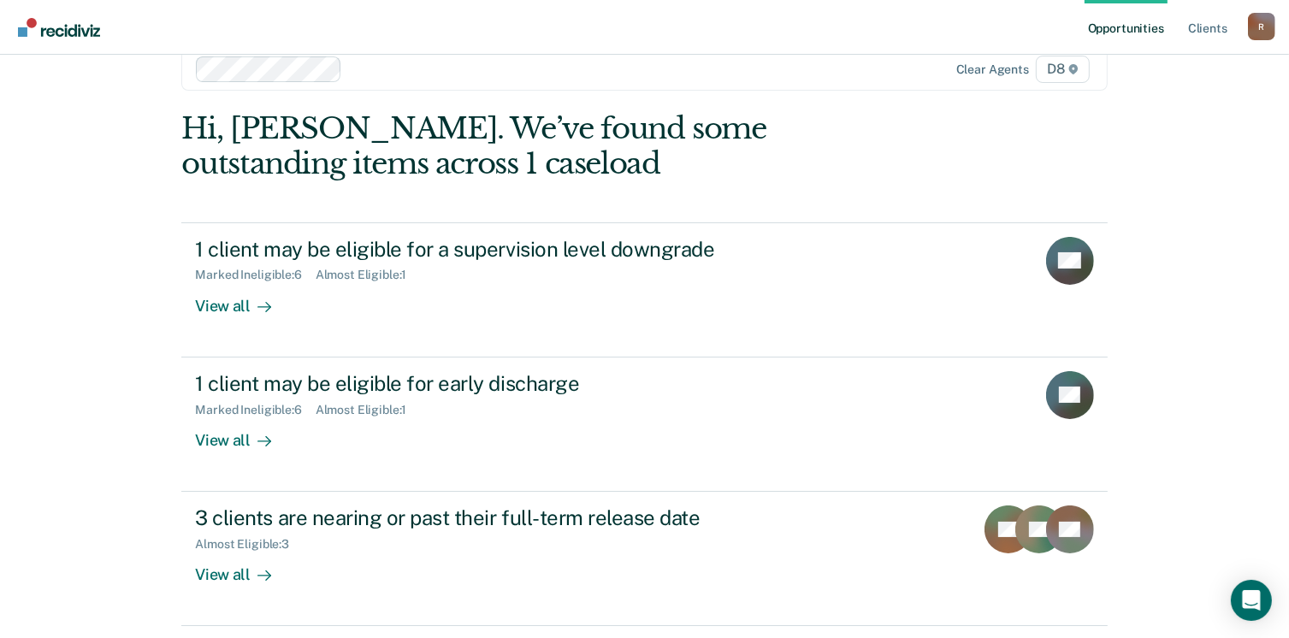
scroll to position [89, 0]
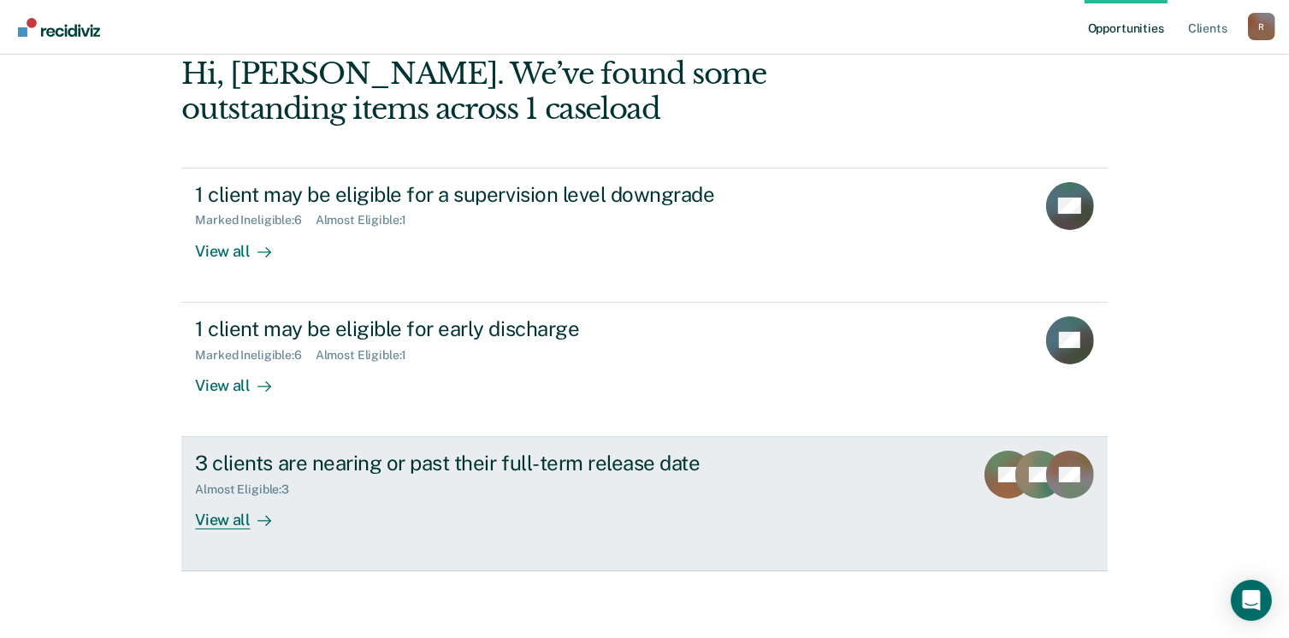
click at [283, 466] on div "3 clients are nearing or past their full-term release date" at bounding box center [495, 463] width 600 height 25
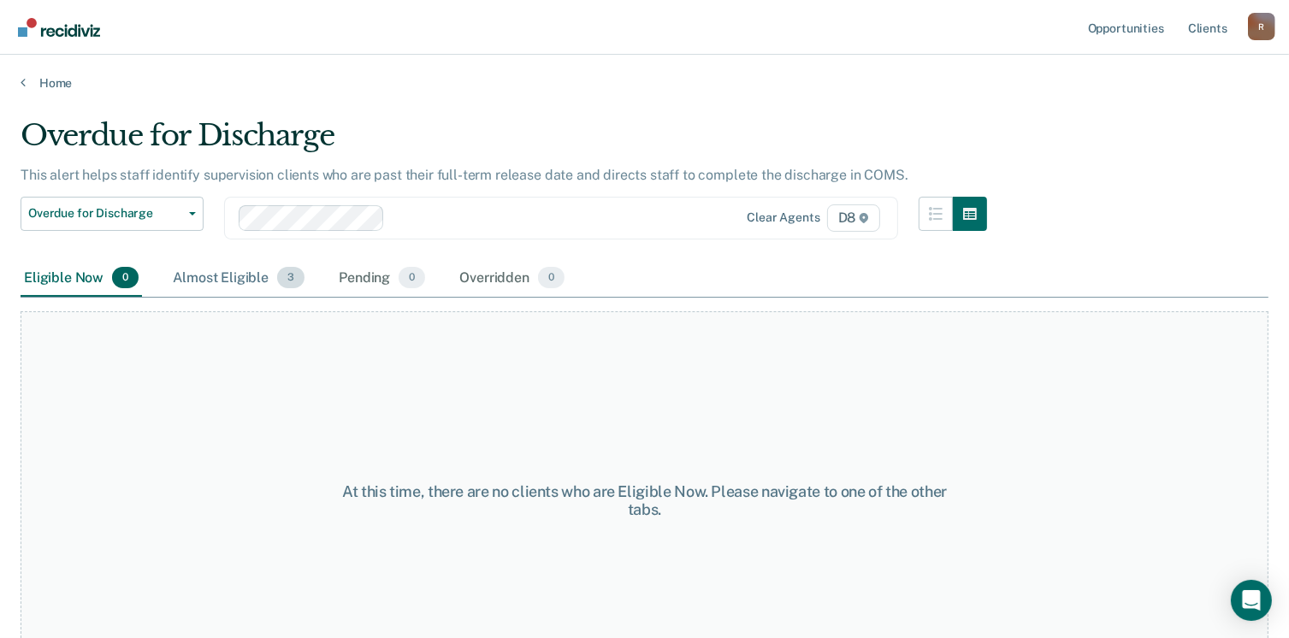
click at [222, 271] on div "Almost Eligible 3" at bounding box center [238, 279] width 139 height 38
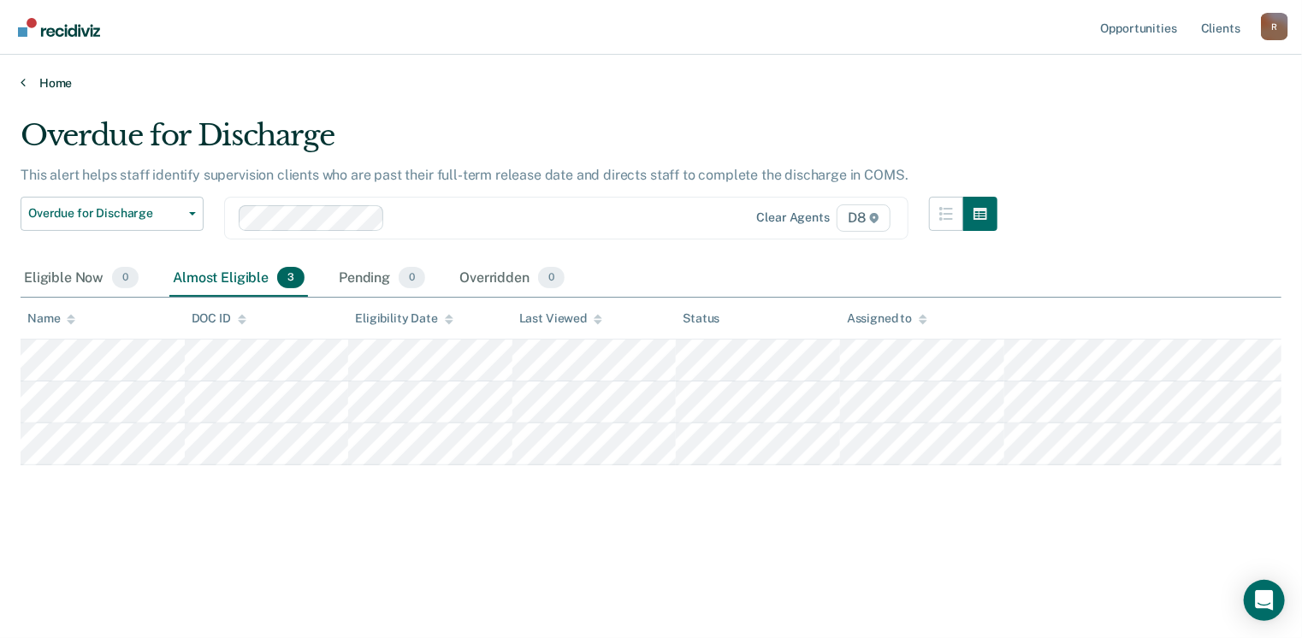
click at [56, 77] on link "Home" at bounding box center [651, 82] width 1261 height 15
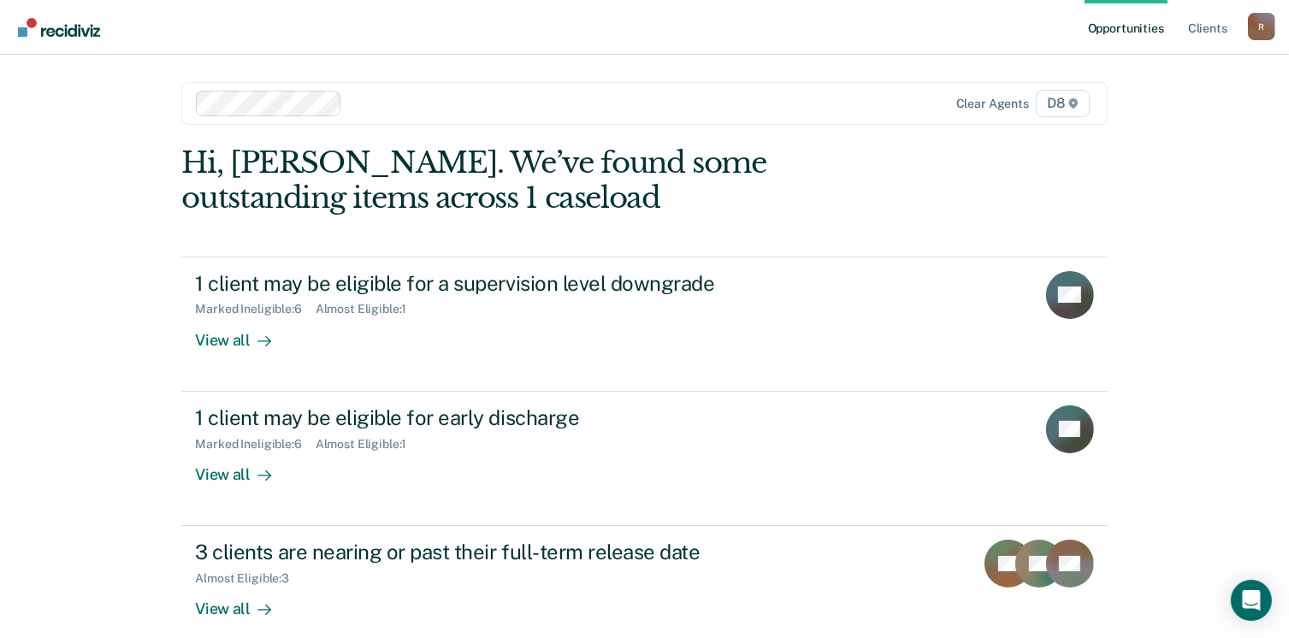
click at [1256, 27] on div "R" at bounding box center [1261, 26] width 27 height 27
click at [1147, 108] on link "Log Out" at bounding box center [1193, 112] width 138 height 15
